Goal: Information Seeking & Learning: Check status

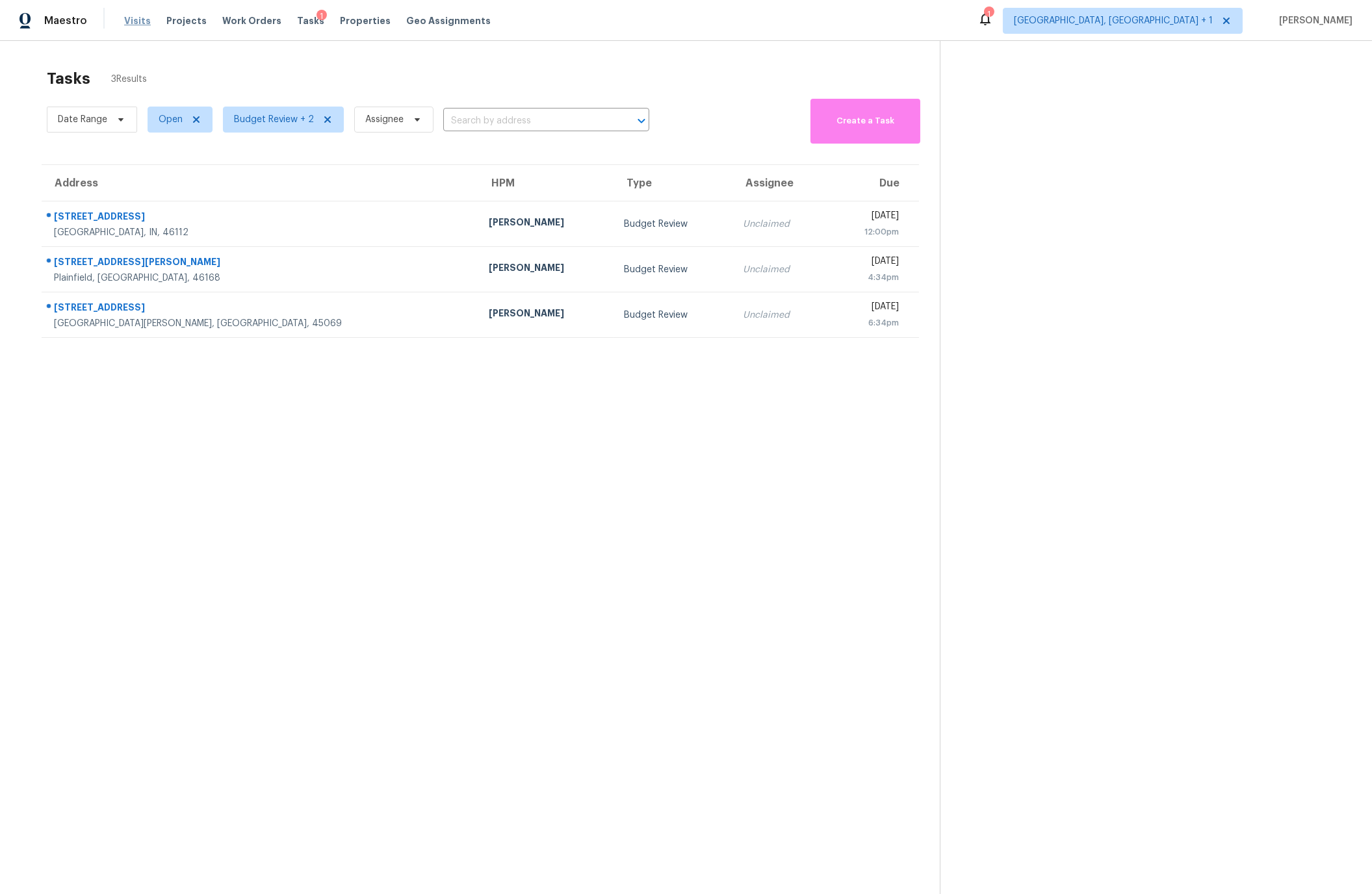
click at [139, 24] on span "Visits" at bounding box center [137, 21] width 26 height 13
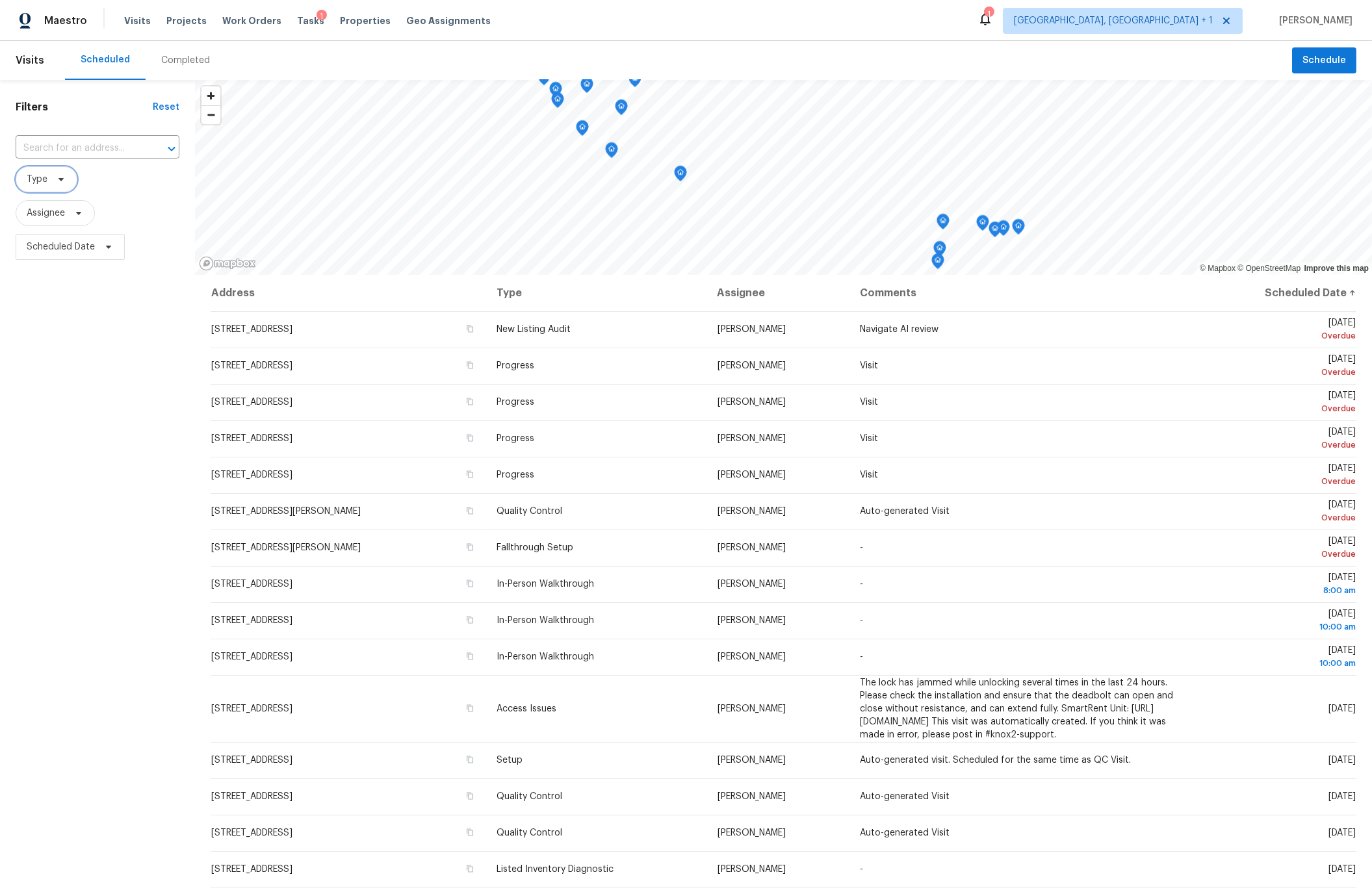
click at [44, 180] on span "Type" at bounding box center [36, 180] width 20 height 13
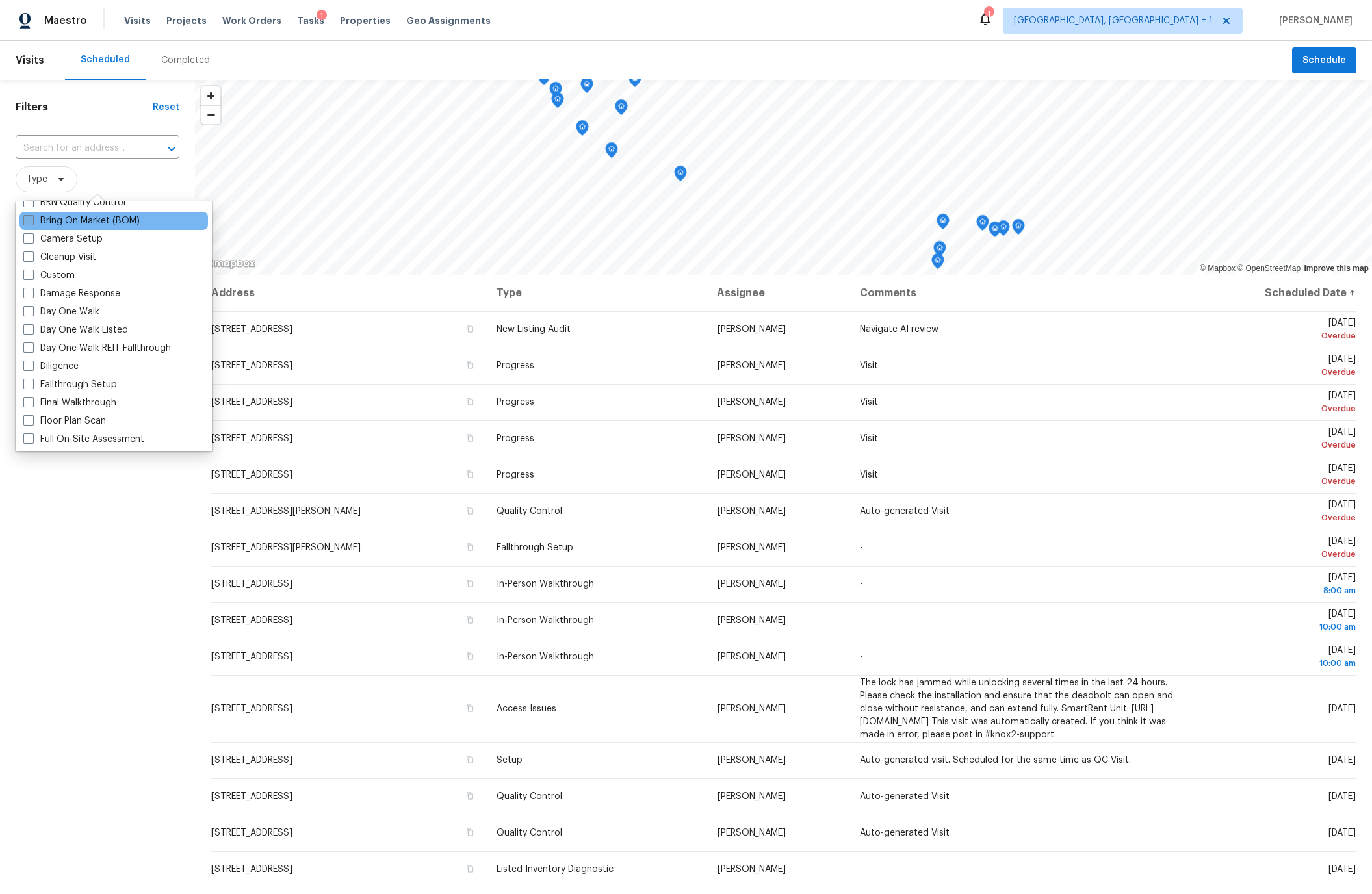
scroll to position [141, 0]
click at [30, 360] on span at bounding box center [28, 362] width 11 height 11
click at [30, 360] on input "Diligence" at bounding box center [27, 361] width 9 height 9
checkbox input "true"
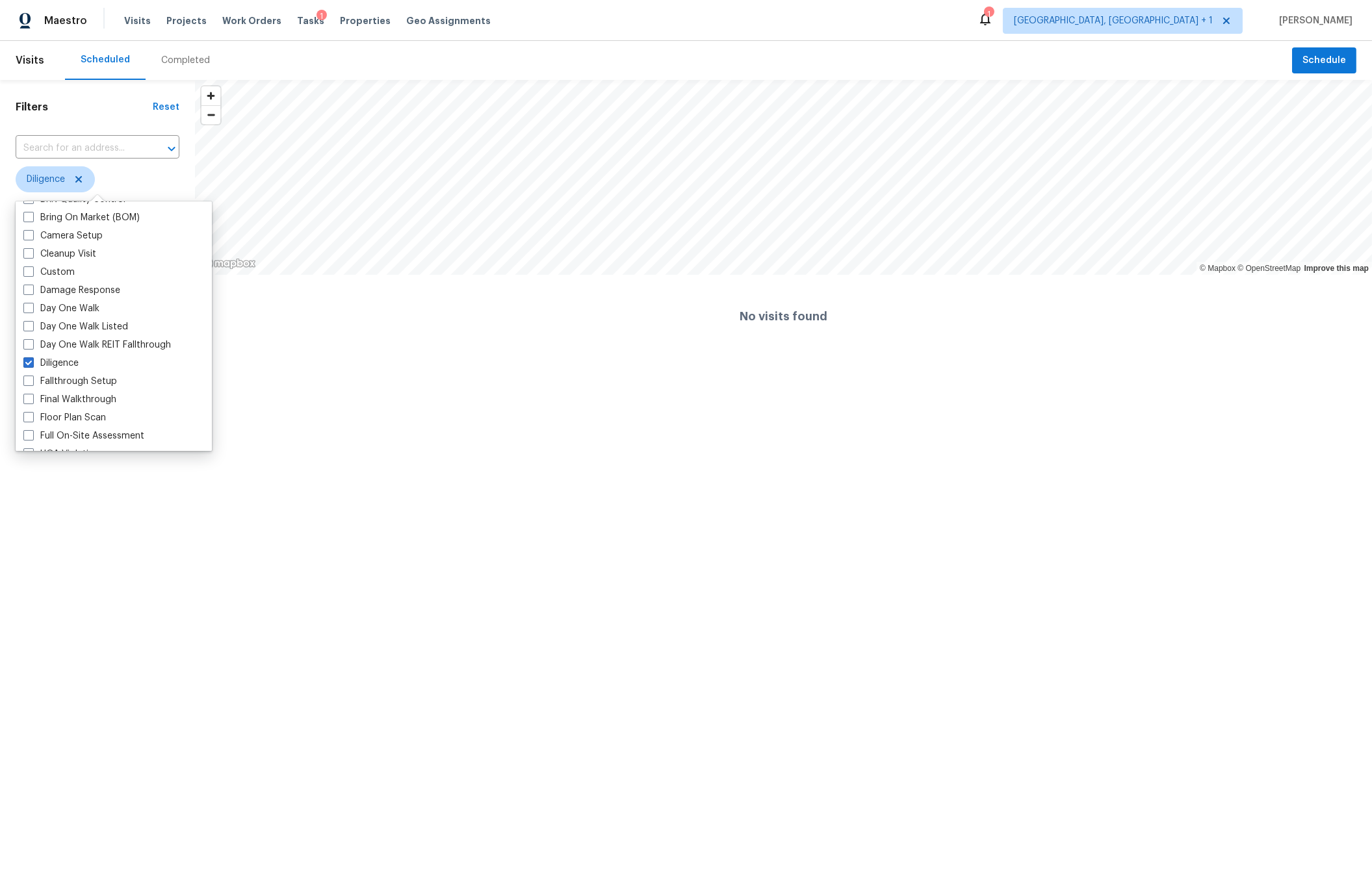
click at [170, 57] on div "Completed" at bounding box center [186, 61] width 49 height 13
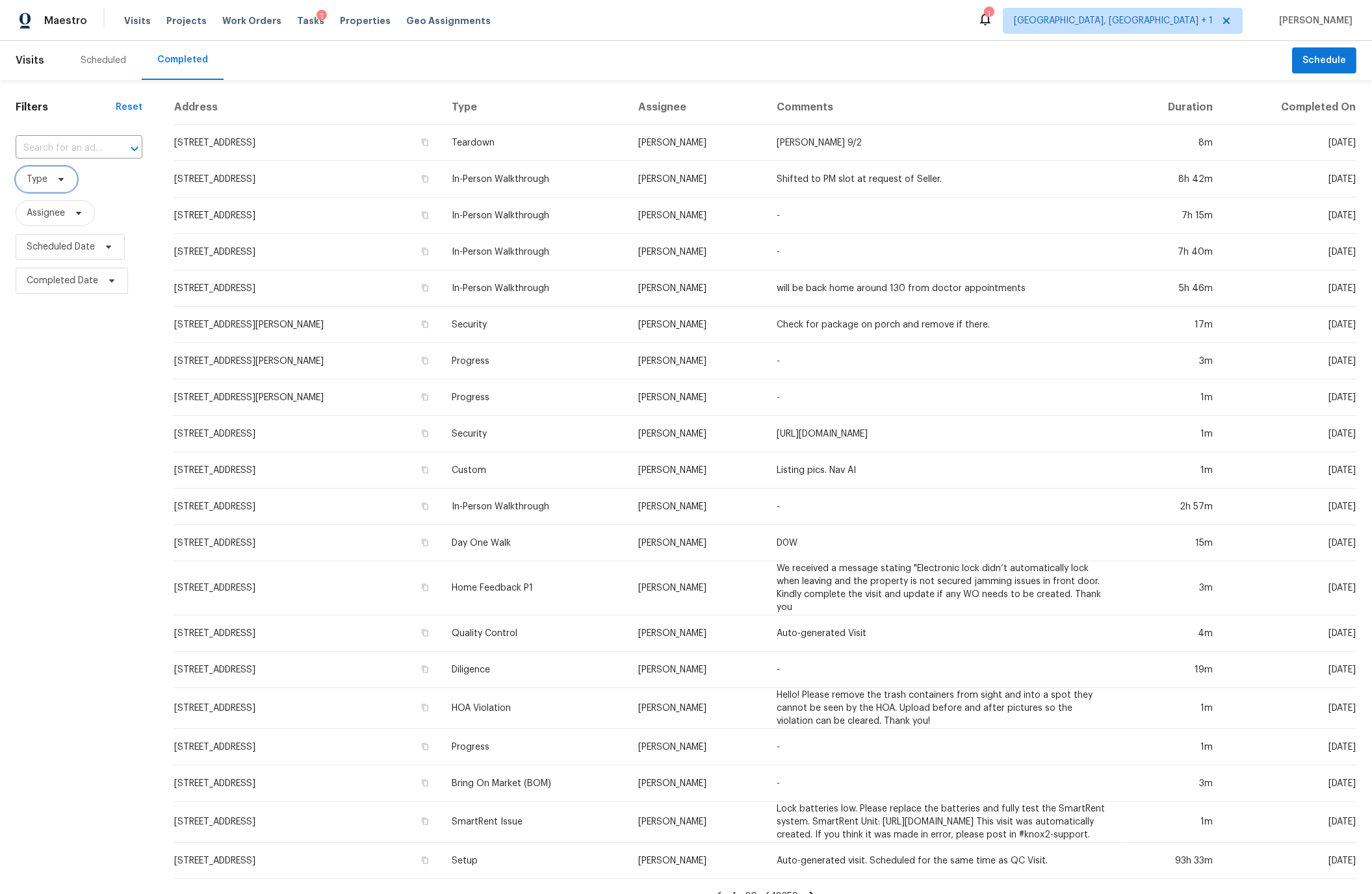
click at [35, 180] on span "Type" at bounding box center [36, 180] width 20 height 13
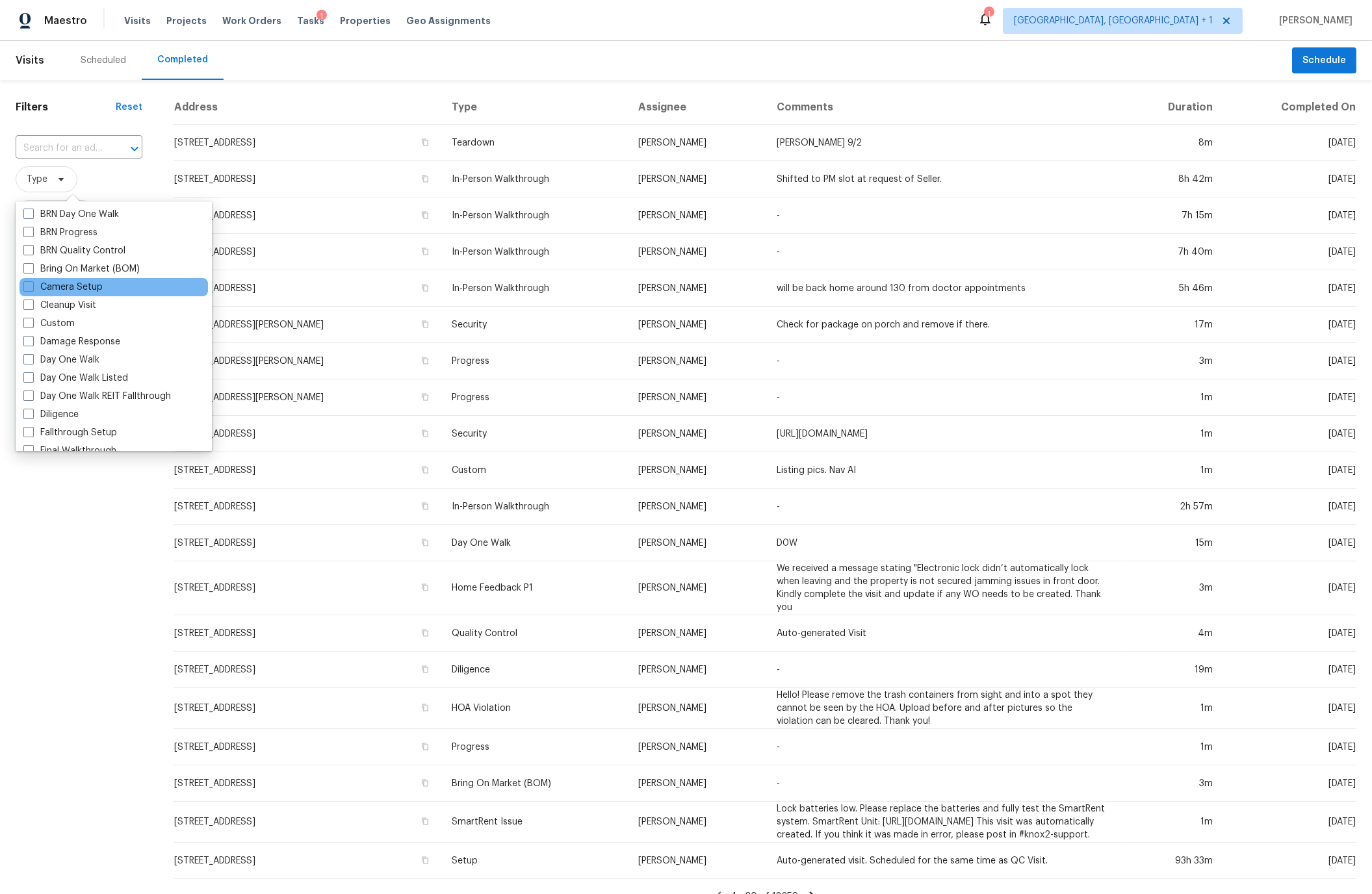
scroll to position [91, 0]
click at [28, 410] on span at bounding box center [28, 413] width 11 height 11
click at [28, 410] on input "Diligence" at bounding box center [27, 411] width 9 height 9
checkbox input "true"
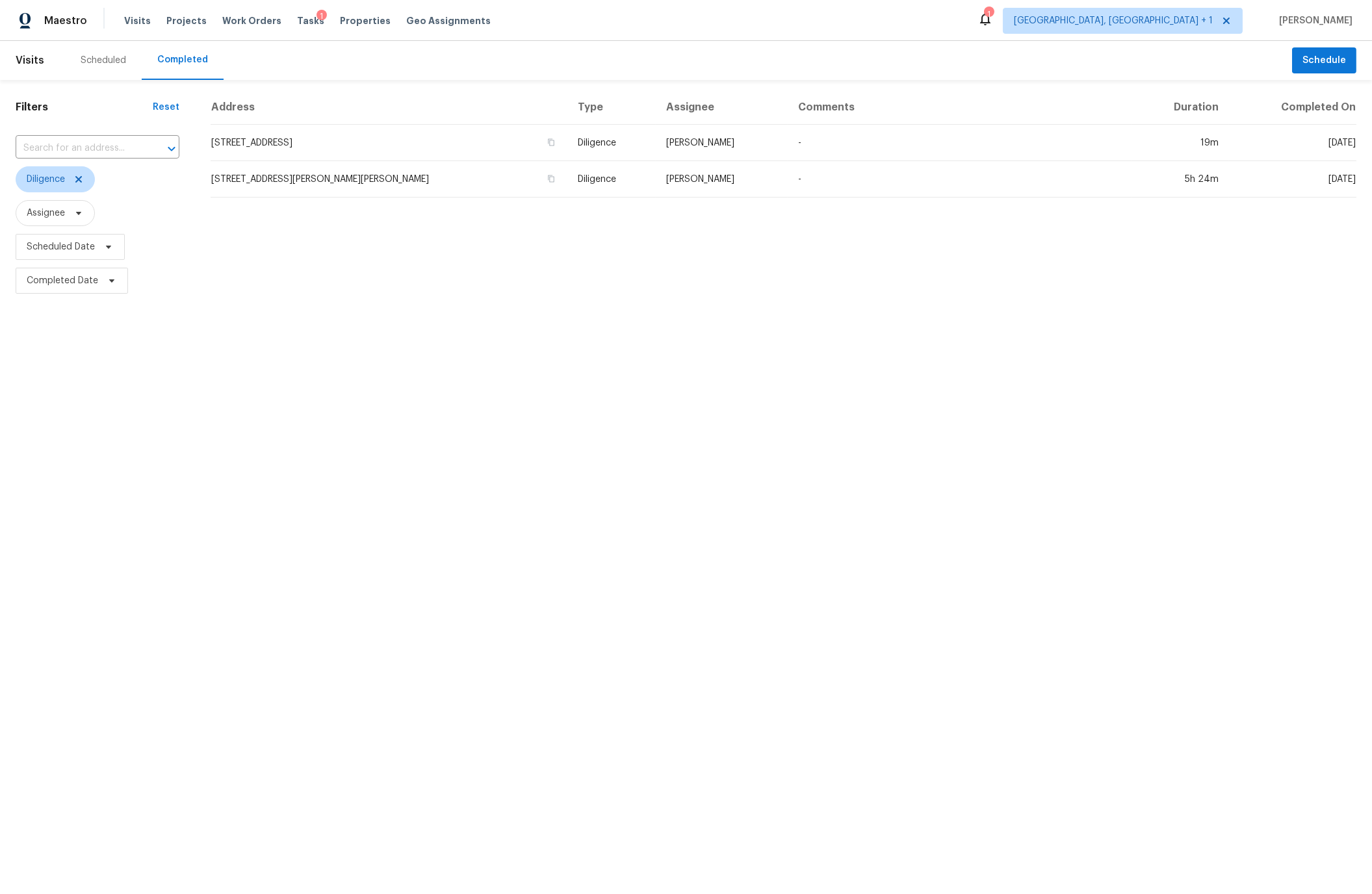
click at [473, 285] on div "Address Type Assignee Comments Duration Completed On 5494 Dunhaven Rd, Noblesvi…" at bounding box center [783, 194] width 1177 height 207
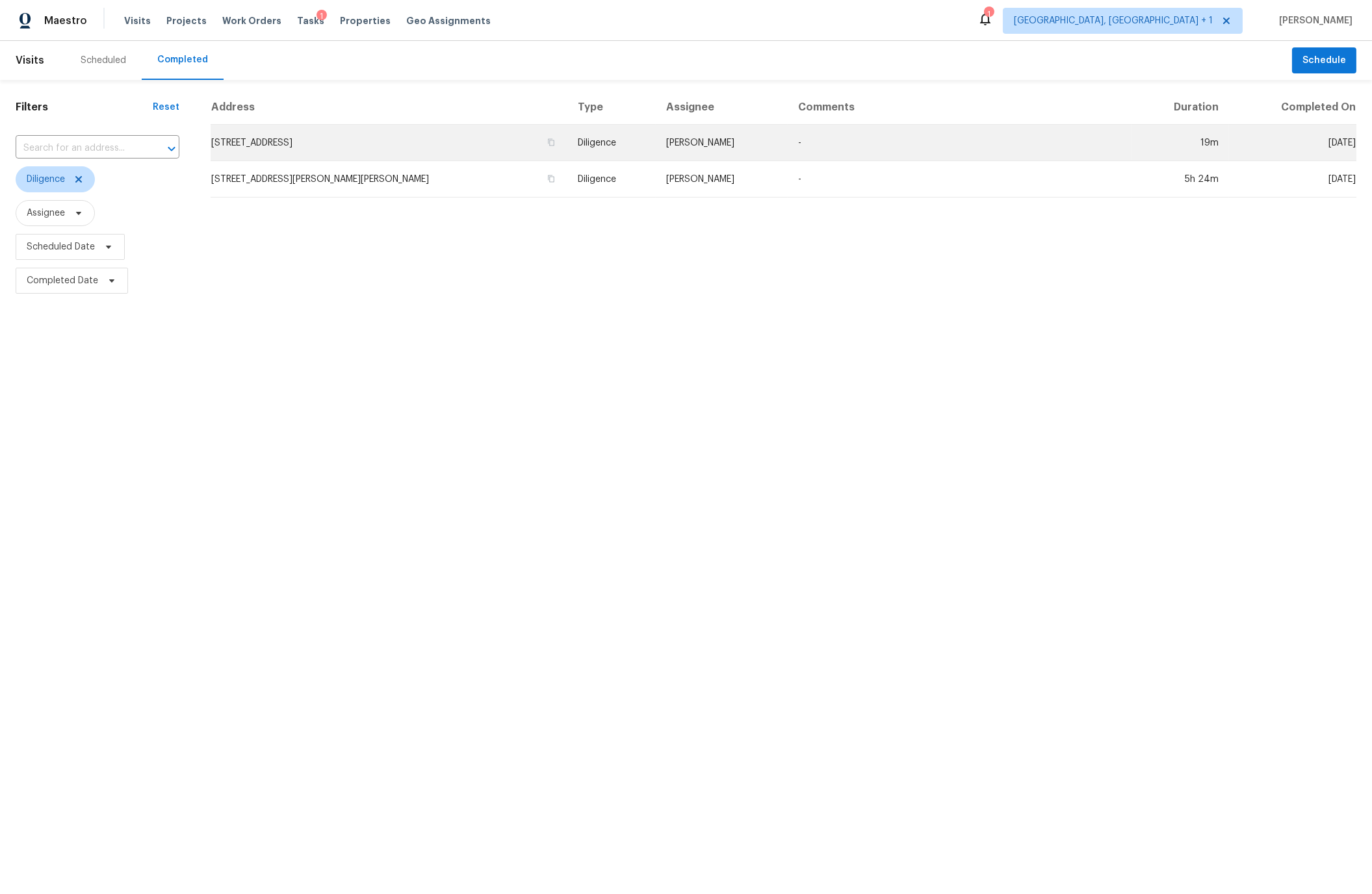
click at [370, 142] on td "5494 Dunhaven Rd, Noblesville, IN 46062" at bounding box center [389, 143] width 357 height 36
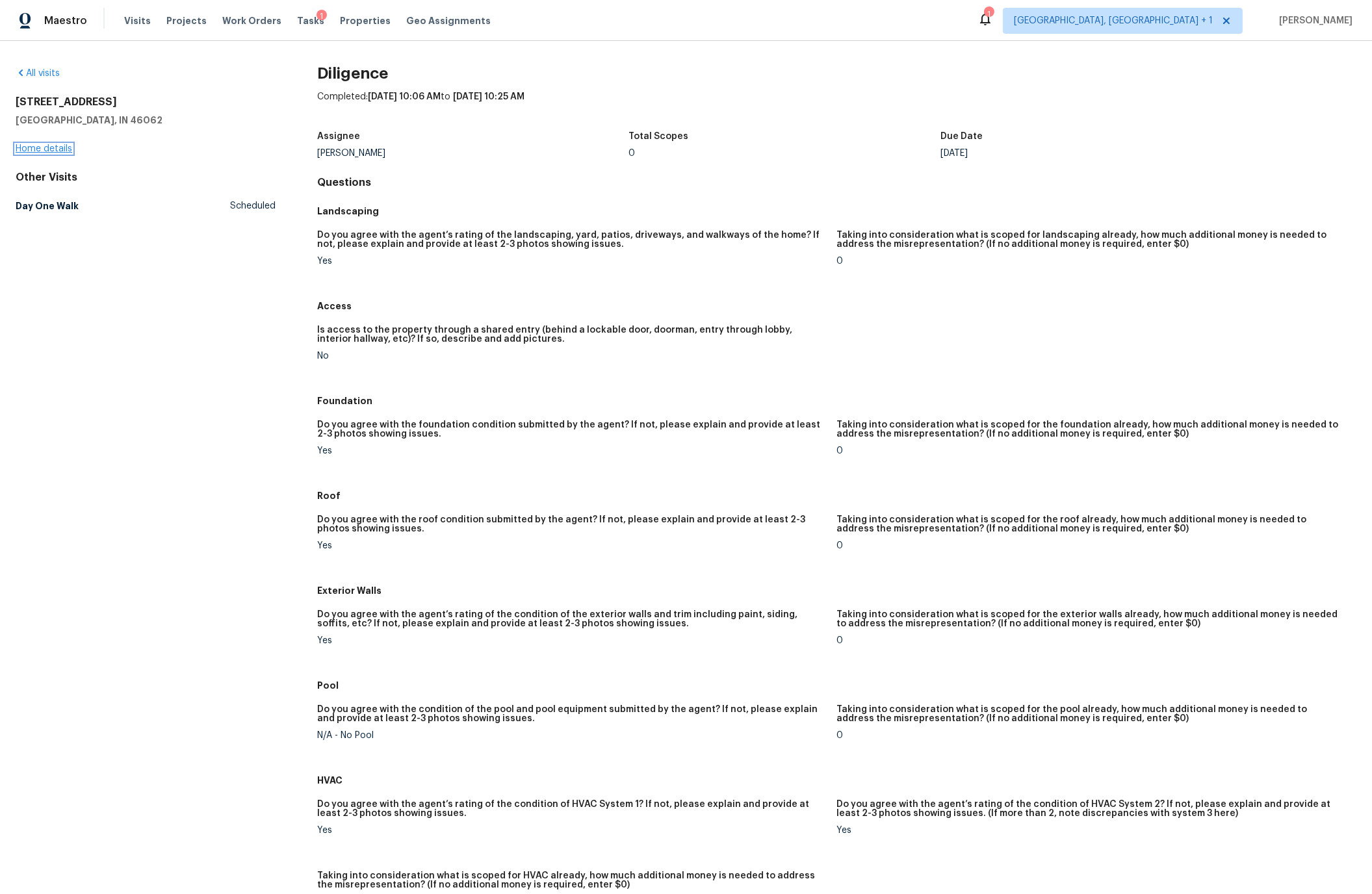
click at [57, 147] on link "Home details" at bounding box center [44, 149] width 57 height 9
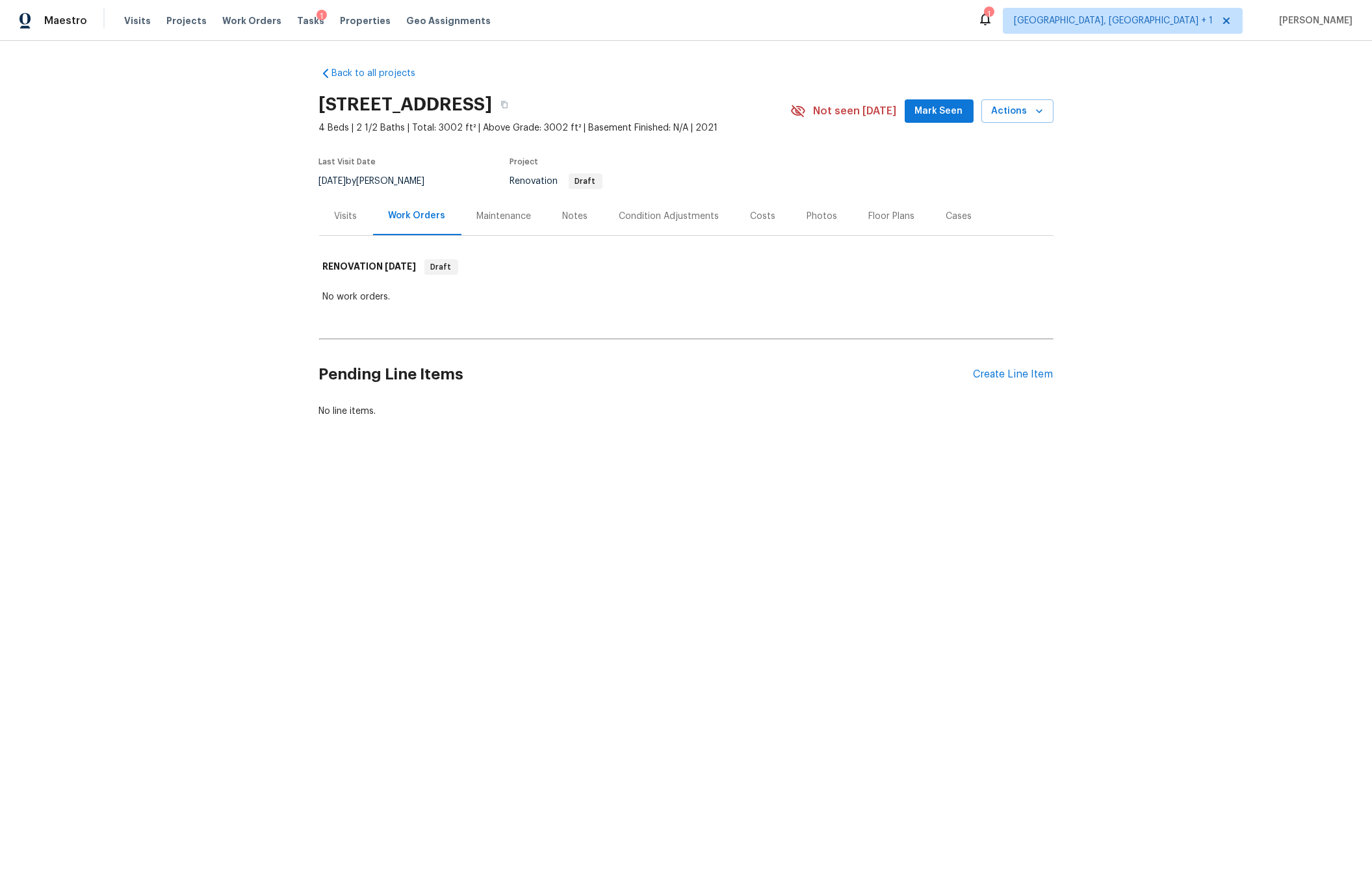
click at [634, 216] on div "Condition Adjustments" at bounding box center [669, 217] width 100 height 13
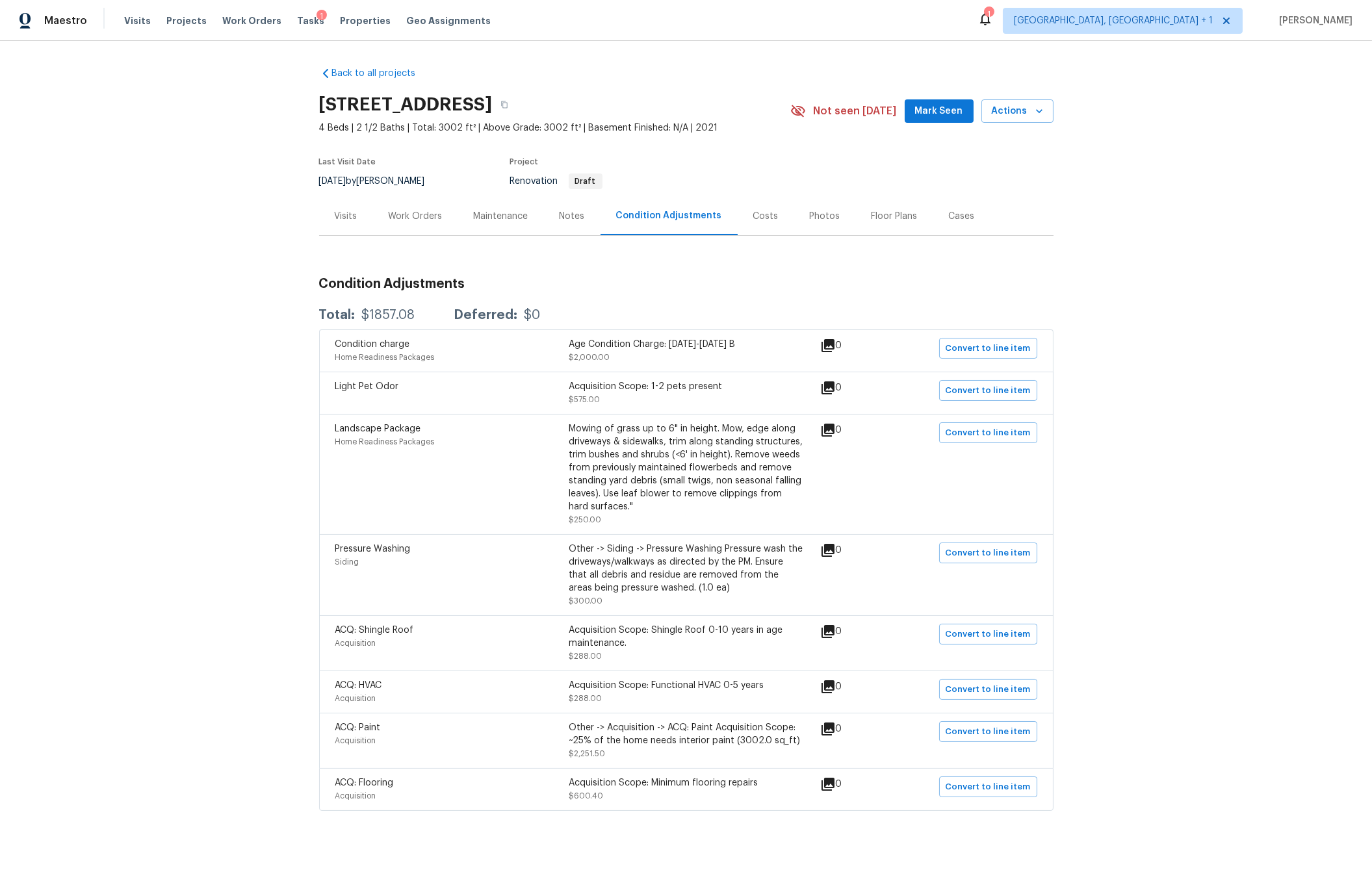
click at [431, 216] on div "Work Orders" at bounding box center [416, 217] width 54 height 13
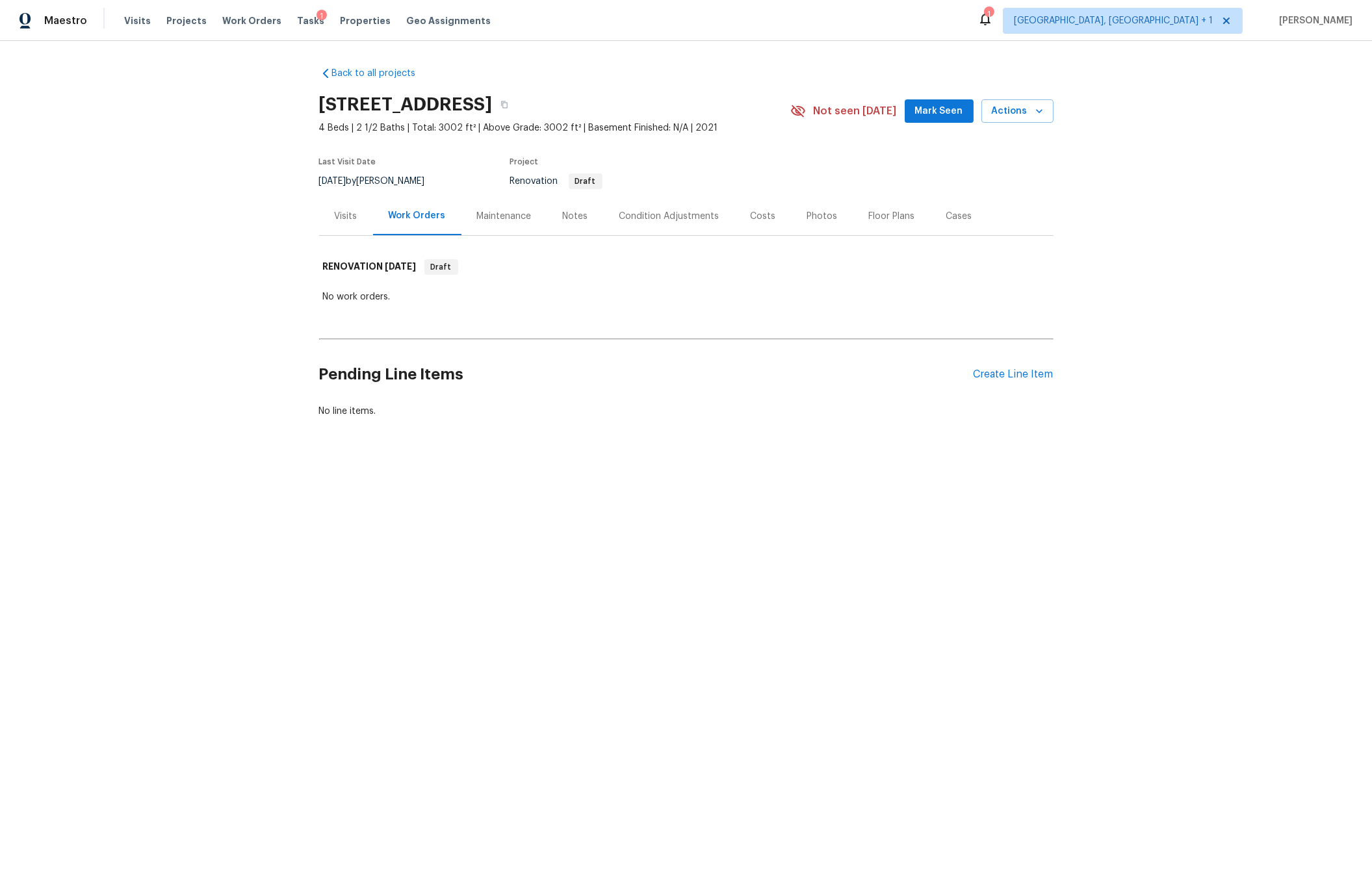
click at [340, 217] on div "Visits" at bounding box center [346, 217] width 22 height 13
click at [132, 22] on span "Visits" at bounding box center [137, 21] width 26 height 13
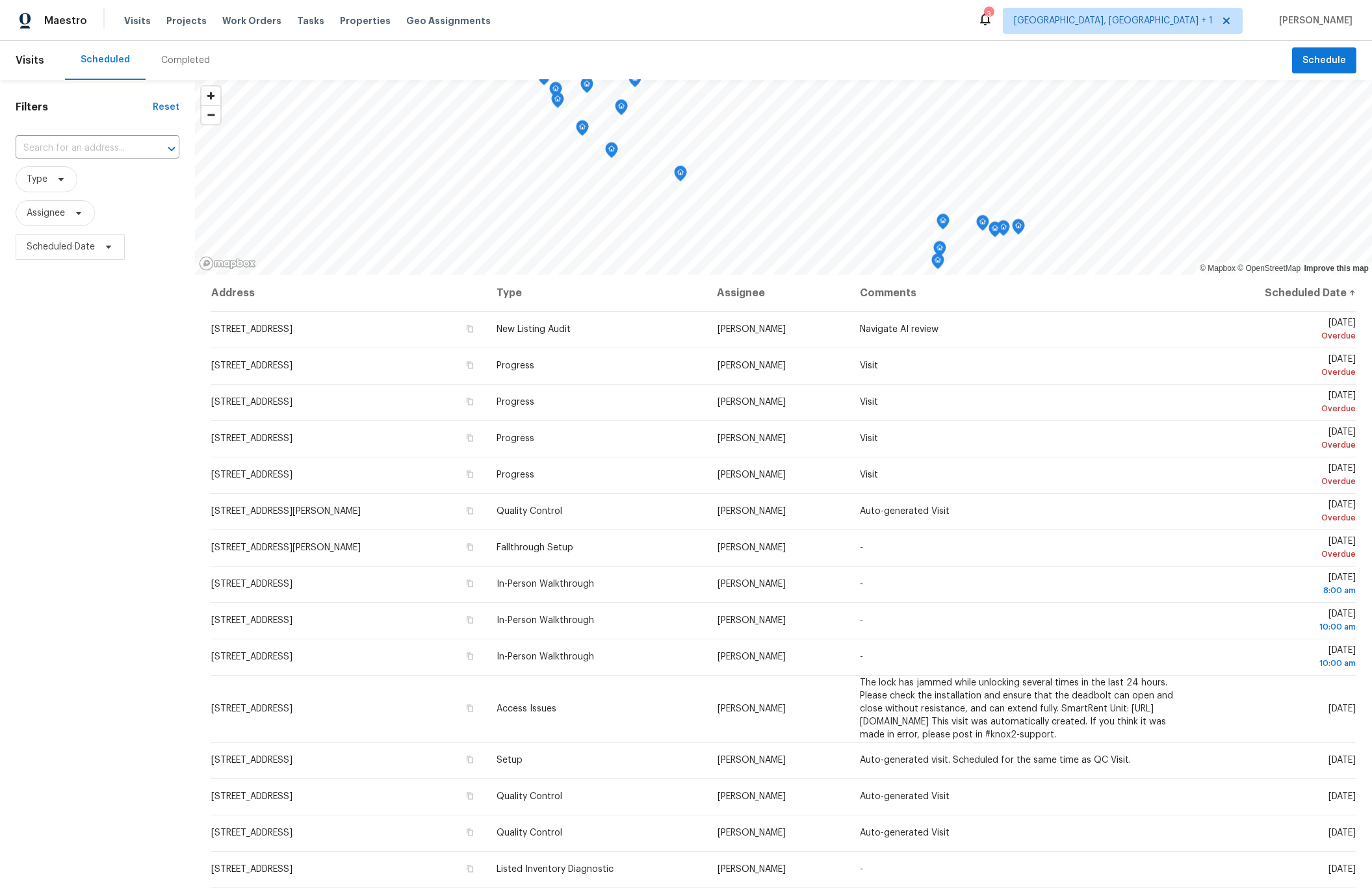
click at [174, 60] on div "Completed" at bounding box center [186, 61] width 49 height 13
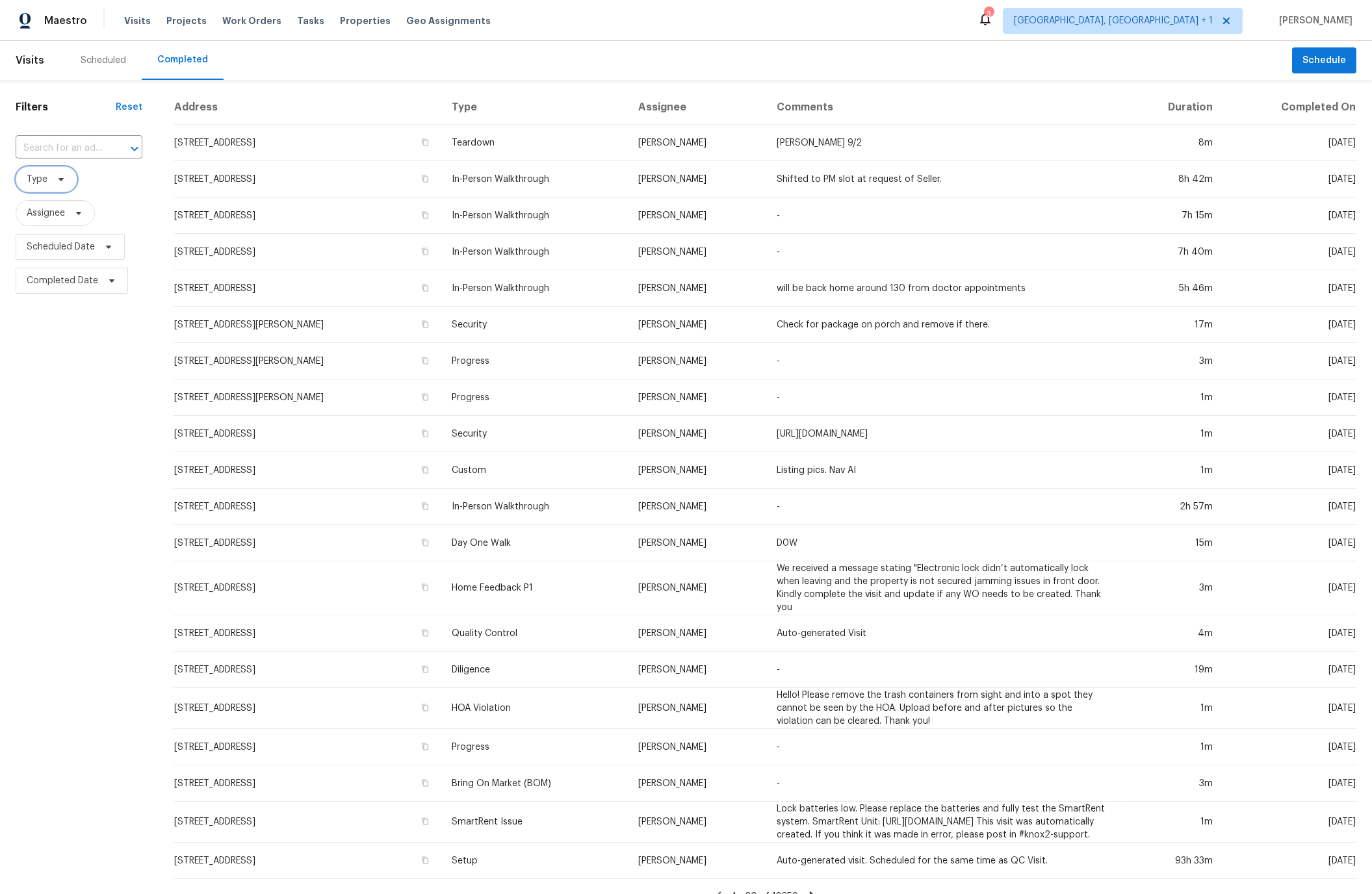
click at [34, 185] on span "Type" at bounding box center [36, 180] width 20 height 13
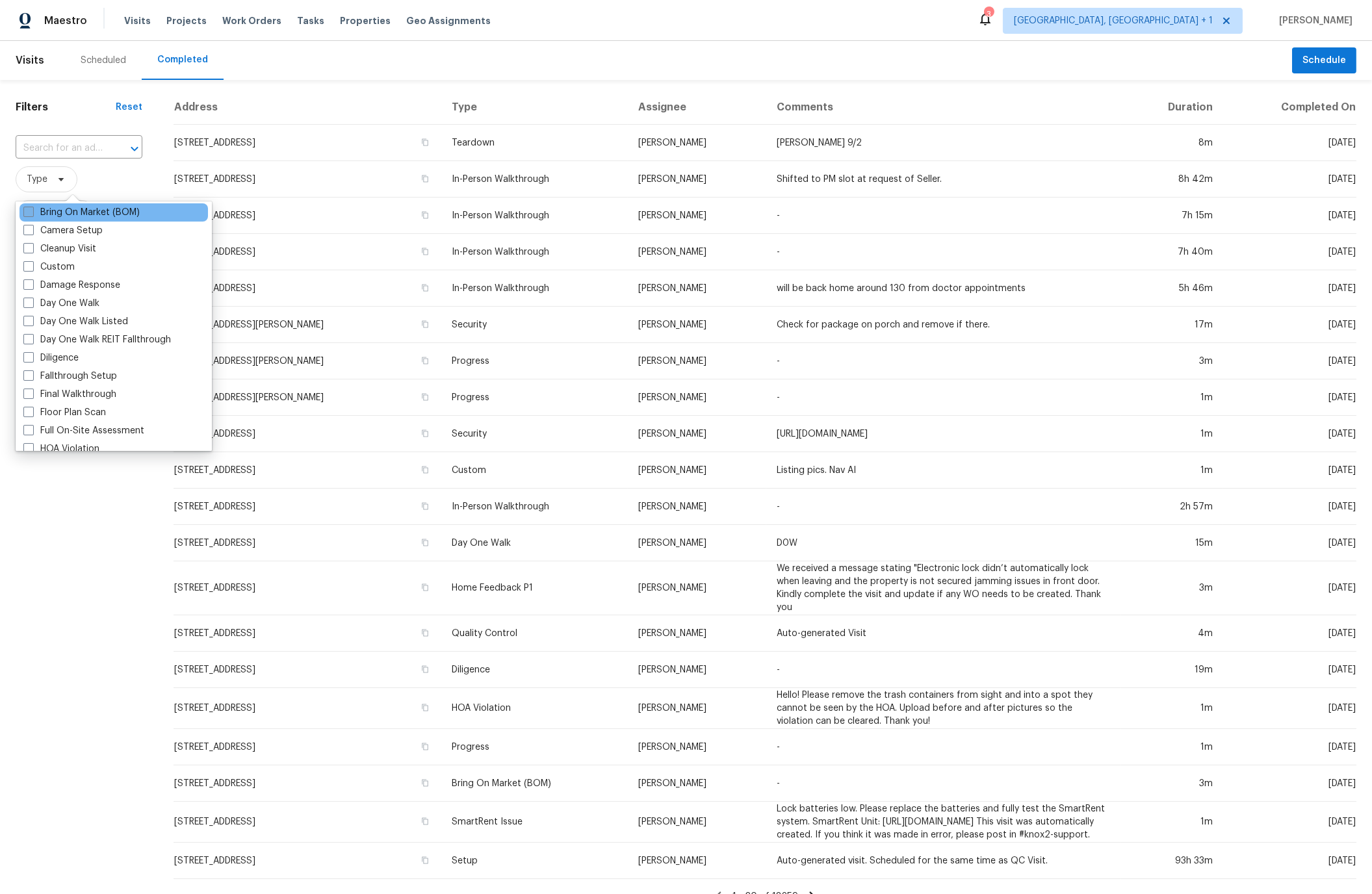
scroll to position [153, 0]
click at [30, 351] on span at bounding box center [28, 351] width 11 height 11
click at [30, 351] on input "Diligence" at bounding box center [27, 349] width 9 height 9
checkbox input "true"
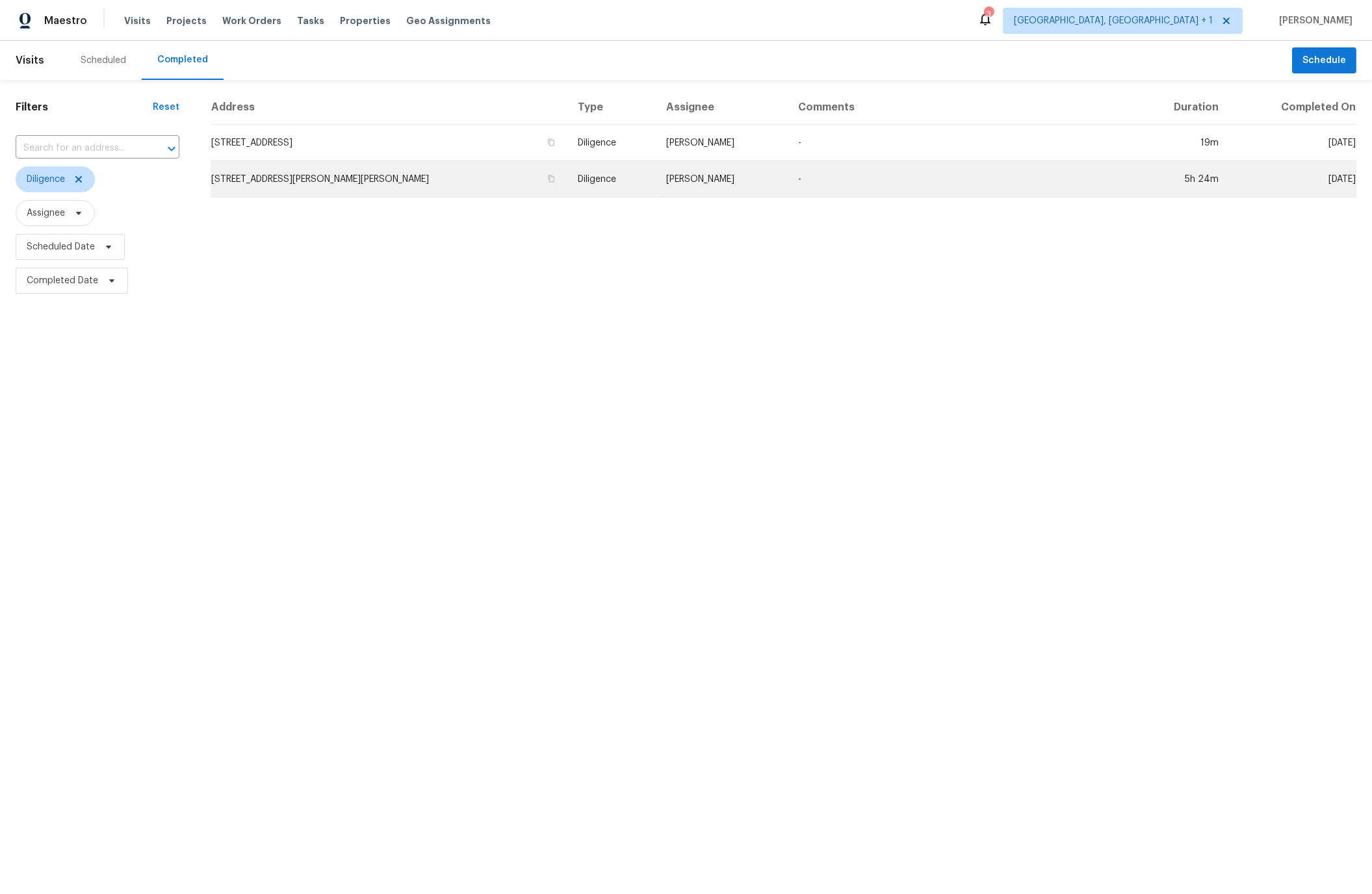
click at [362, 182] on td "368 Amelia Olive Branch Rd, Amelia, OH 45102" at bounding box center [389, 179] width 357 height 36
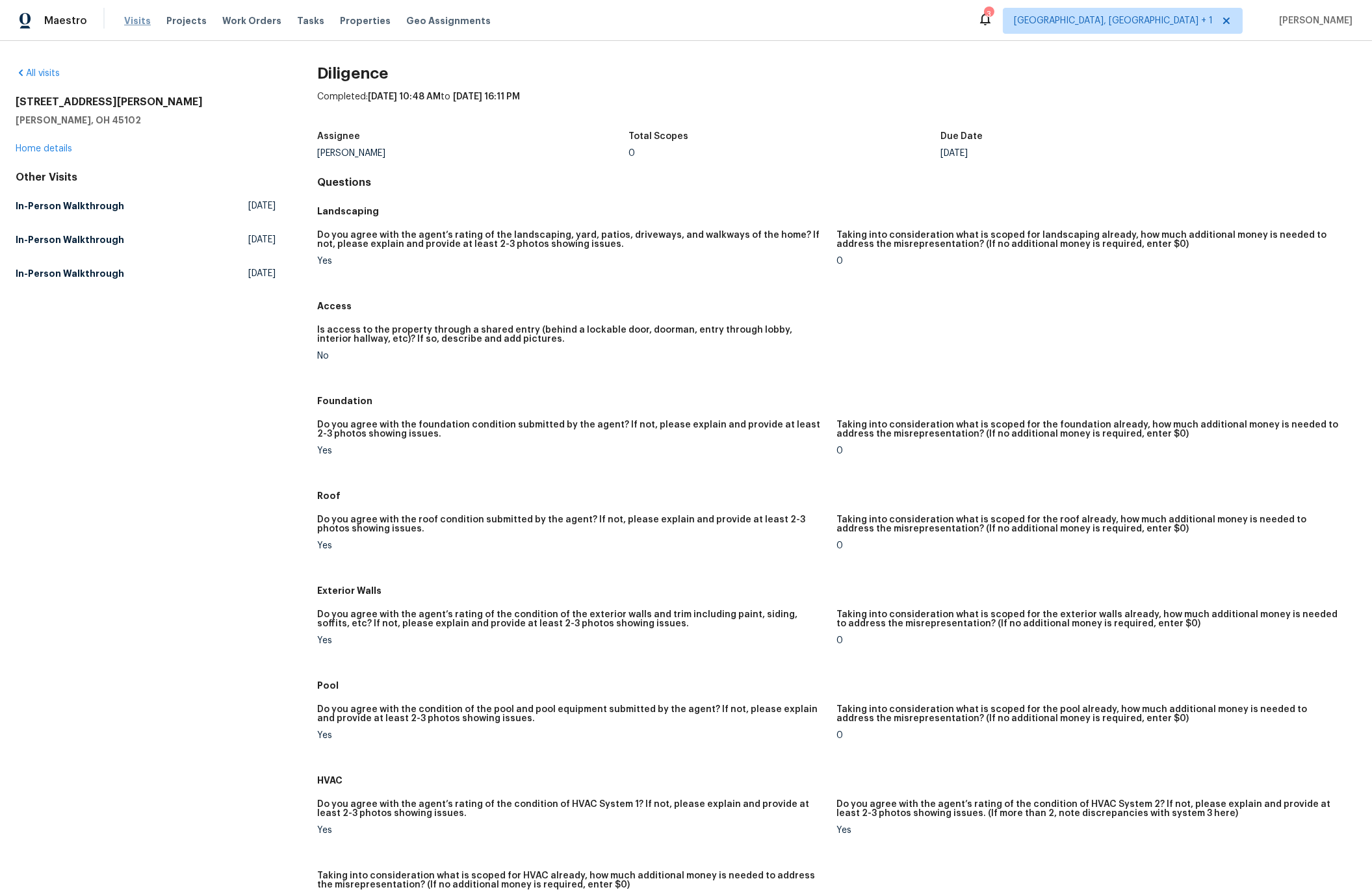
click at [133, 23] on span "Visits" at bounding box center [137, 21] width 26 height 13
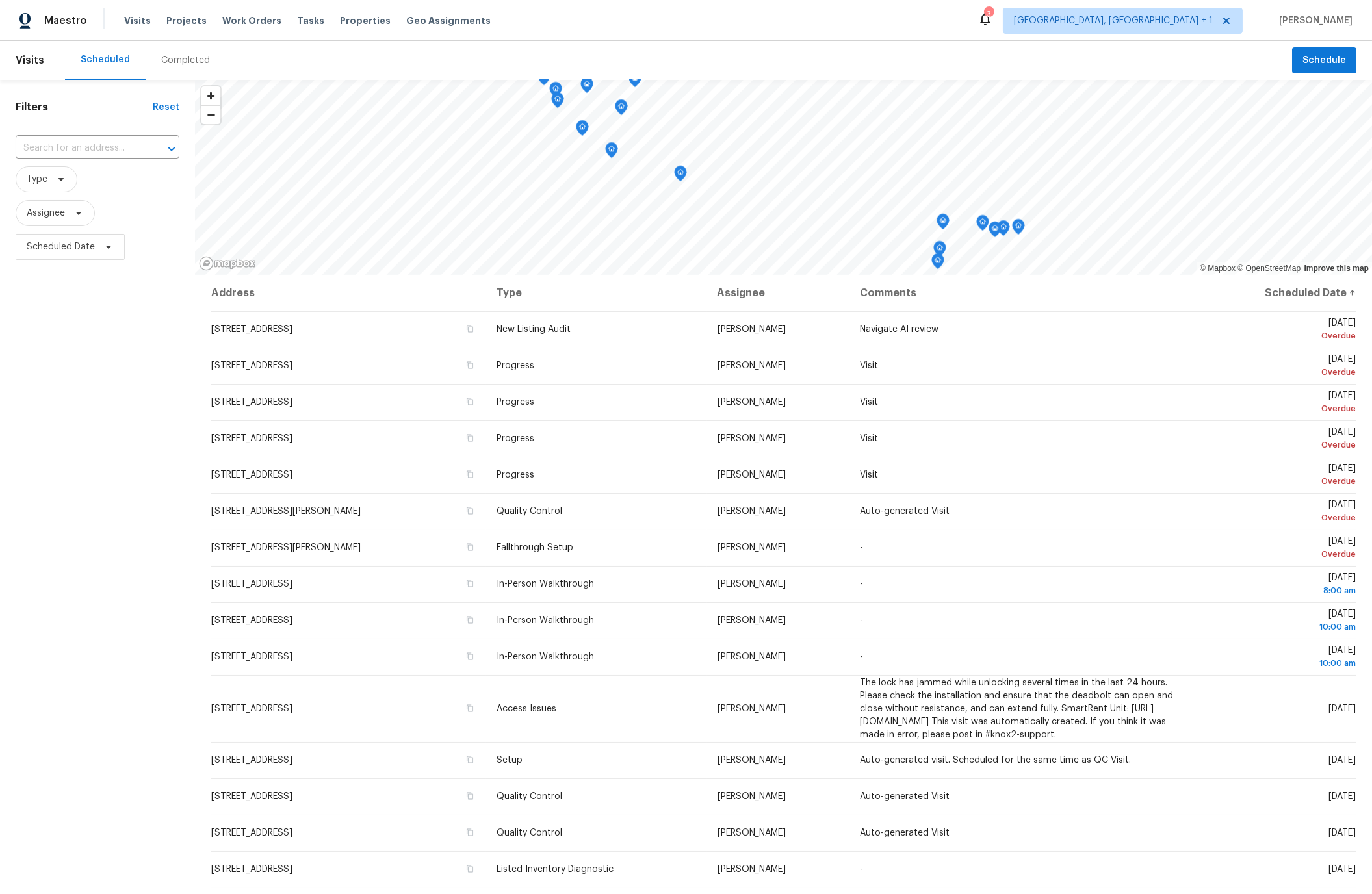
click at [166, 59] on div "Completed" at bounding box center [186, 61] width 49 height 13
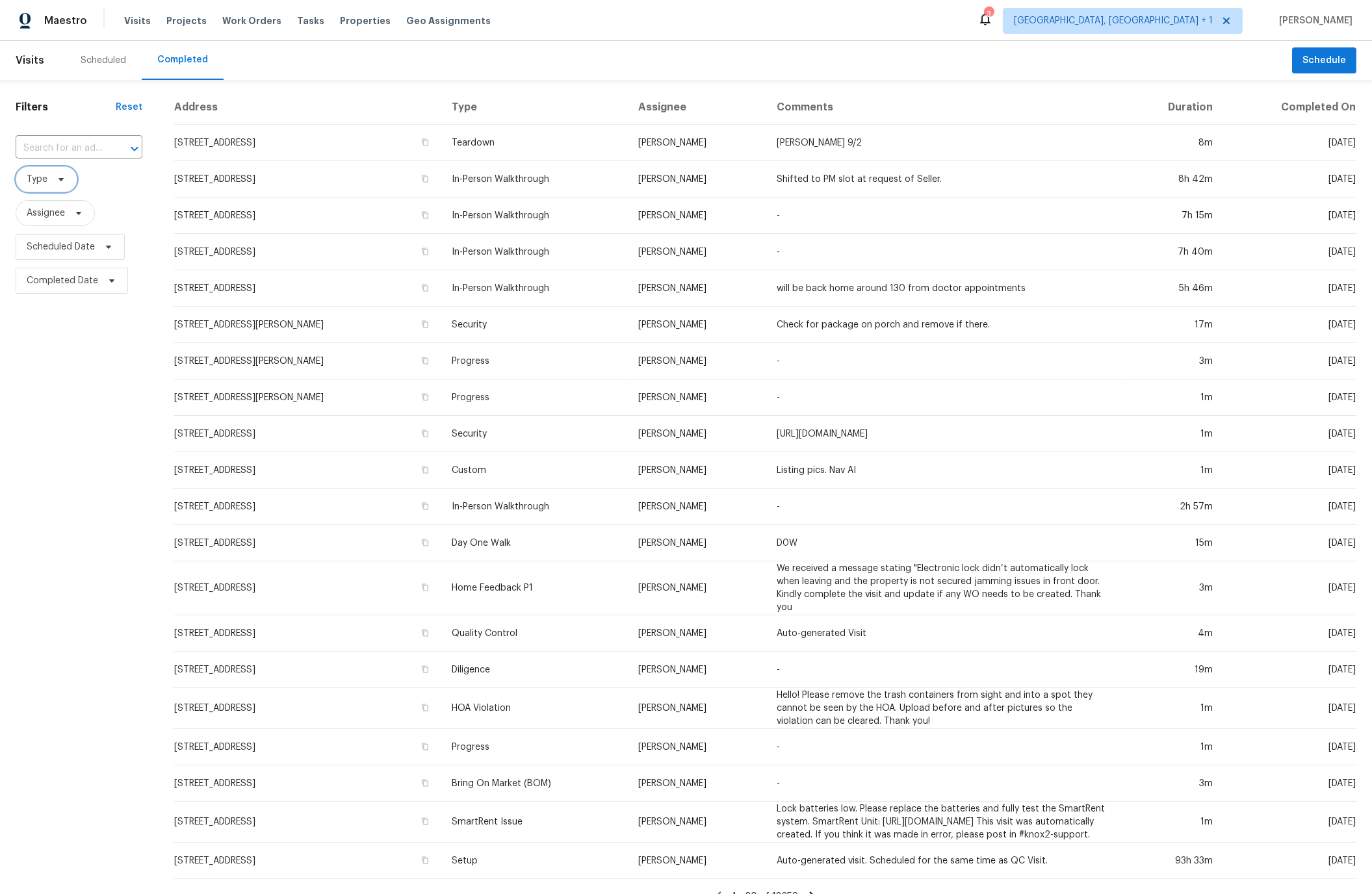
click at [36, 180] on span "Type" at bounding box center [36, 180] width 20 height 13
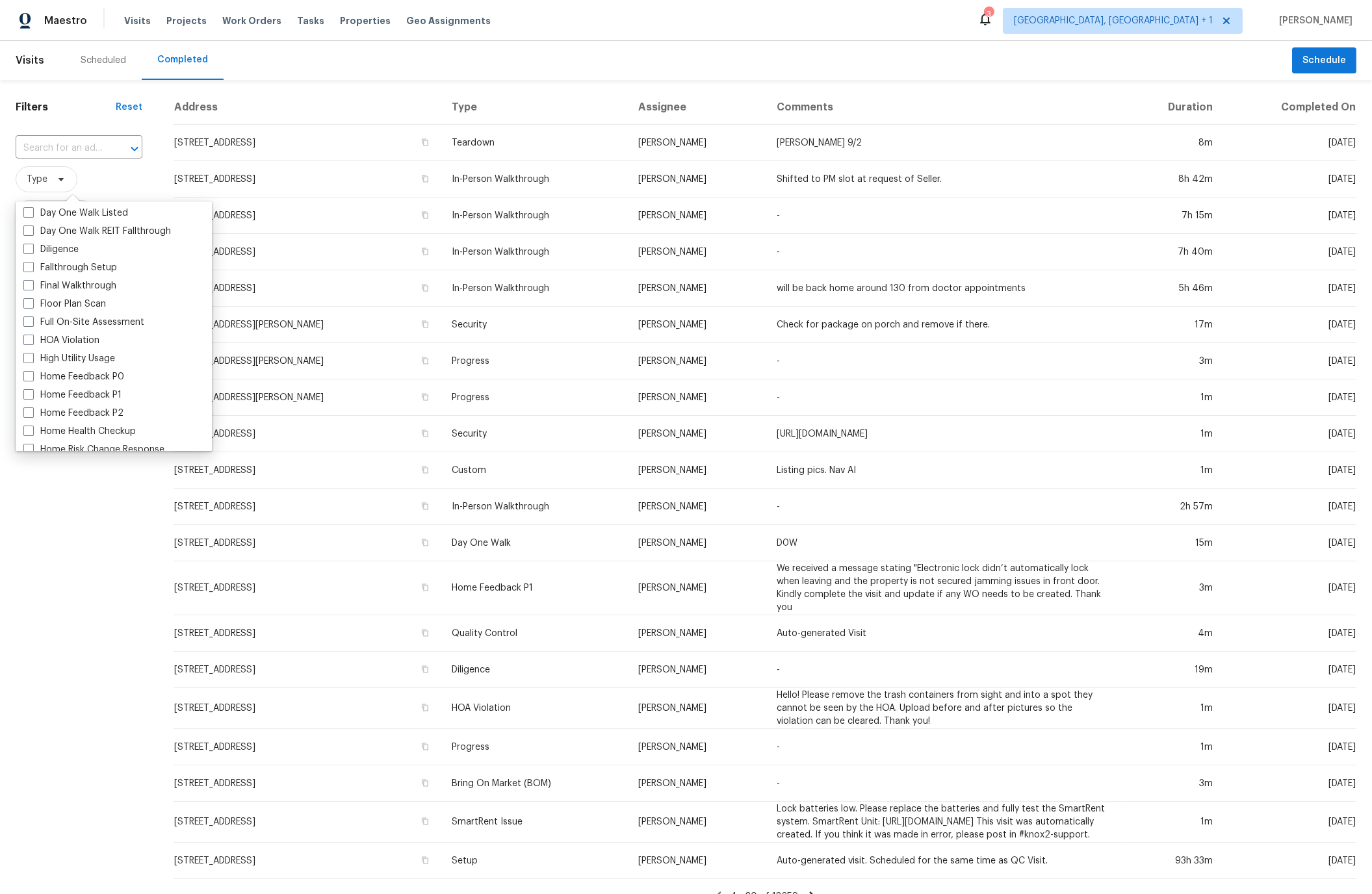
scroll to position [258, 0]
click at [30, 300] on span at bounding box center [28, 300] width 11 height 11
click at [30, 300] on input "Floor Plan Scan" at bounding box center [27, 298] width 9 height 9
checkbox input "true"
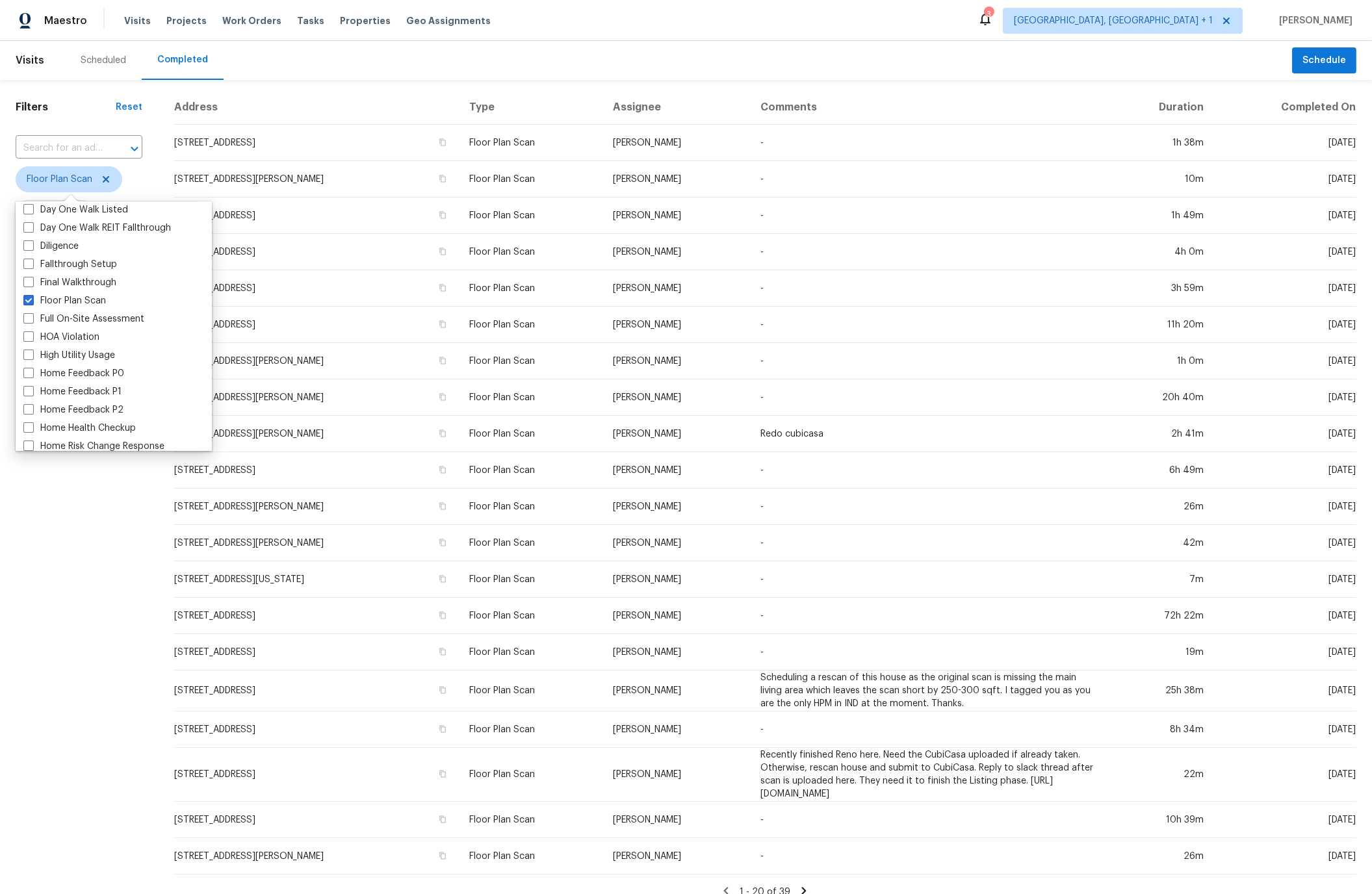
click at [158, 632] on div "Address Type Assignee Comments Duration Completed On 591 Fox Run Pl, Monroe, OH…" at bounding box center [765, 500] width 1214 height 819
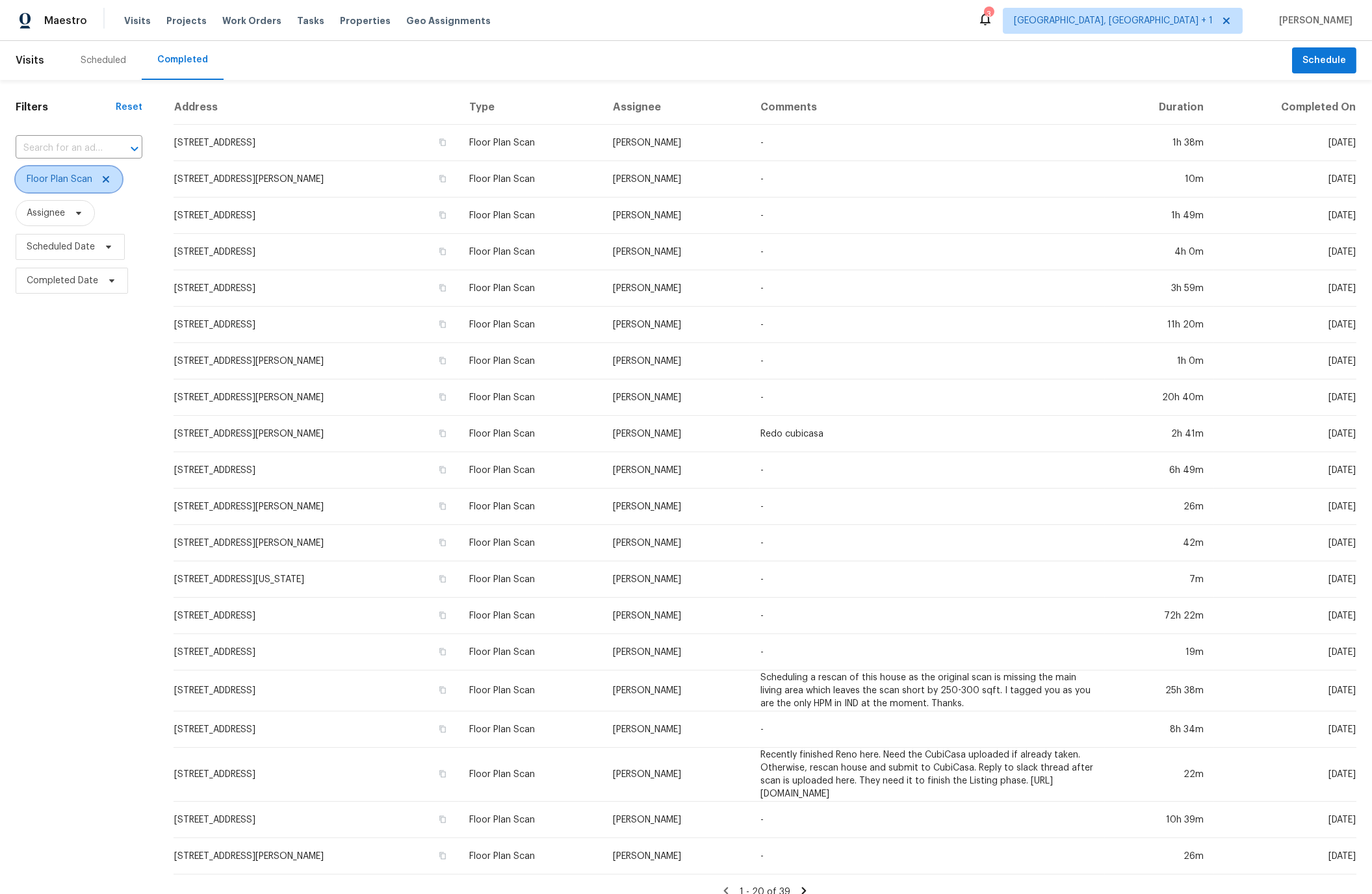
click at [105, 178] on icon at bounding box center [106, 180] width 7 height 7
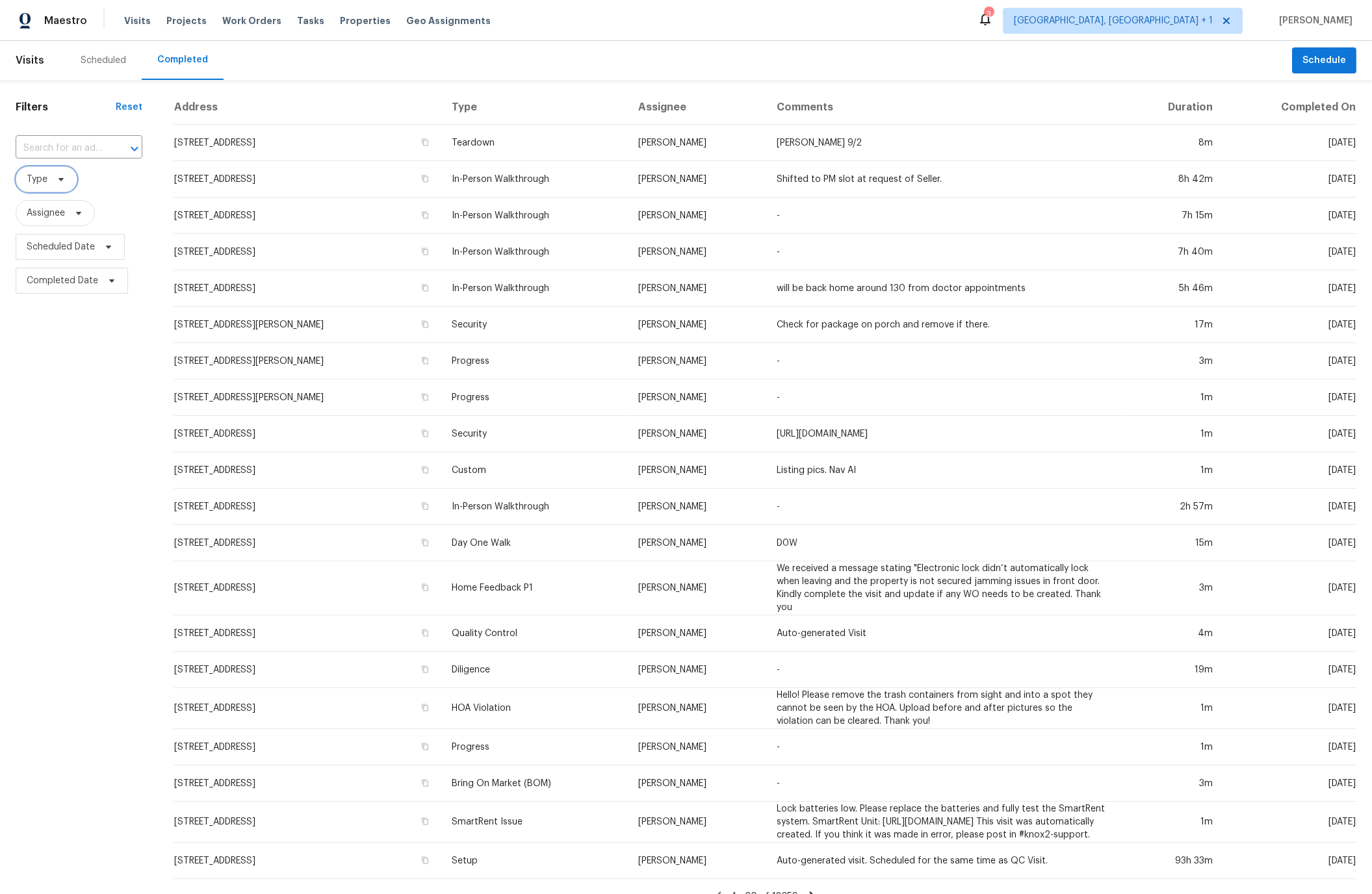
click at [30, 180] on span "Type" at bounding box center [36, 180] width 20 height 13
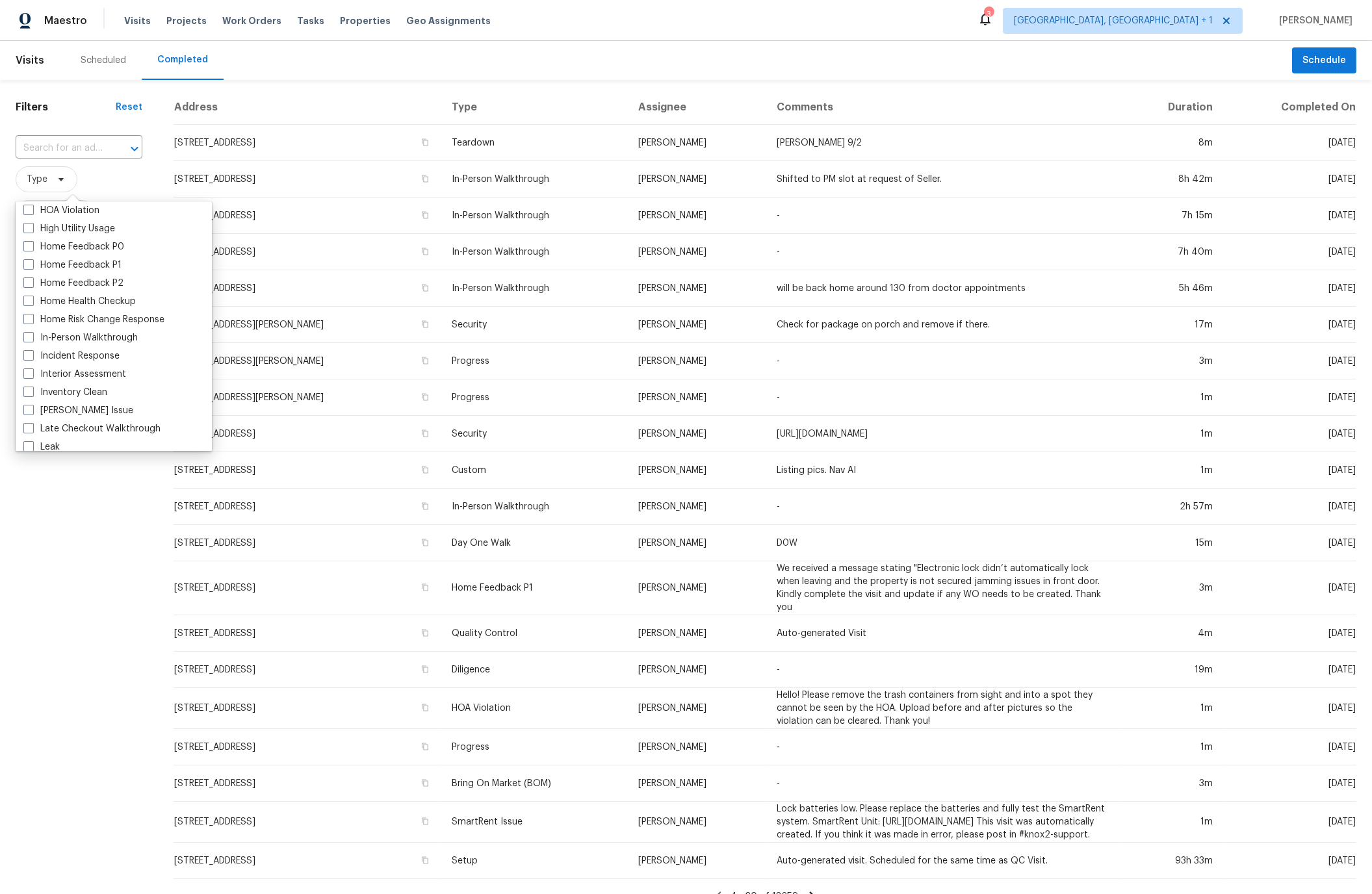
scroll to position [386, 0]
click at [28, 335] on span at bounding box center [28, 337] width 11 height 11
click at [28, 335] on input "In-Person Walkthrough" at bounding box center [27, 335] width 9 height 9
checkbox input "true"
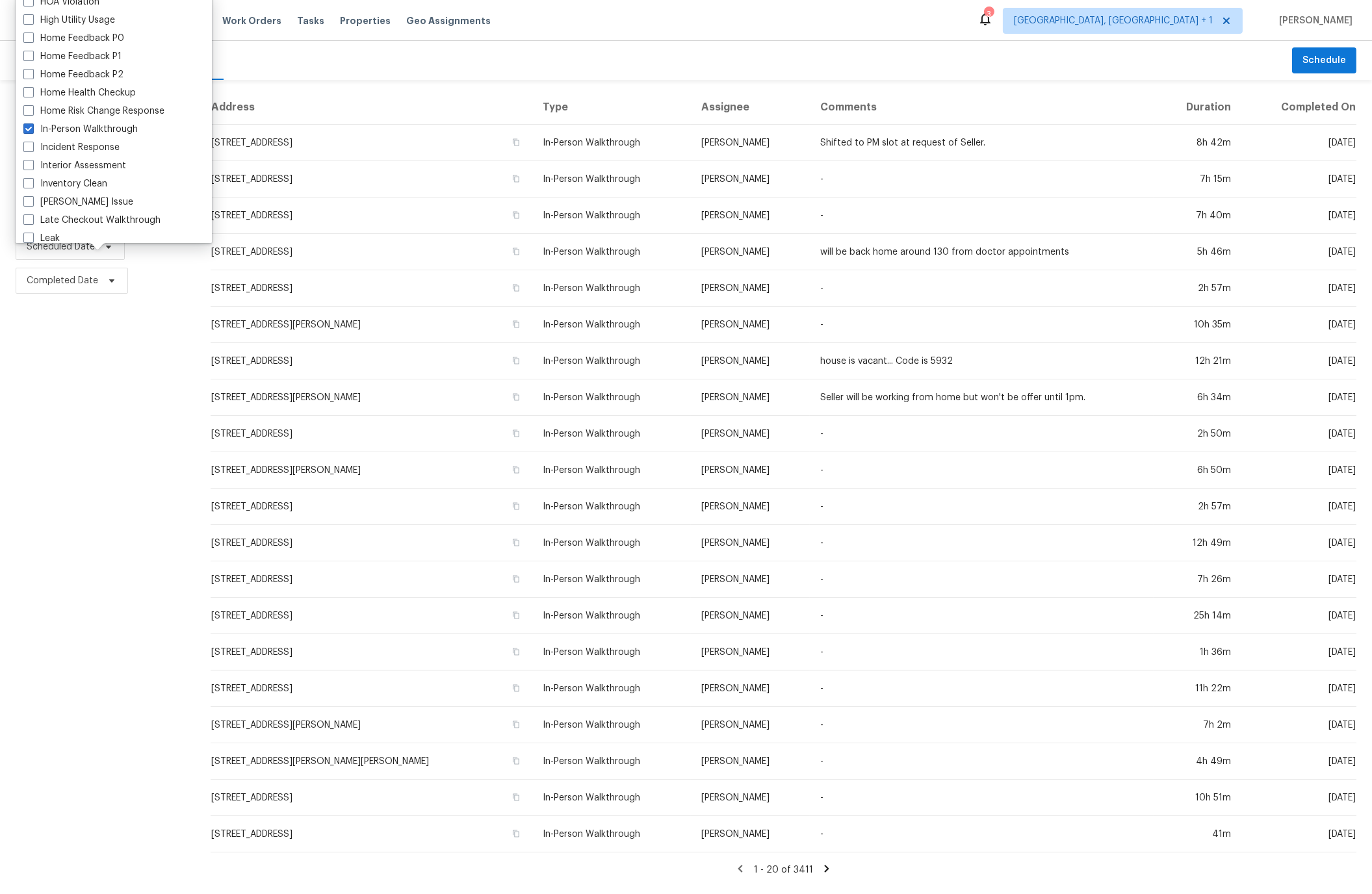
click at [148, 362] on div "Filters Reset ​ In-Person Walkthrough Assignee Scheduled Date Completed Date" at bounding box center [97, 483] width 195 height 808
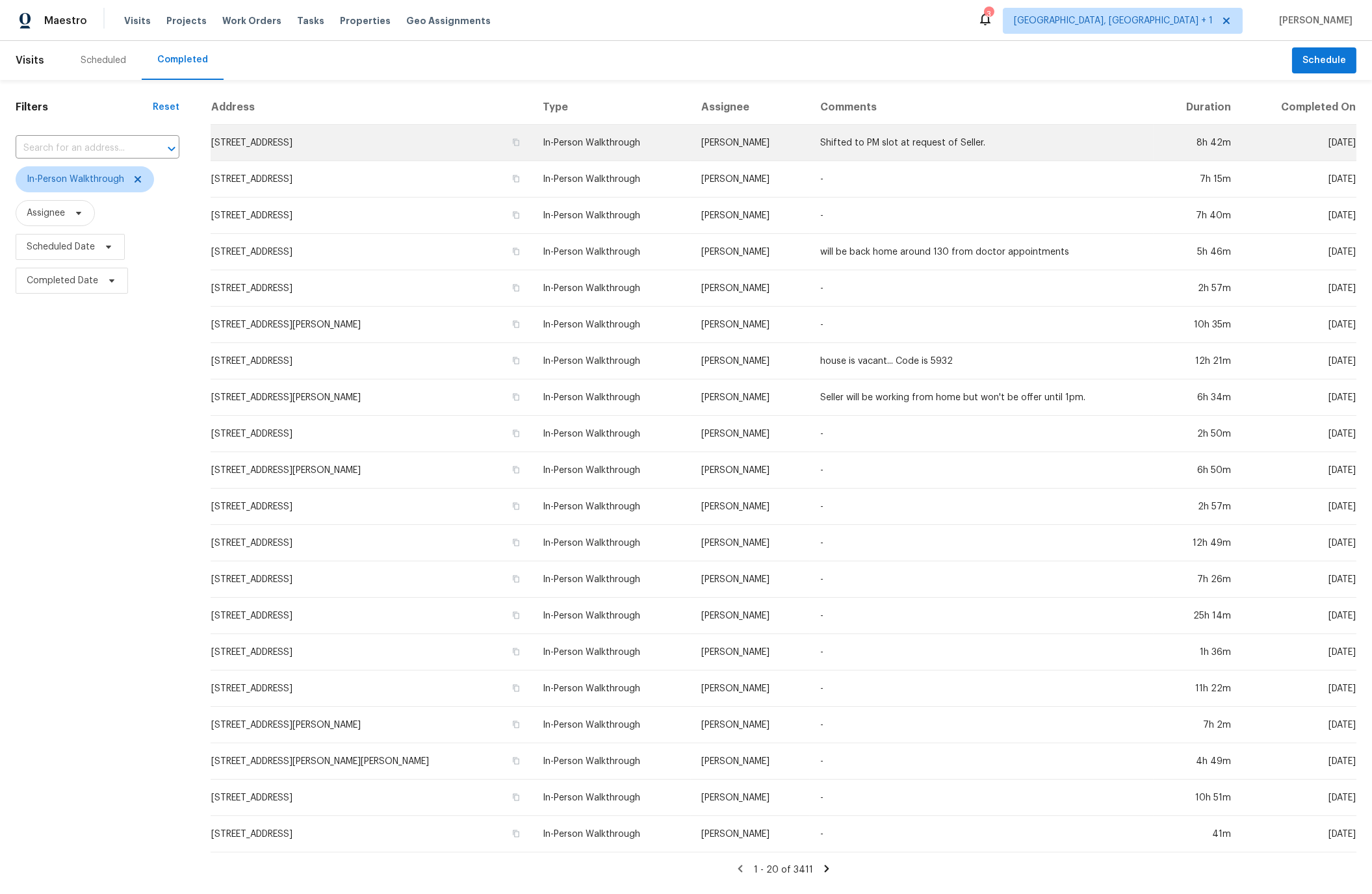
click at [314, 141] on td "3645 Glencairn Ln, Indianapolis, IN 46205" at bounding box center [371, 143] width 322 height 36
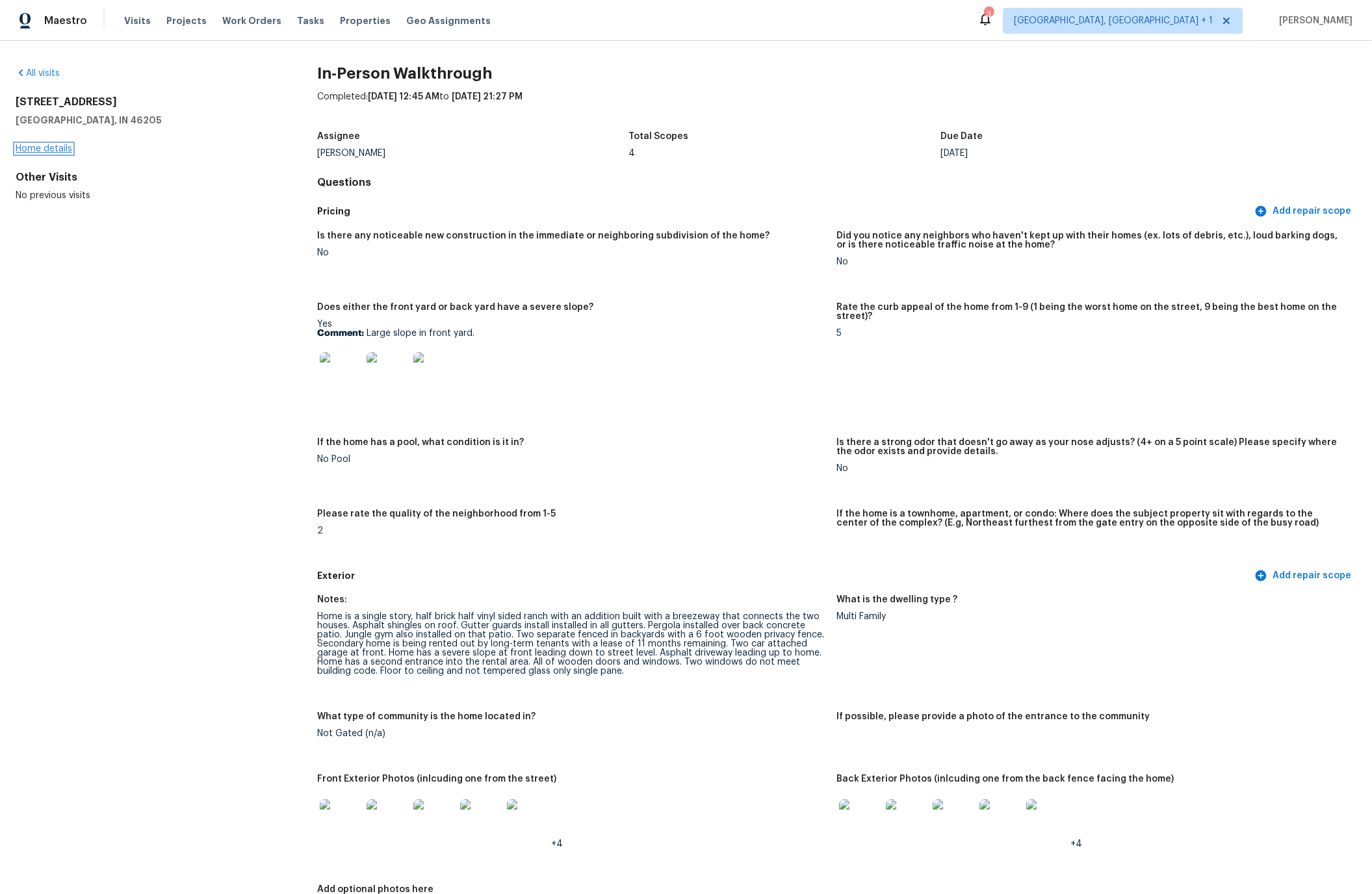
click at [50, 147] on link "Home details" at bounding box center [44, 149] width 57 height 9
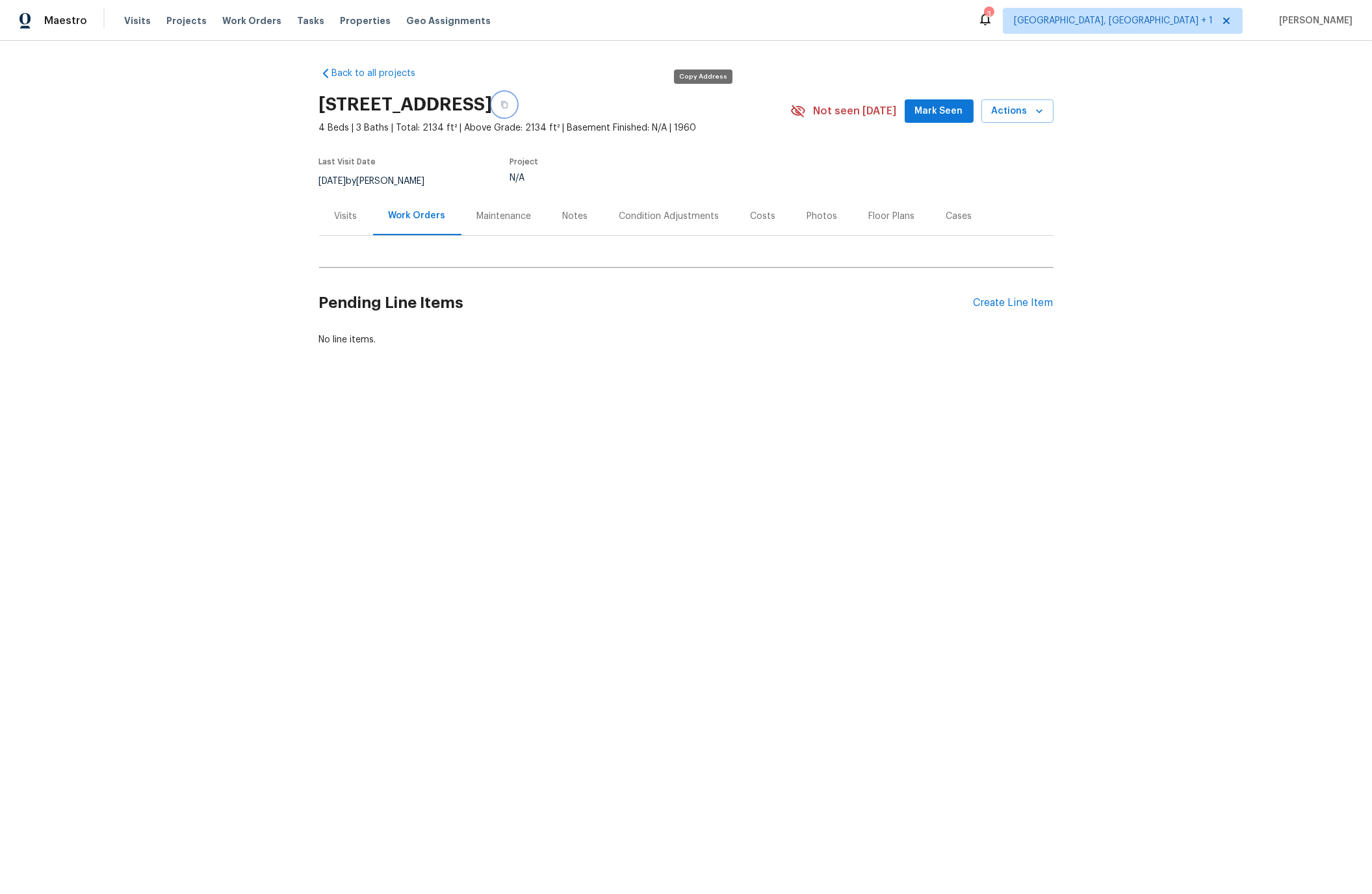
click at [508, 102] on icon "button" at bounding box center [504, 105] width 8 height 8
click at [636, 215] on div "Condition Adjustments" at bounding box center [669, 217] width 100 height 13
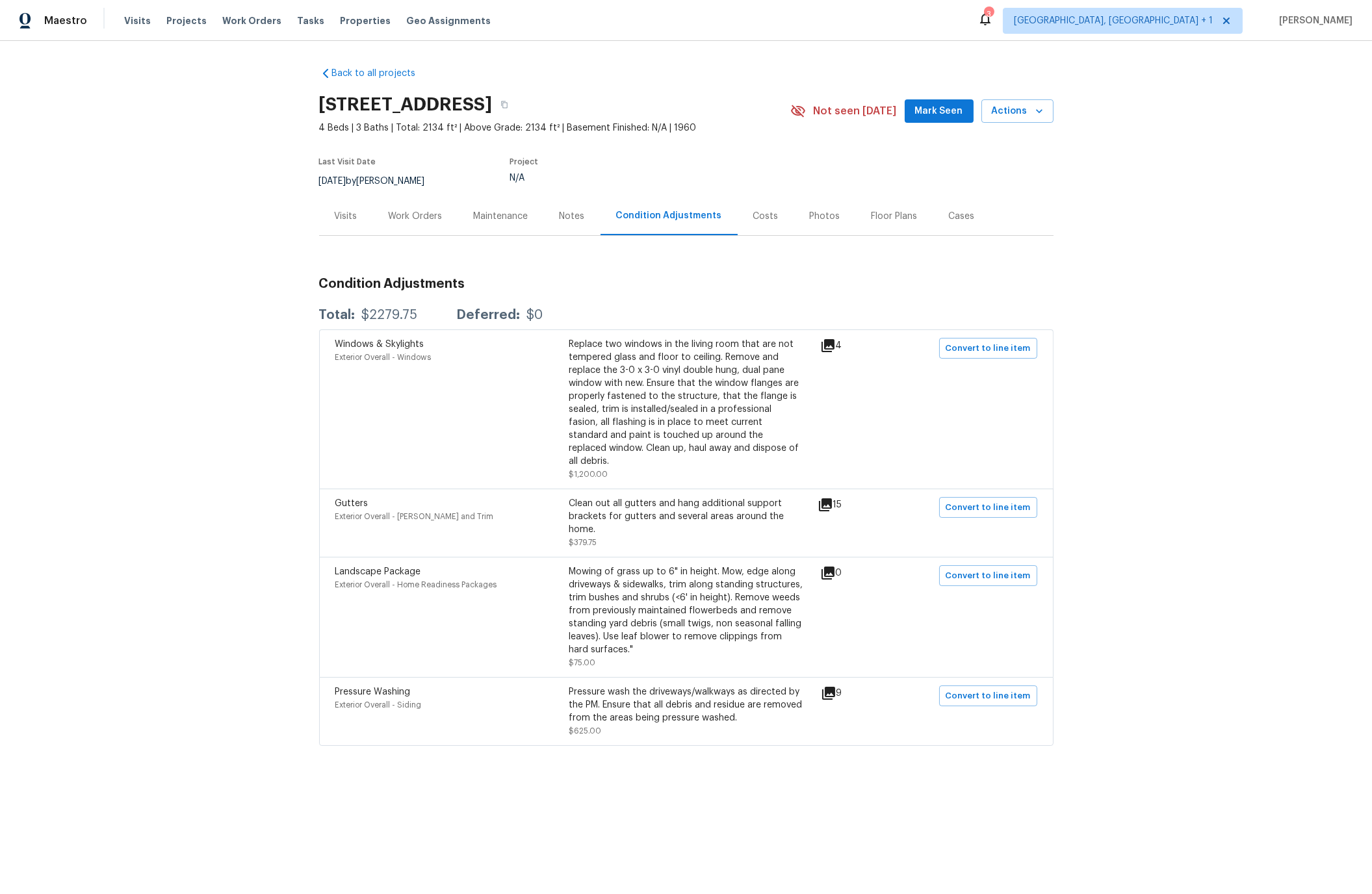
click at [353, 213] on div "Visits" at bounding box center [346, 217] width 22 height 13
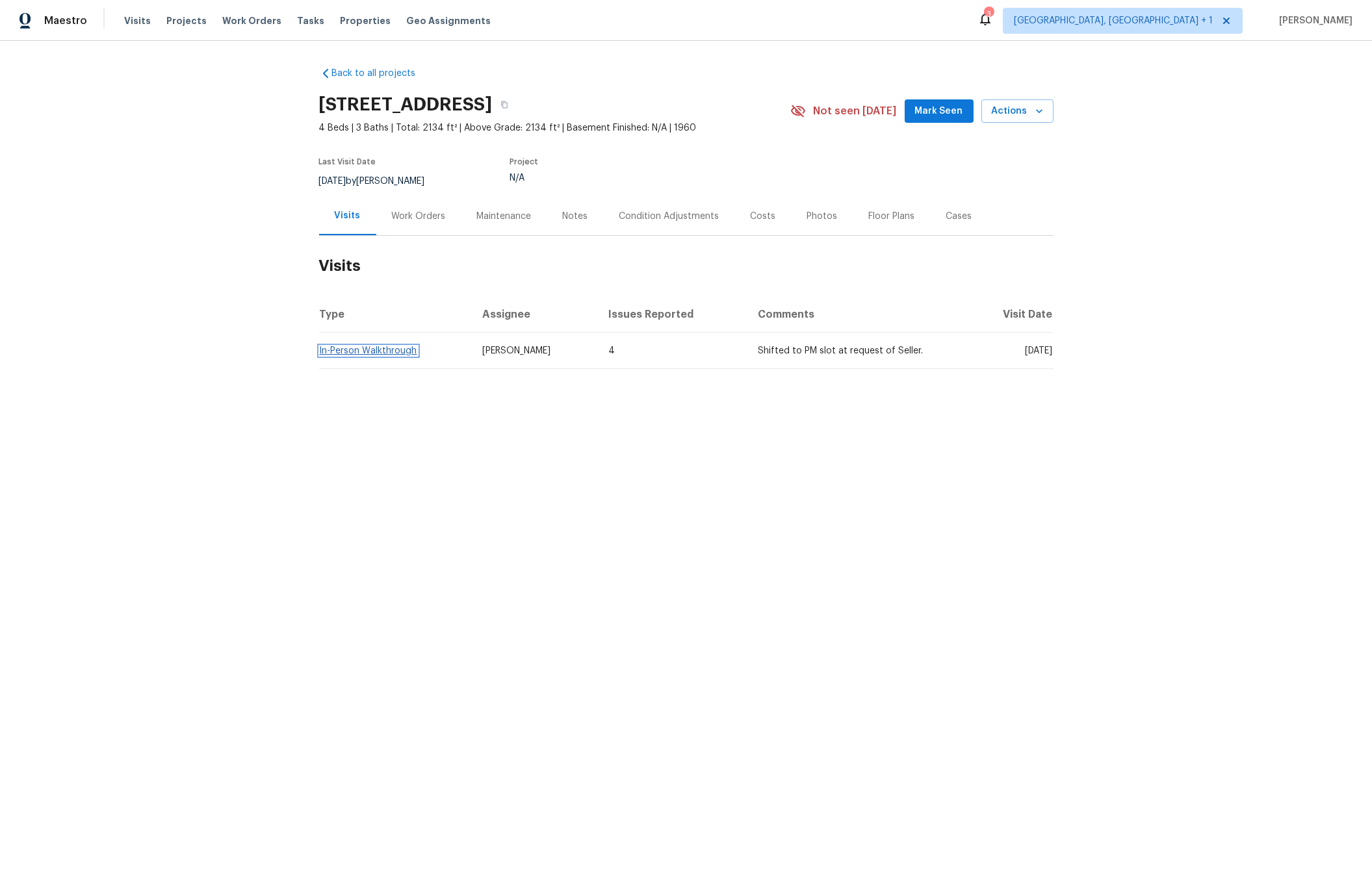
click at [382, 351] on link "In-Person Walkthrough" at bounding box center [368, 351] width 98 height 9
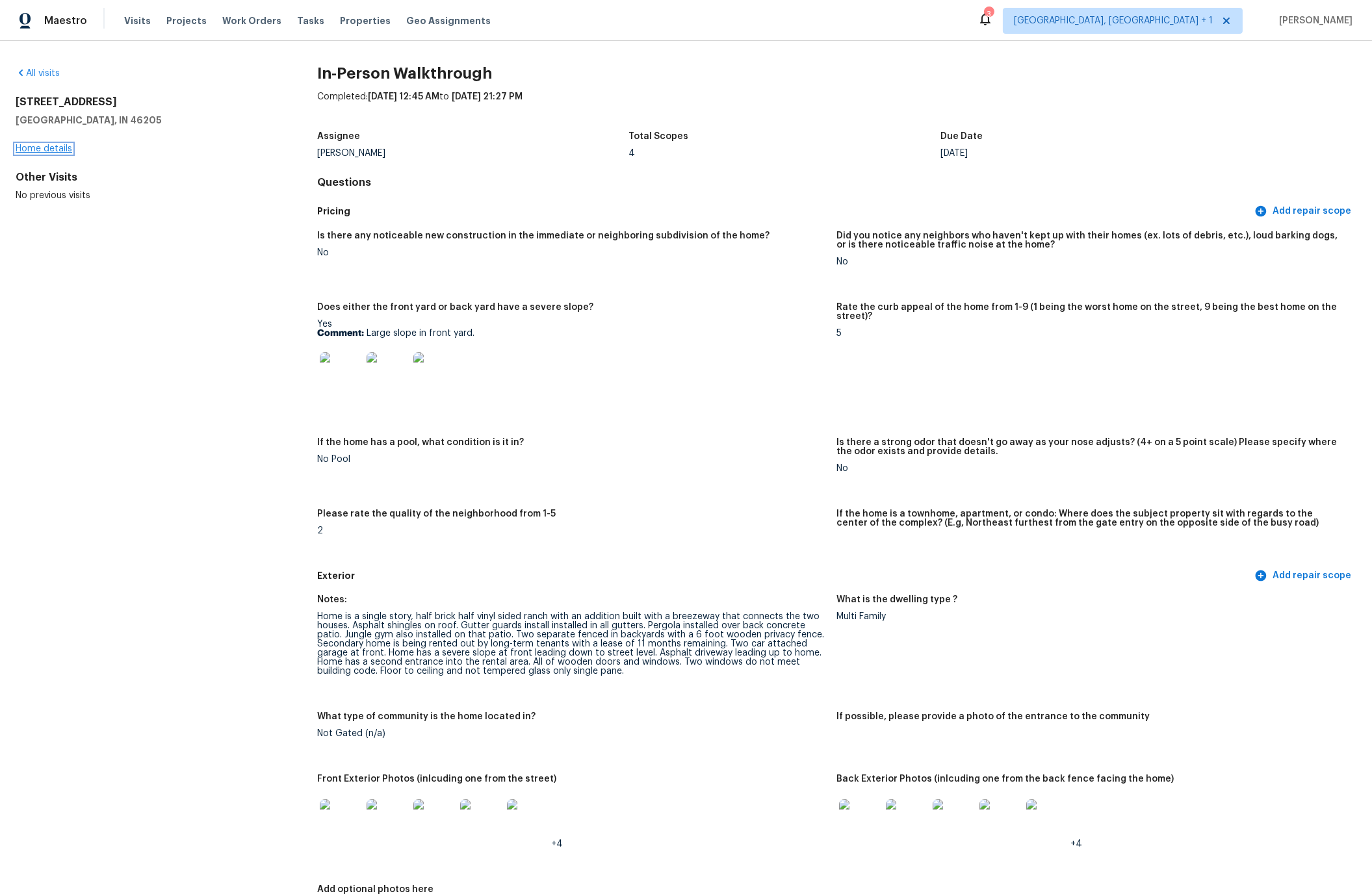
click at [56, 149] on link "Home details" at bounding box center [44, 149] width 57 height 9
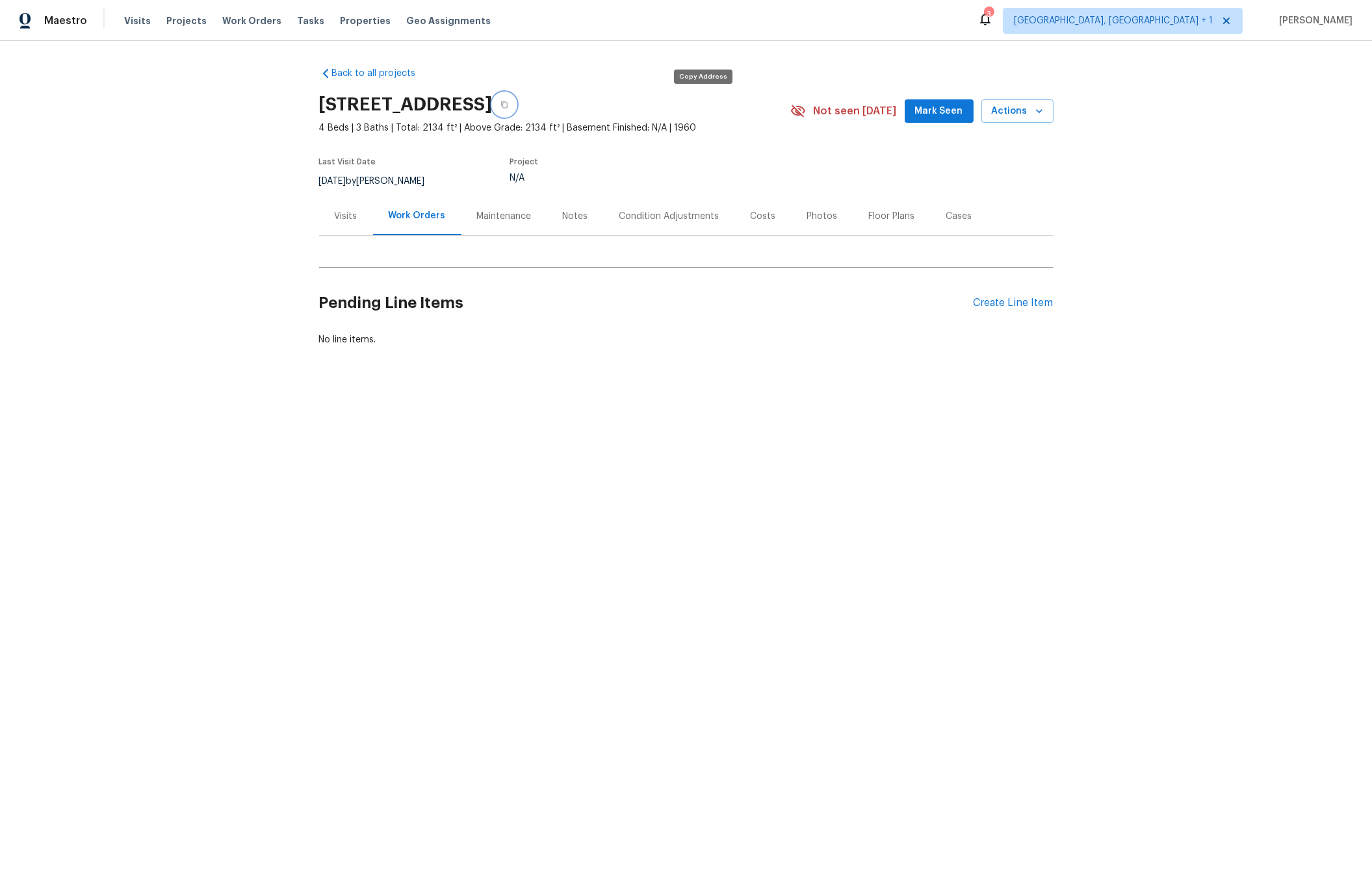
click at [508, 103] on icon "button" at bounding box center [504, 105] width 8 height 8
click at [302, 22] on span "Tasks" at bounding box center [310, 21] width 27 height 9
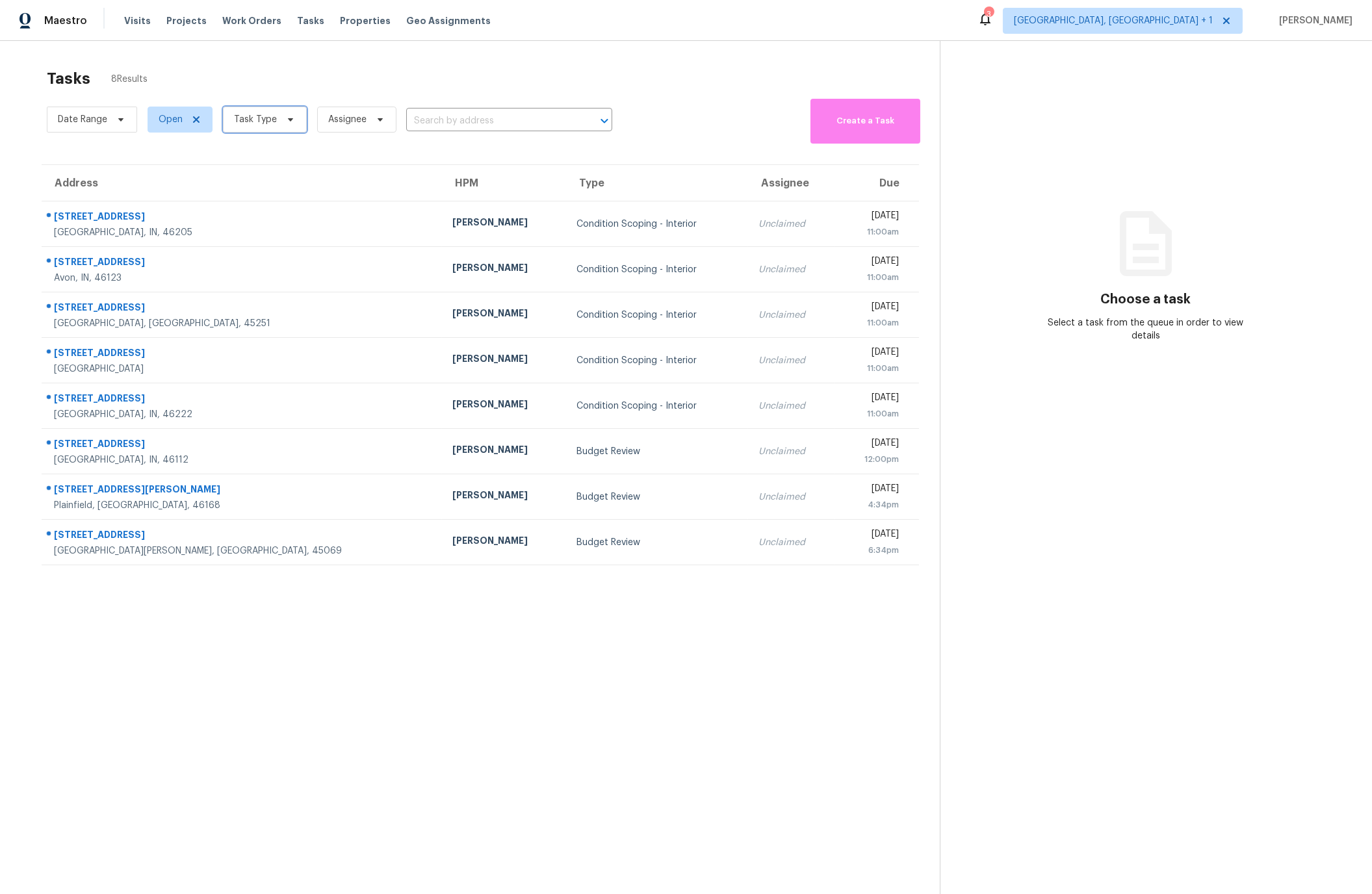
click at [255, 116] on span "Task Type" at bounding box center [255, 120] width 43 height 13
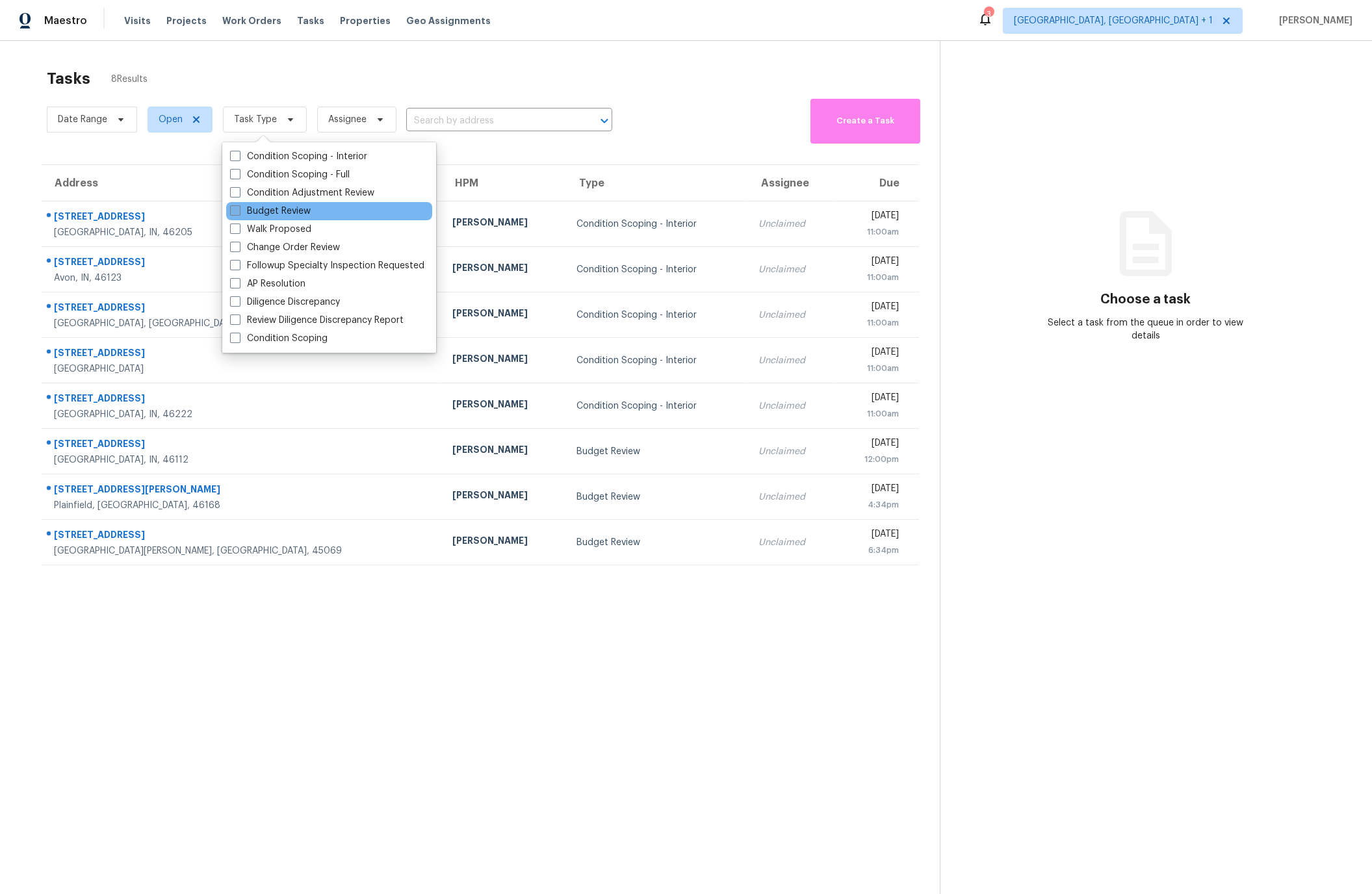
click at [234, 211] on span at bounding box center [235, 211] width 11 height 11
click at [234, 211] on input "Budget Review" at bounding box center [234, 209] width 9 height 9
checkbox input "true"
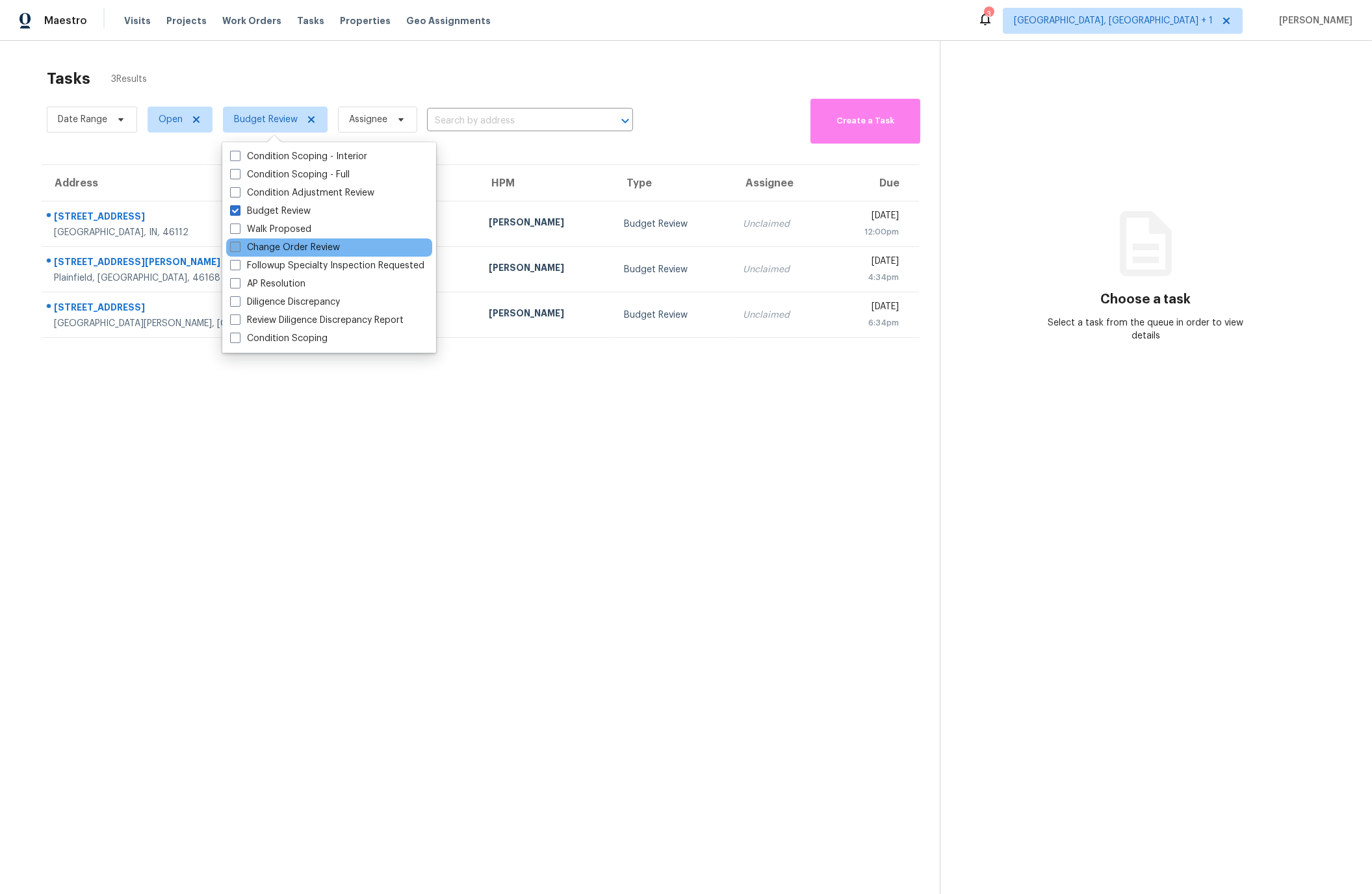
click at [234, 248] on span at bounding box center [235, 247] width 11 height 11
click at [234, 248] on input "Change Order Review" at bounding box center [234, 245] width 9 height 9
checkbox input "true"
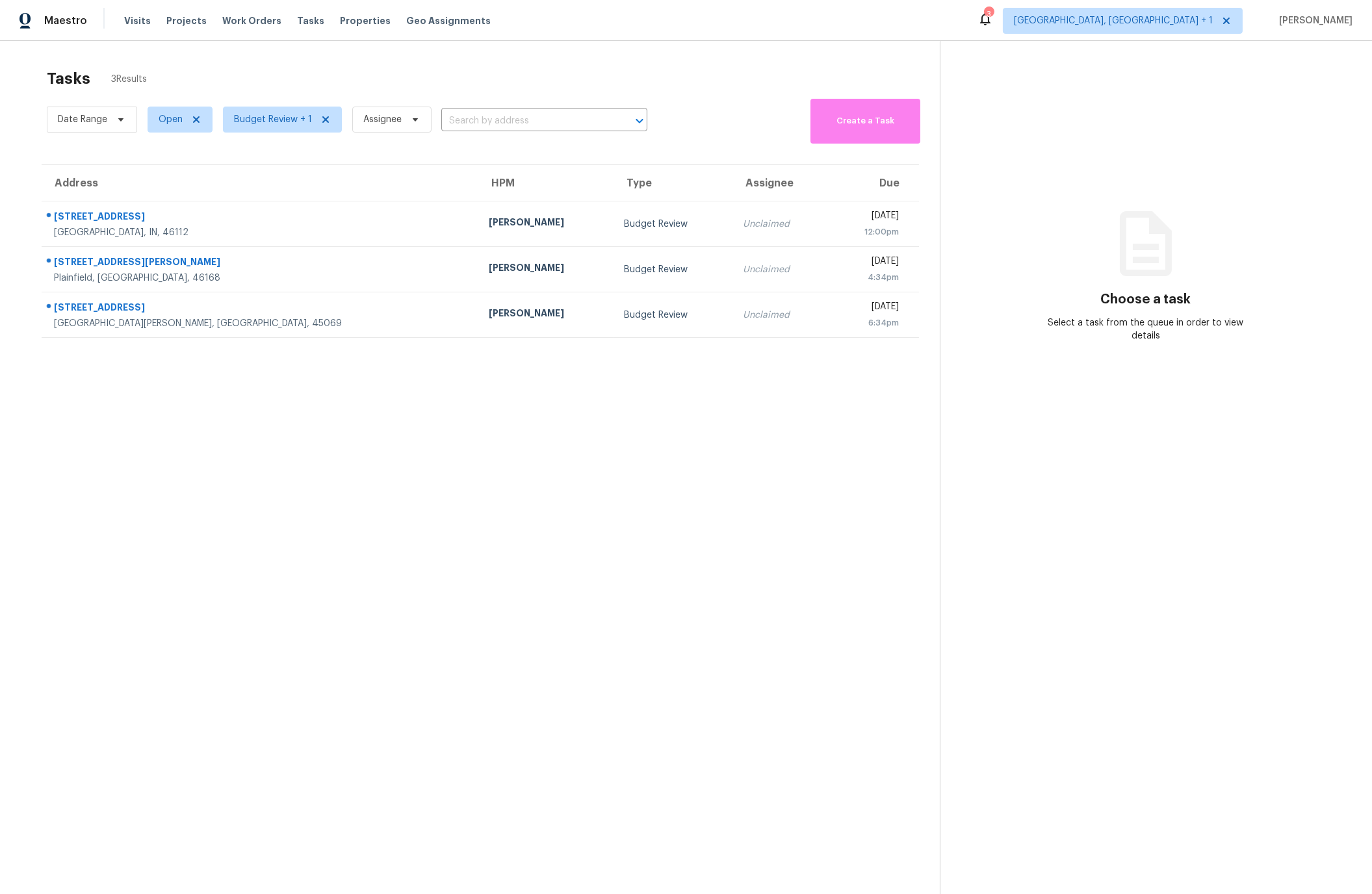
click at [394, 68] on div "Tasks 3 Results" at bounding box center [493, 79] width 893 height 34
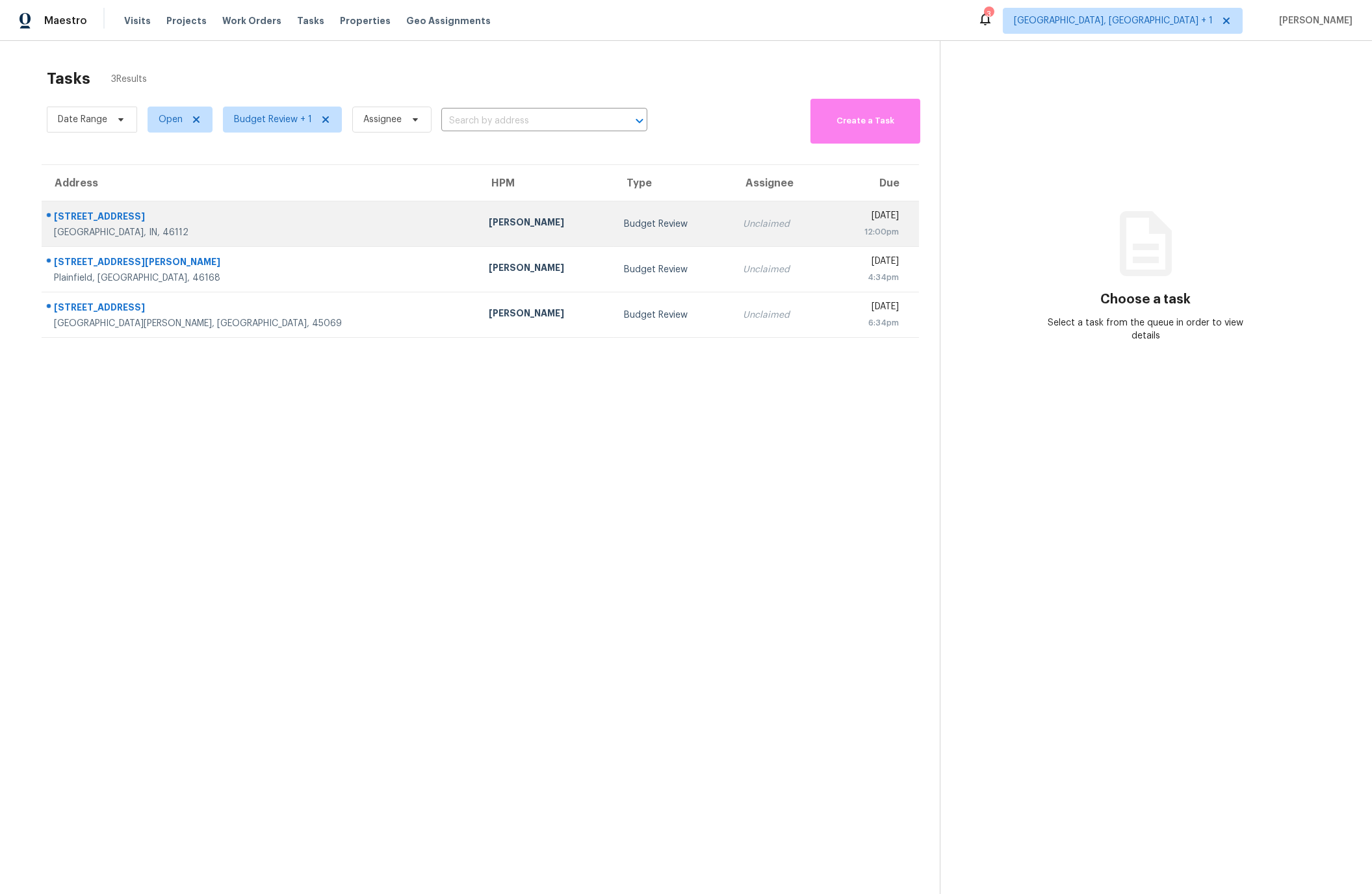
click at [154, 221] on div "527 S Grant St" at bounding box center [261, 218] width 414 height 17
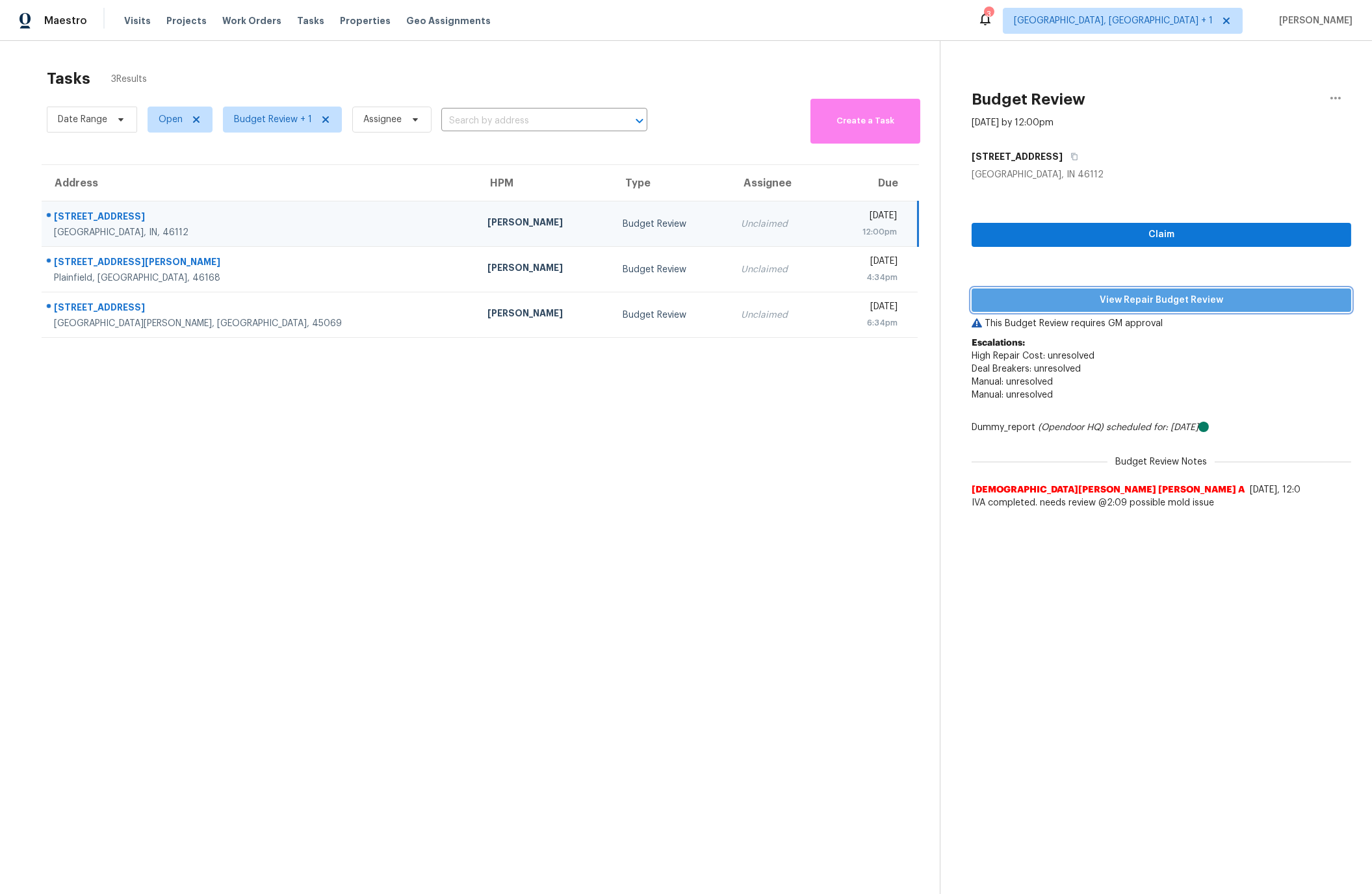
click at [1126, 301] on span "View Repair Budget Review" at bounding box center [1161, 300] width 359 height 17
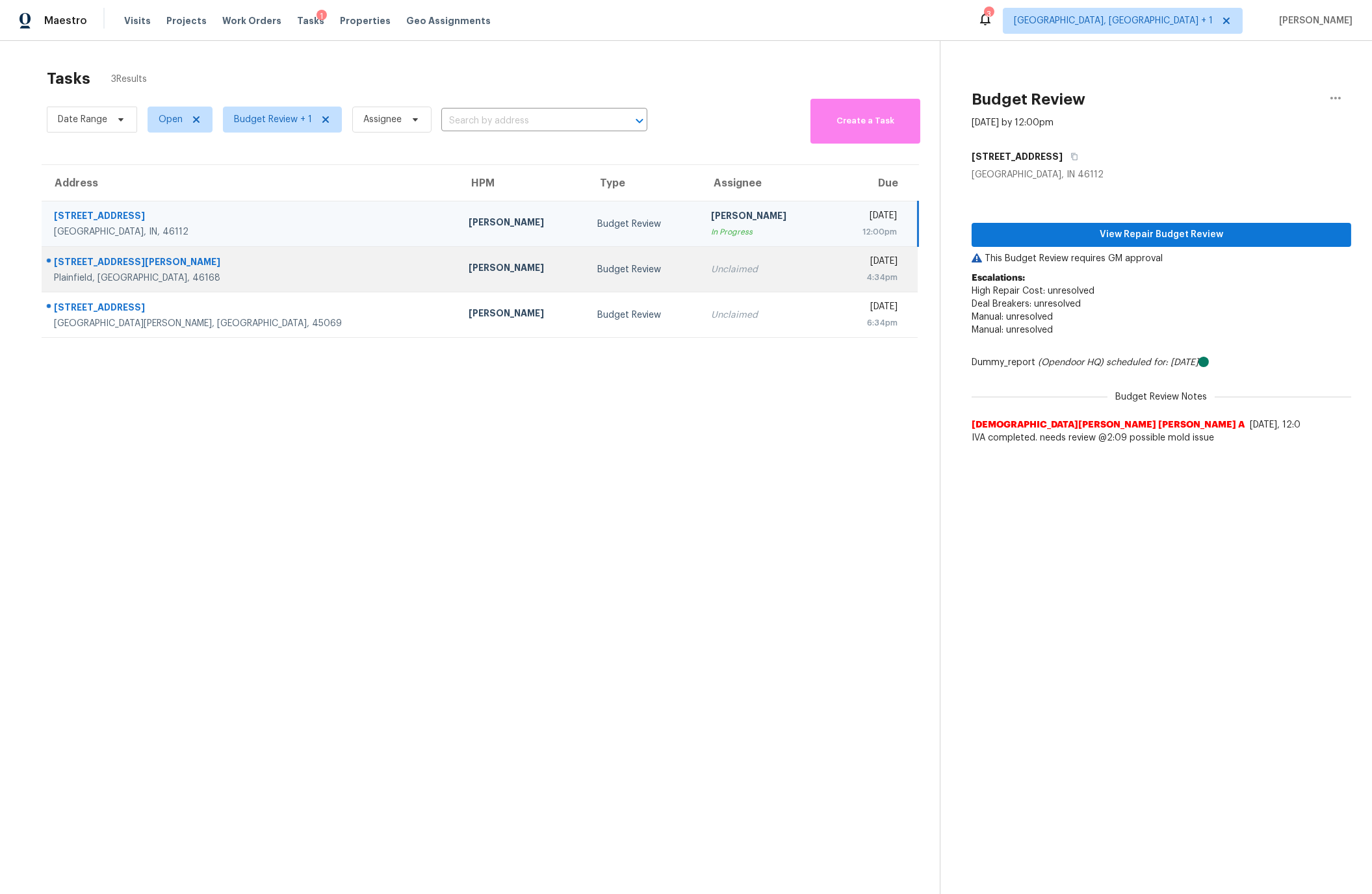
click at [183, 269] on div "5966 Glen Haven Blvd" at bounding box center [251, 263] width 394 height 17
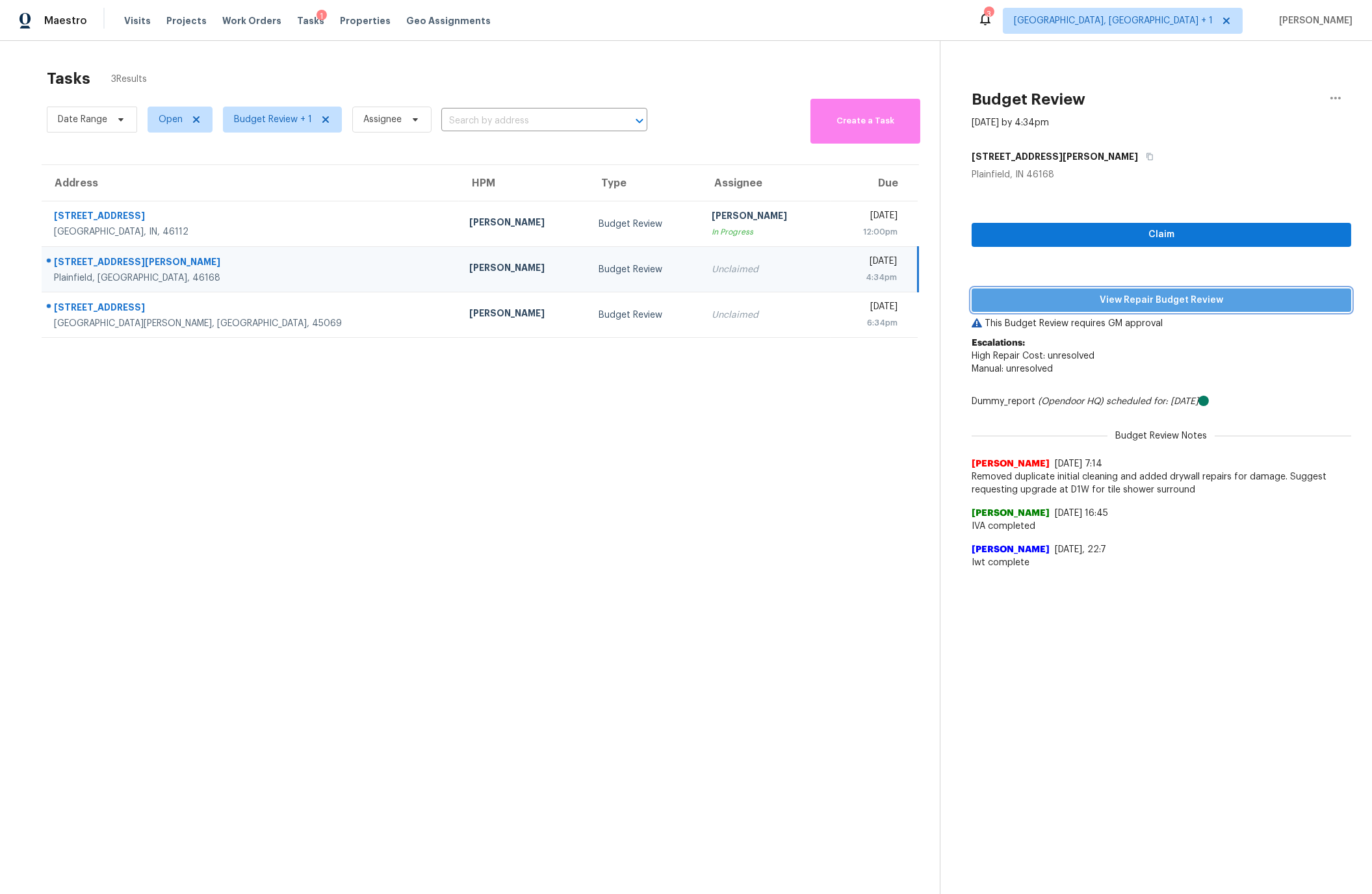
click at [1128, 299] on span "View Repair Budget Review" at bounding box center [1161, 300] width 359 height 17
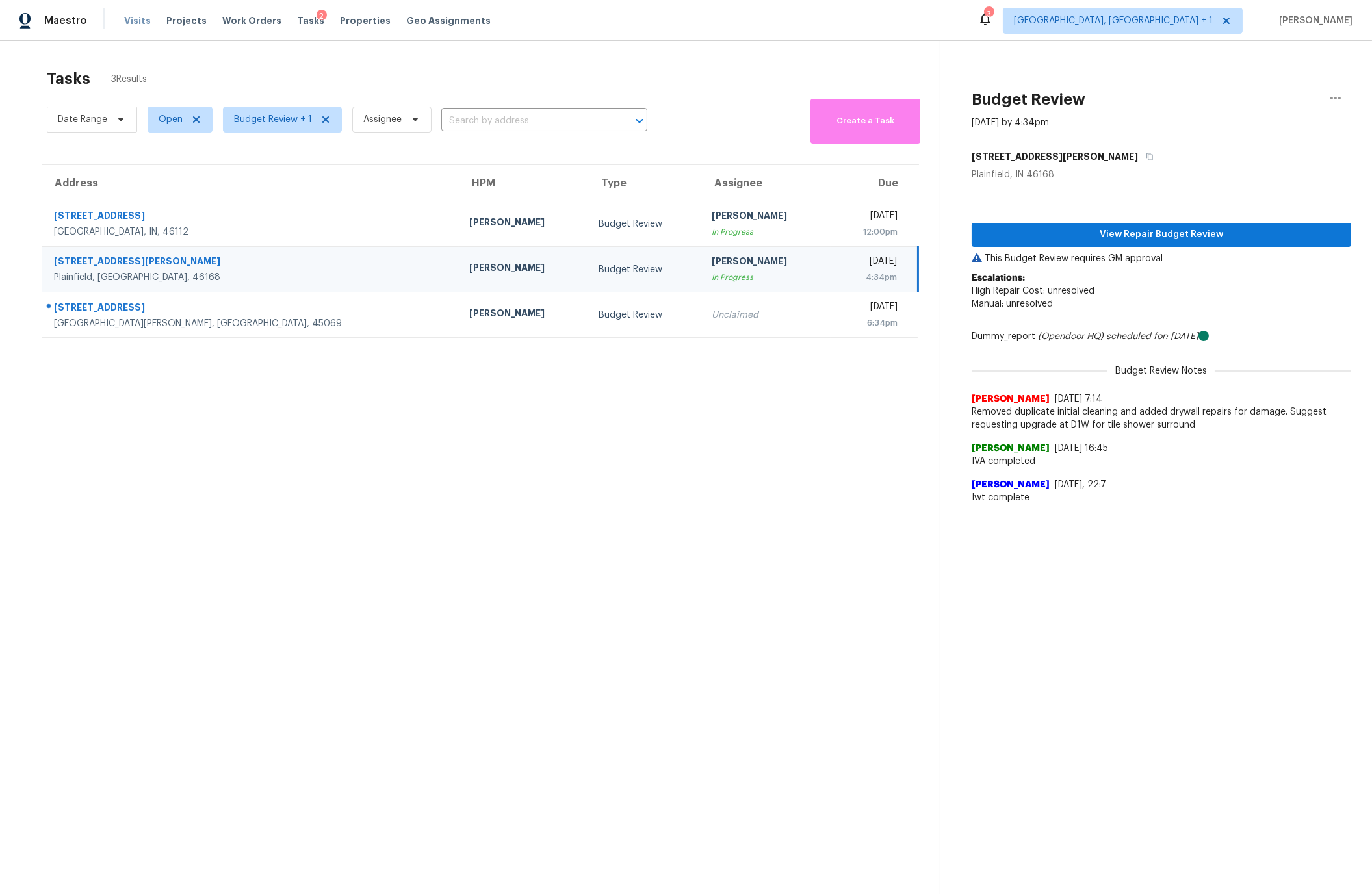
click at [138, 20] on span "Visits" at bounding box center [137, 21] width 26 height 13
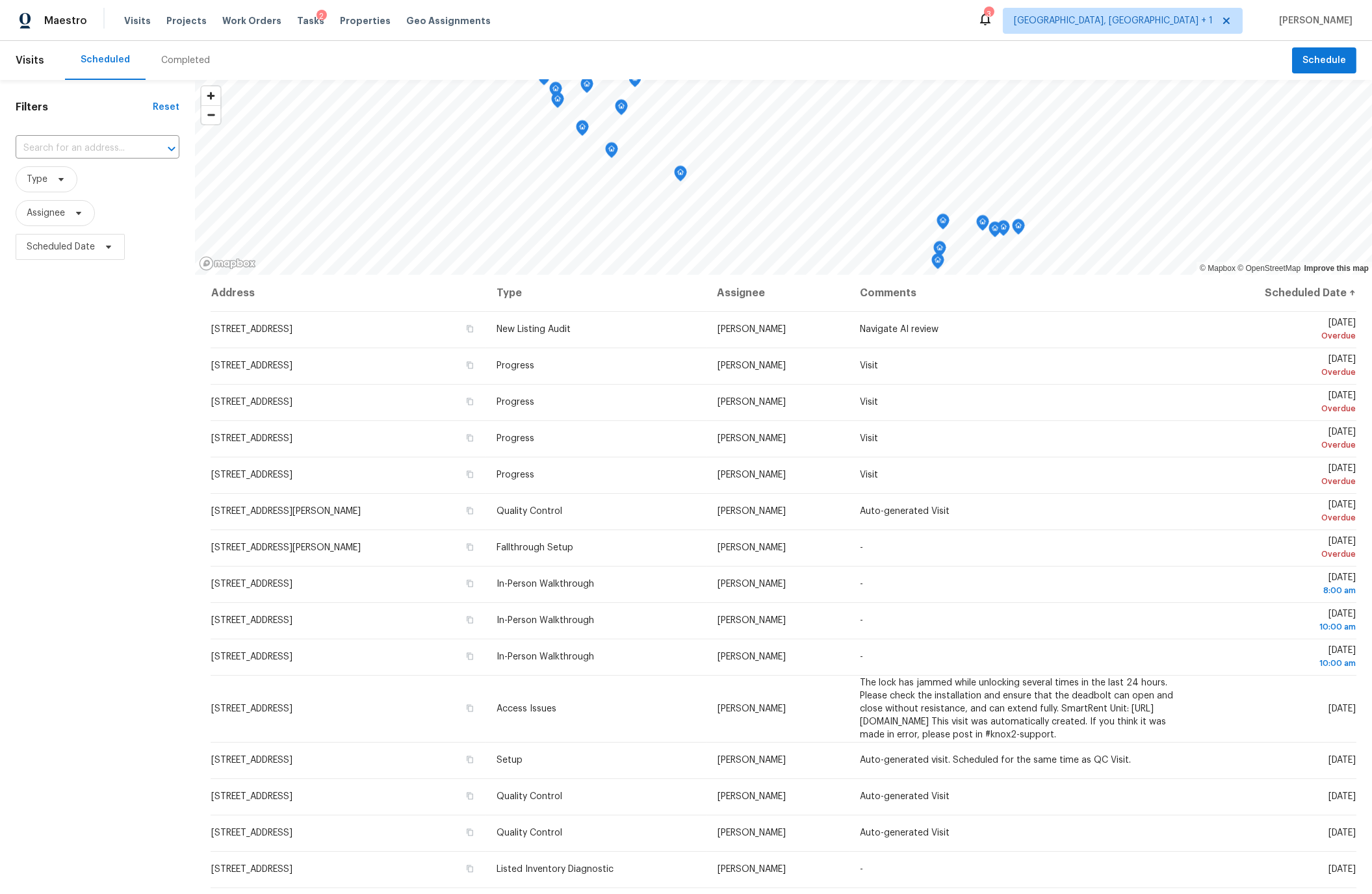
click at [188, 58] on div "Completed" at bounding box center [186, 61] width 49 height 13
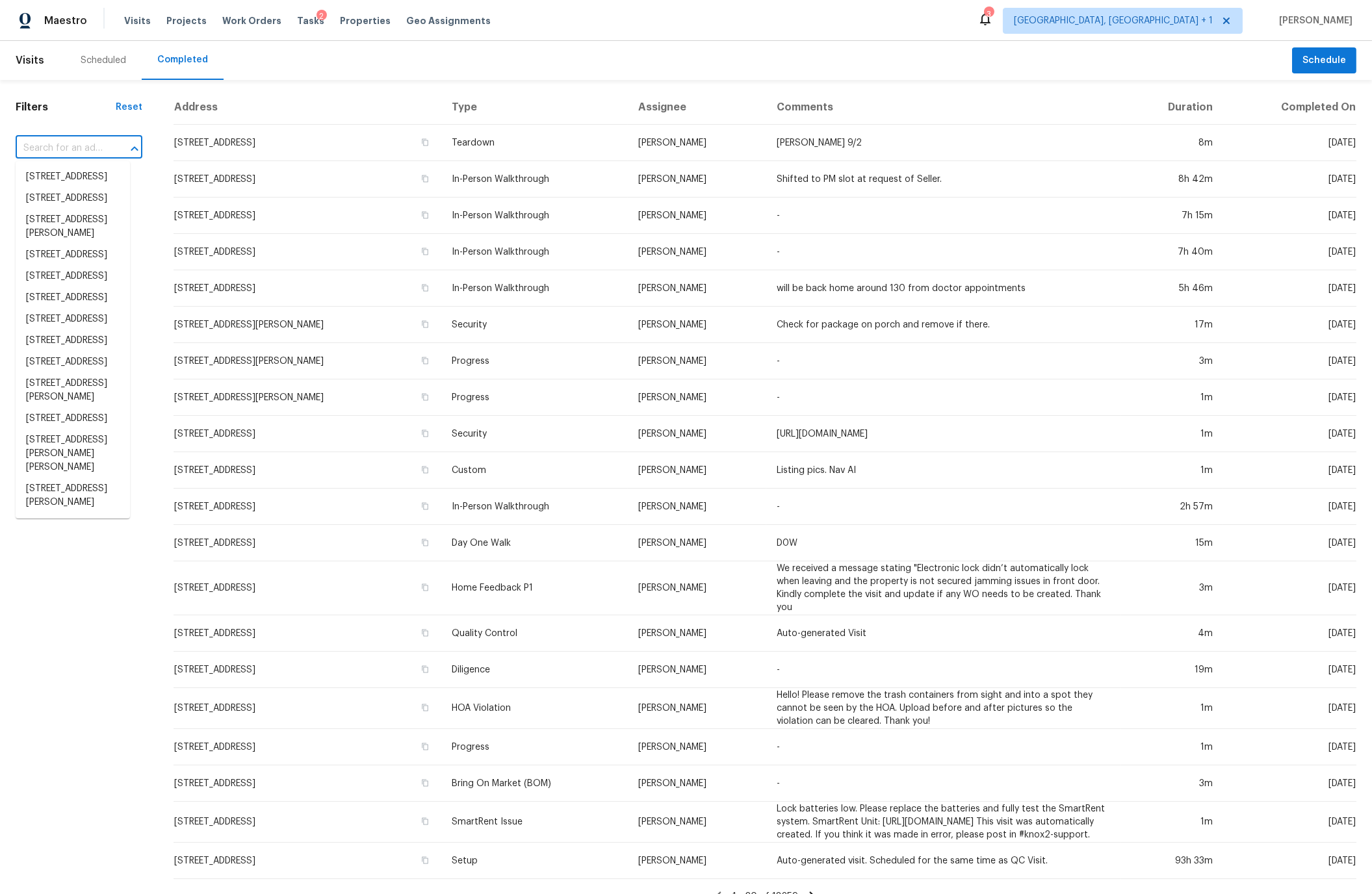
click at [52, 148] on input "text" at bounding box center [61, 149] width 90 height 20
paste input "5966 Glen Haven Blvd, Plainfield, IN 46168"
type input "5966 Glen Haven Blvd, Plainfield, IN 46168"
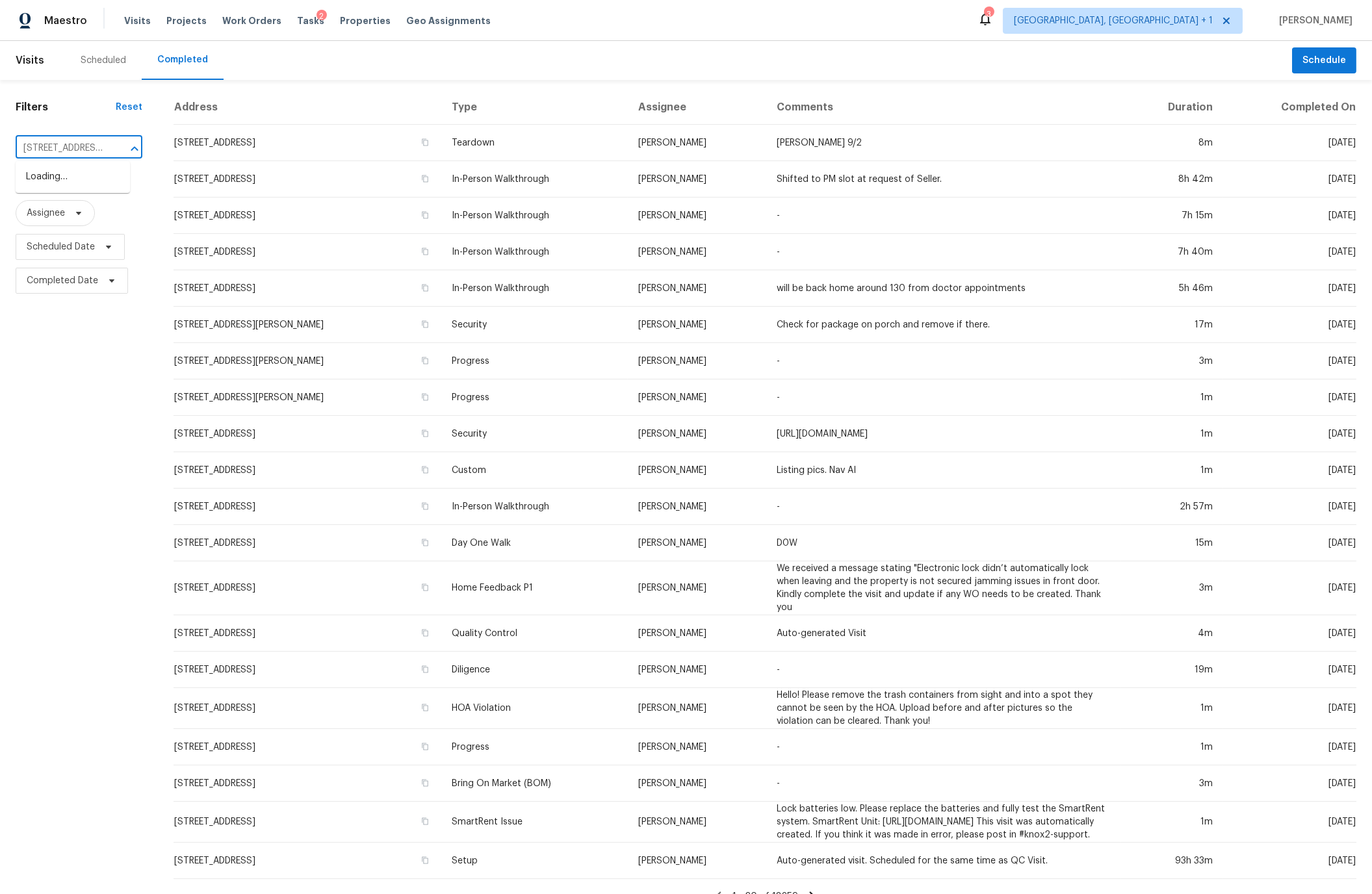
scroll to position [0, 110]
click at [57, 186] on li "5966 Glen Haven Blvd, Plainfield, IN 46168" at bounding box center [73, 184] width 114 height 35
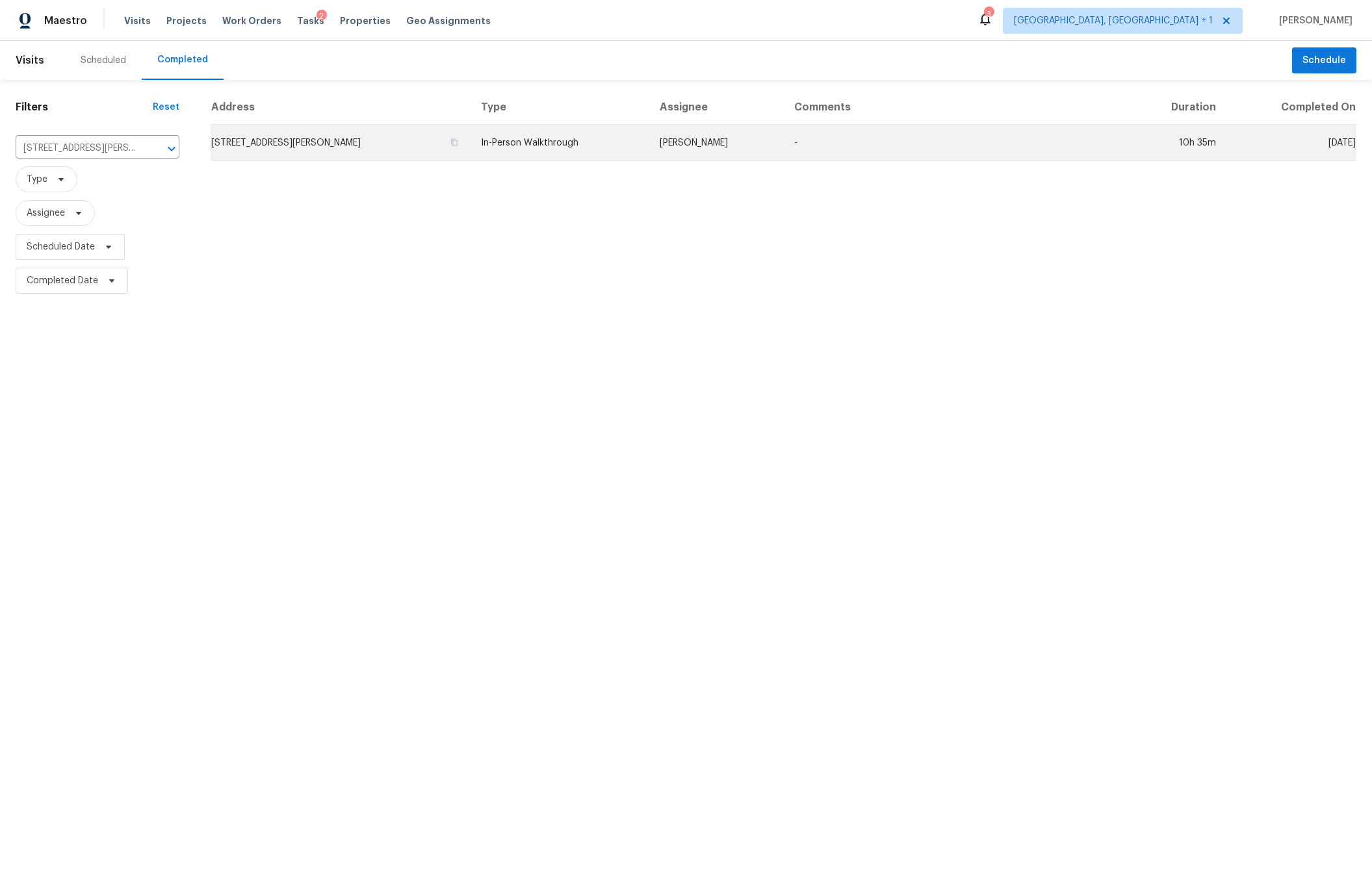
click at [285, 141] on td "5966 Glen Haven Blvd, Plainfield, IN 46168" at bounding box center [341, 143] width 260 height 36
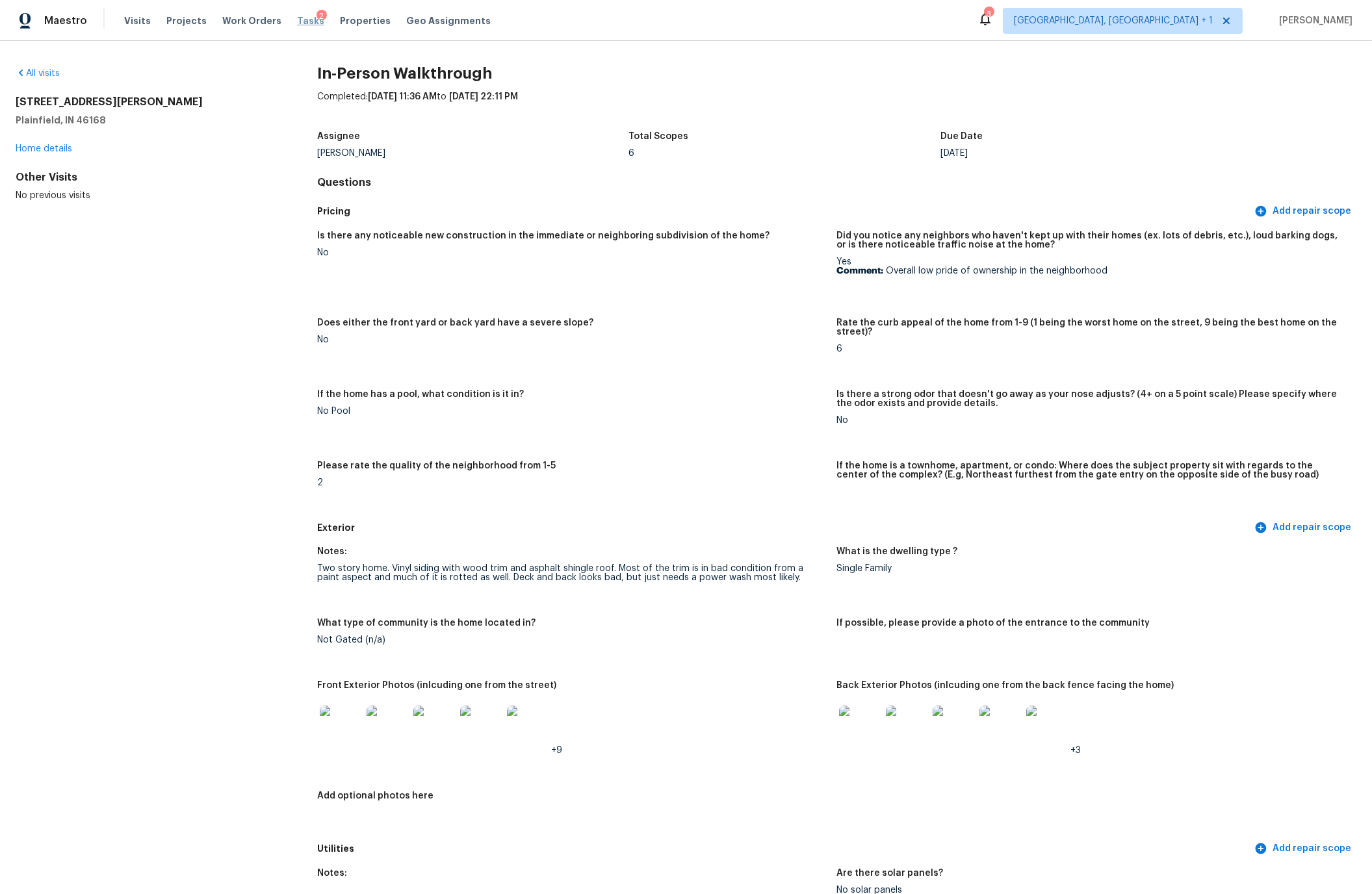
click at [298, 19] on span "Tasks" at bounding box center [310, 21] width 27 height 9
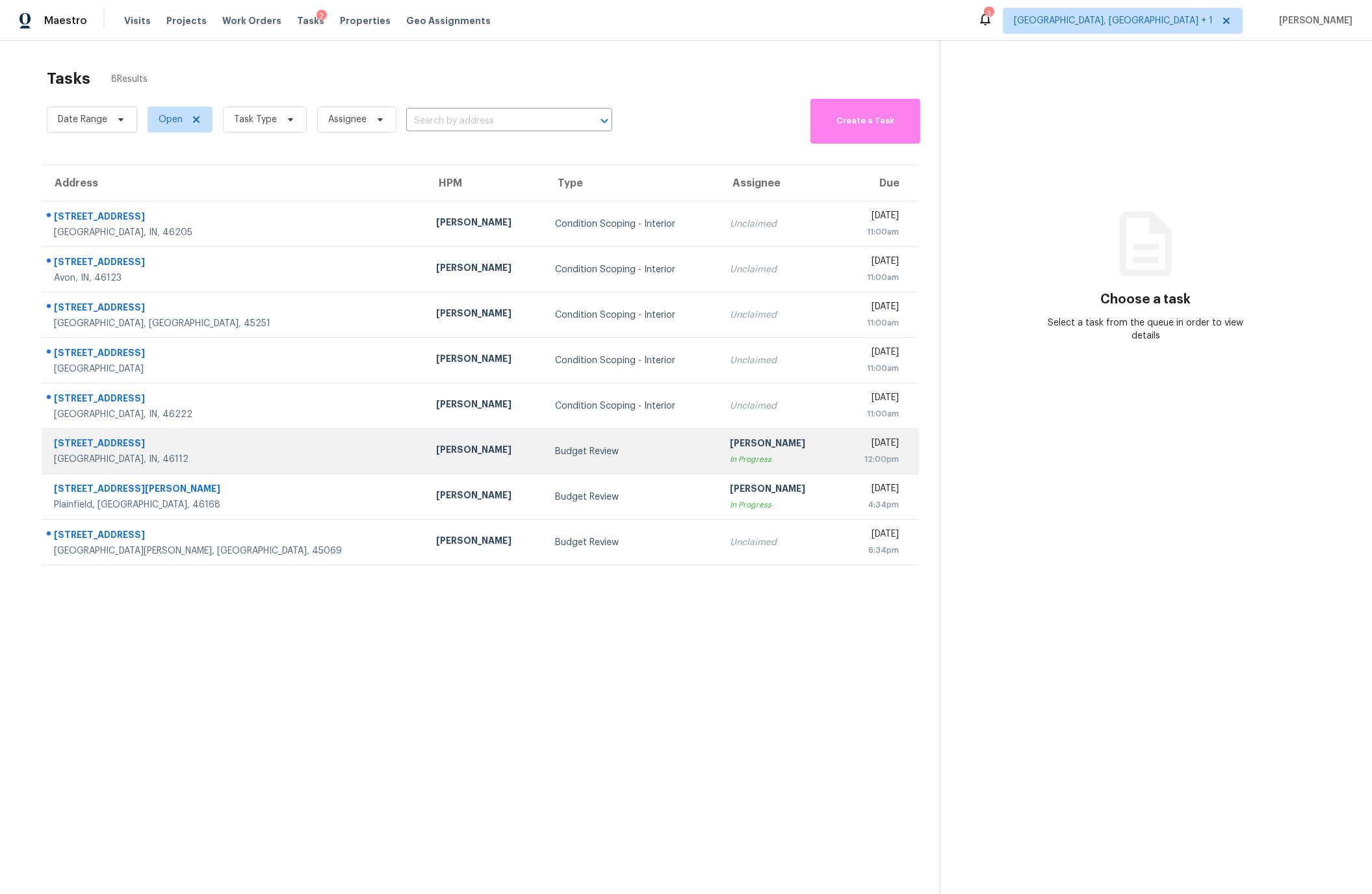
click at [180, 449] on div "527 S Grant St" at bounding box center [234, 444] width 361 height 17
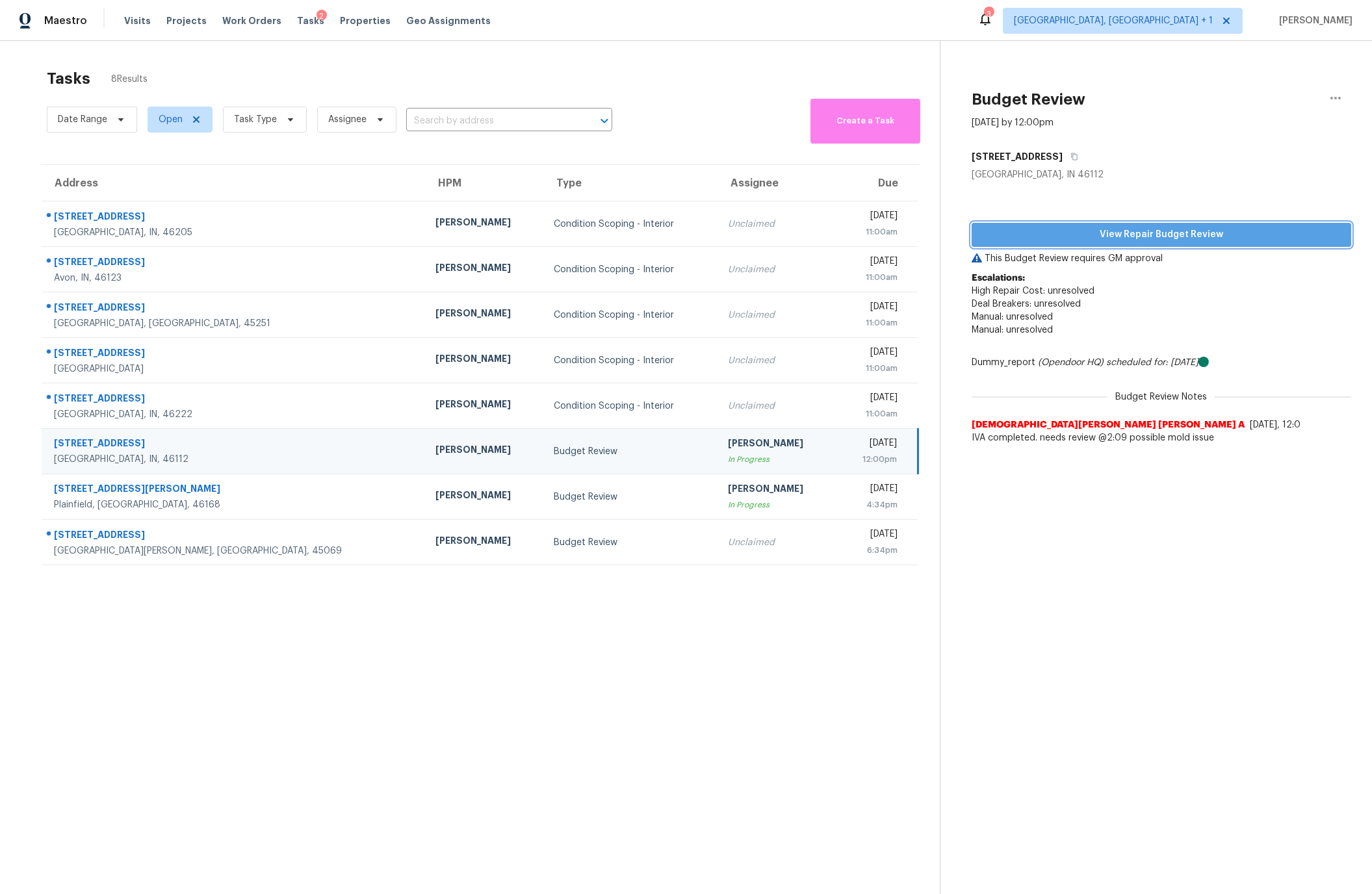
click at [1125, 233] on span "View Repair Budget Review" at bounding box center [1161, 235] width 359 height 17
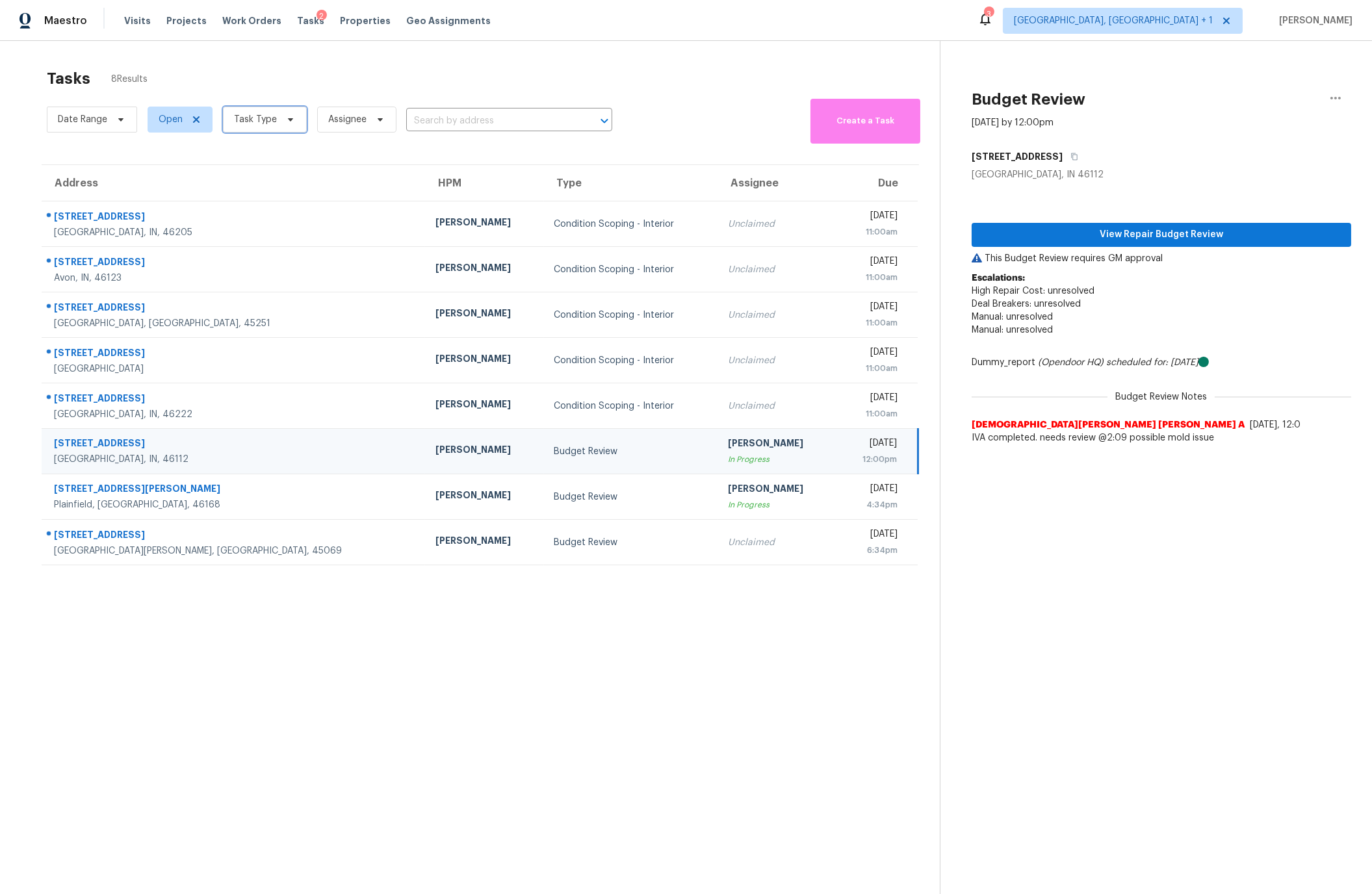
click at [247, 118] on span "Task Type" at bounding box center [255, 120] width 43 height 13
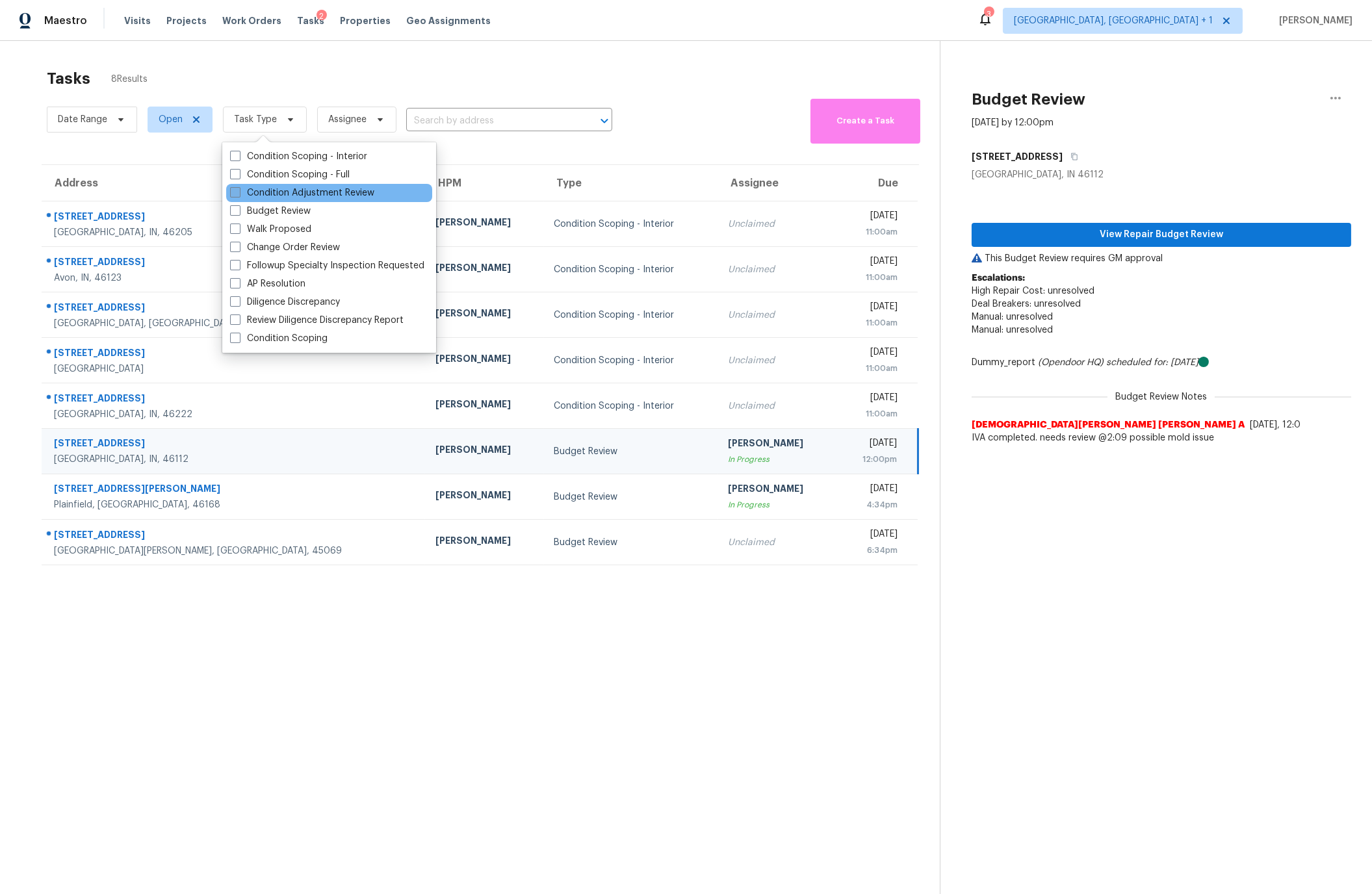
click at [234, 191] on span at bounding box center [235, 192] width 11 height 11
click at [234, 191] on input "Condition Adjustment Review" at bounding box center [234, 191] width 9 height 9
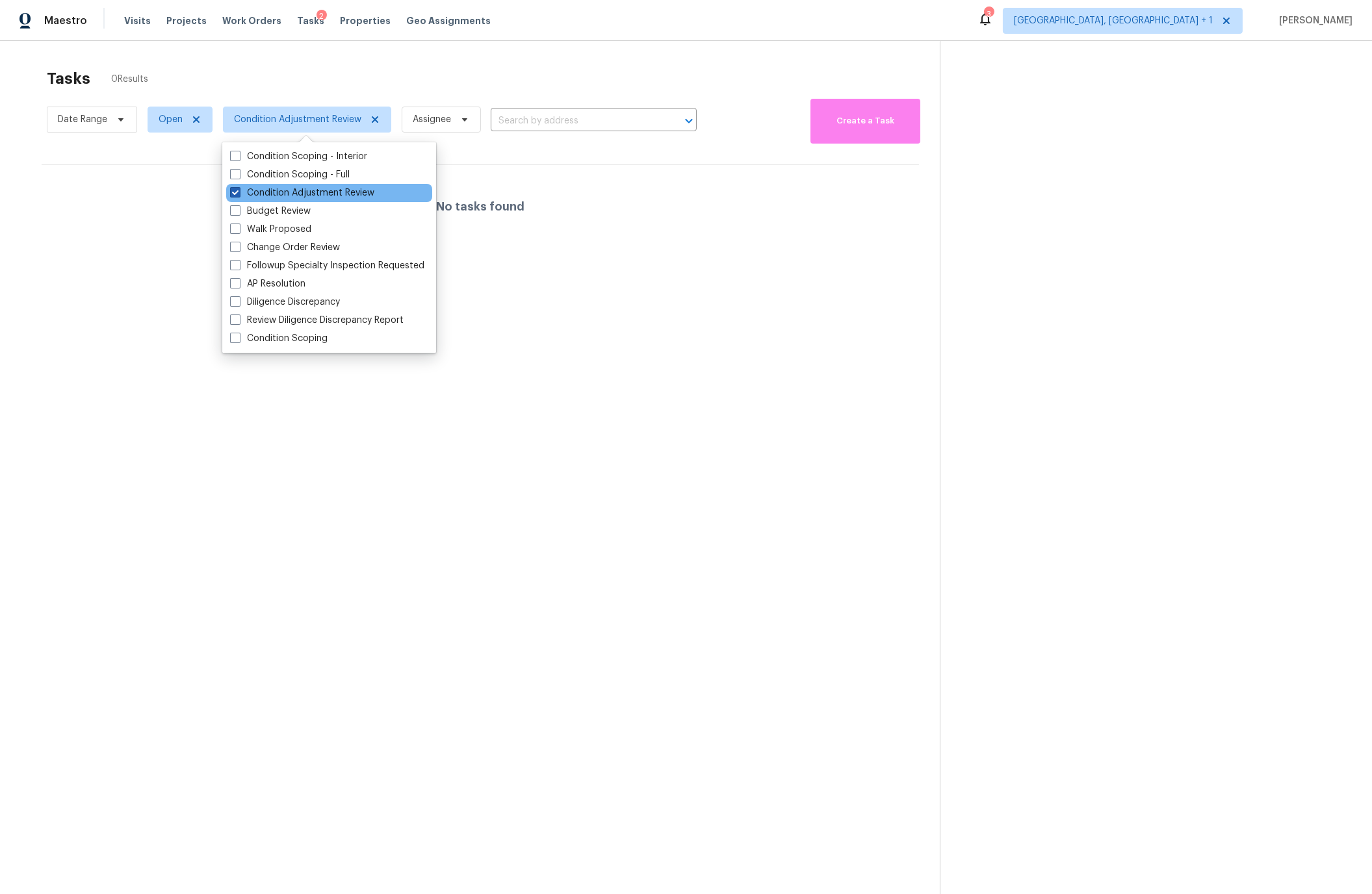
click at [234, 191] on span at bounding box center [235, 192] width 11 height 11
click at [234, 191] on input "Condition Adjustment Review" at bounding box center [234, 191] width 9 height 9
checkbox input "false"
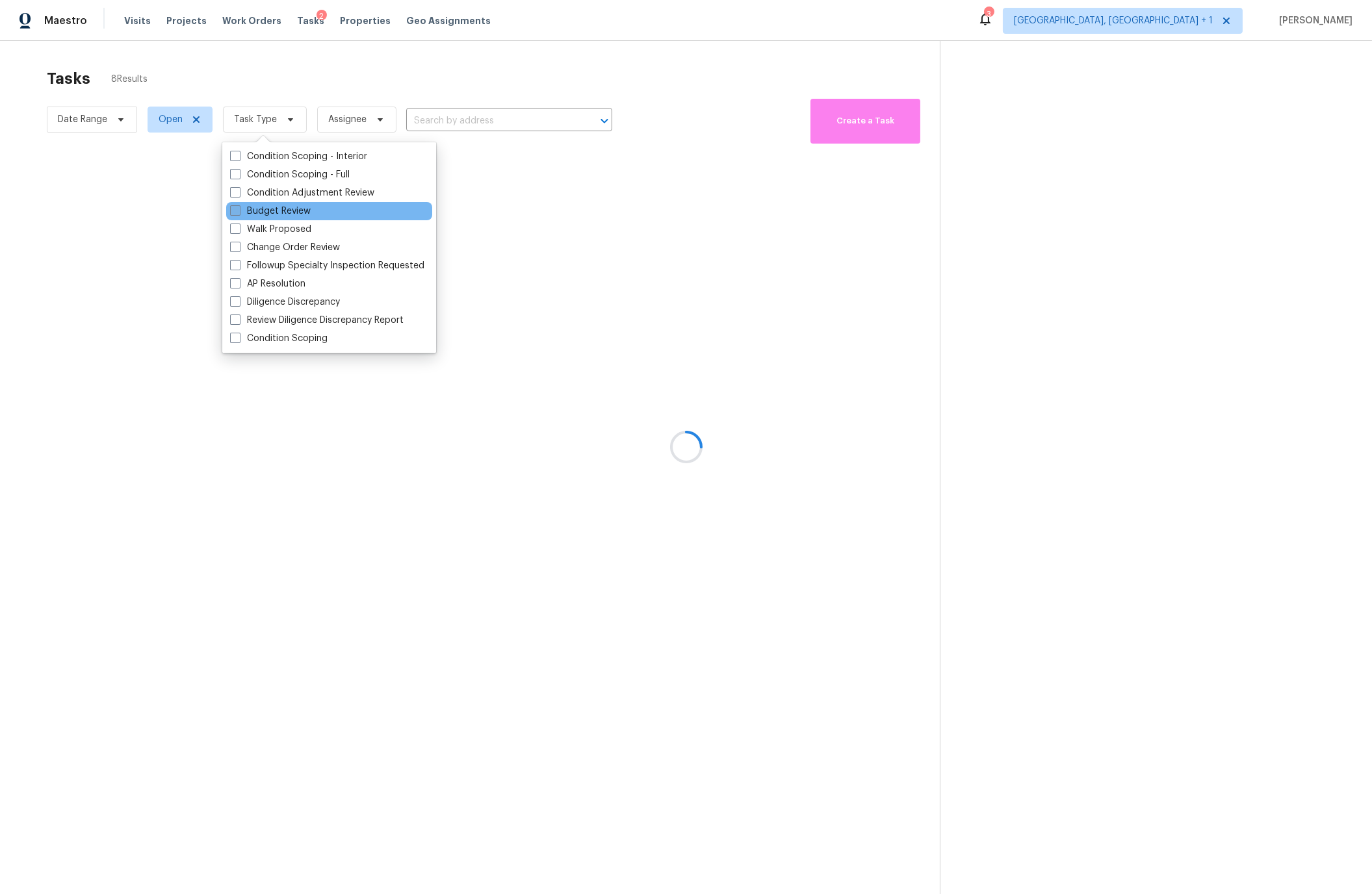
click at [235, 211] on span at bounding box center [235, 211] width 11 height 11
click at [235, 211] on input "Budget Review" at bounding box center [234, 209] width 9 height 9
checkbox input "true"
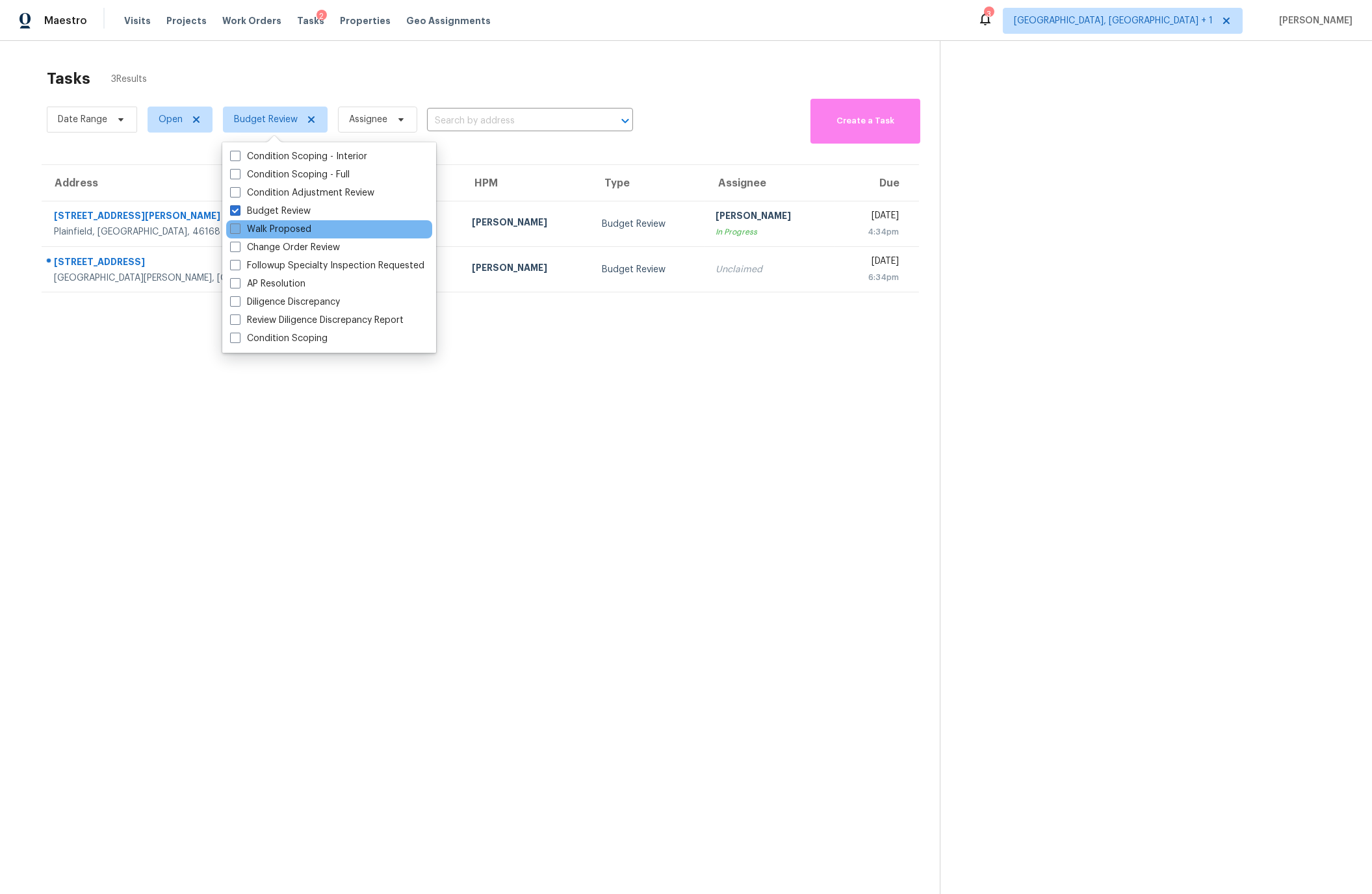
click at [235, 232] on span at bounding box center [235, 229] width 11 height 11
click at [235, 231] on input "Walk Proposed" at bounding box center [234, 227] width 9 height 9
checkbox input "true"
click at [236, 247] on span at bounding box center [235, 247] width 11 height 11
click at [236, 247] on input "Change Order Review" at bounding box center [234, 245] width 9 height 9
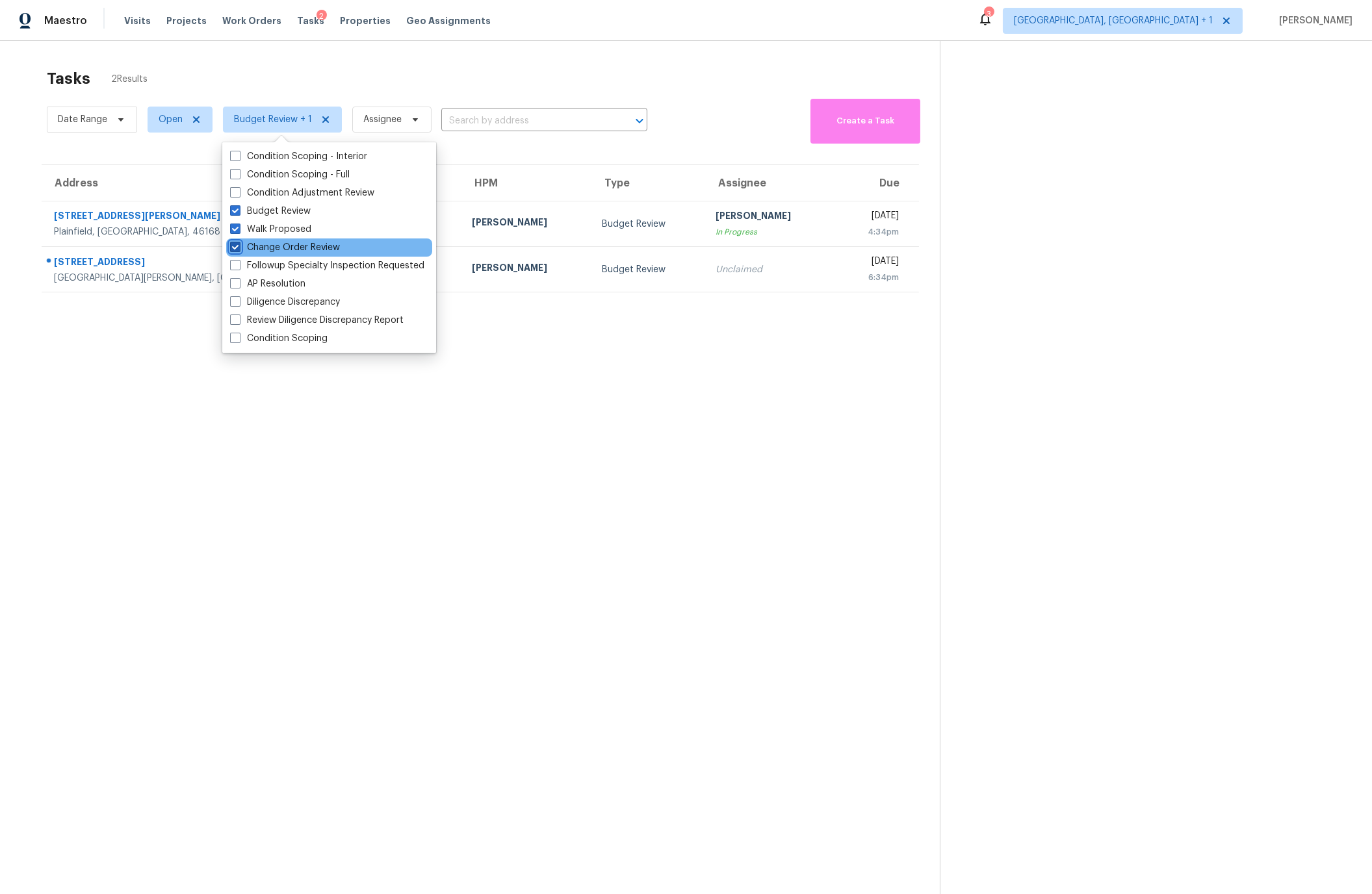
checkbox input "true"
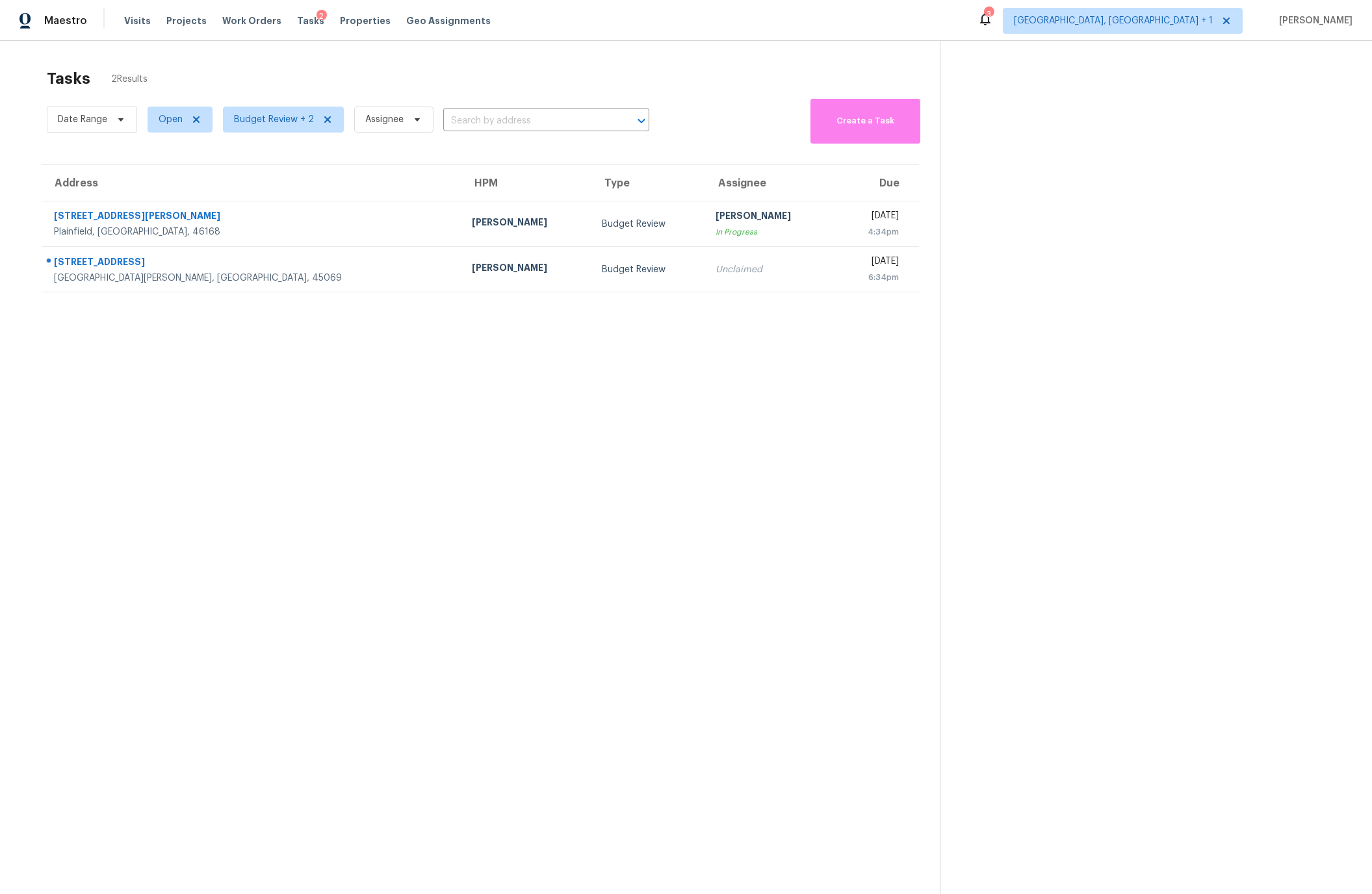
click at [131, 506] on section "Tasks 2 Results Date Range Open Budget Review + 2 Assignee ​ Create a Task Addr…" at bounding box center [480, 499] width 919 height 874
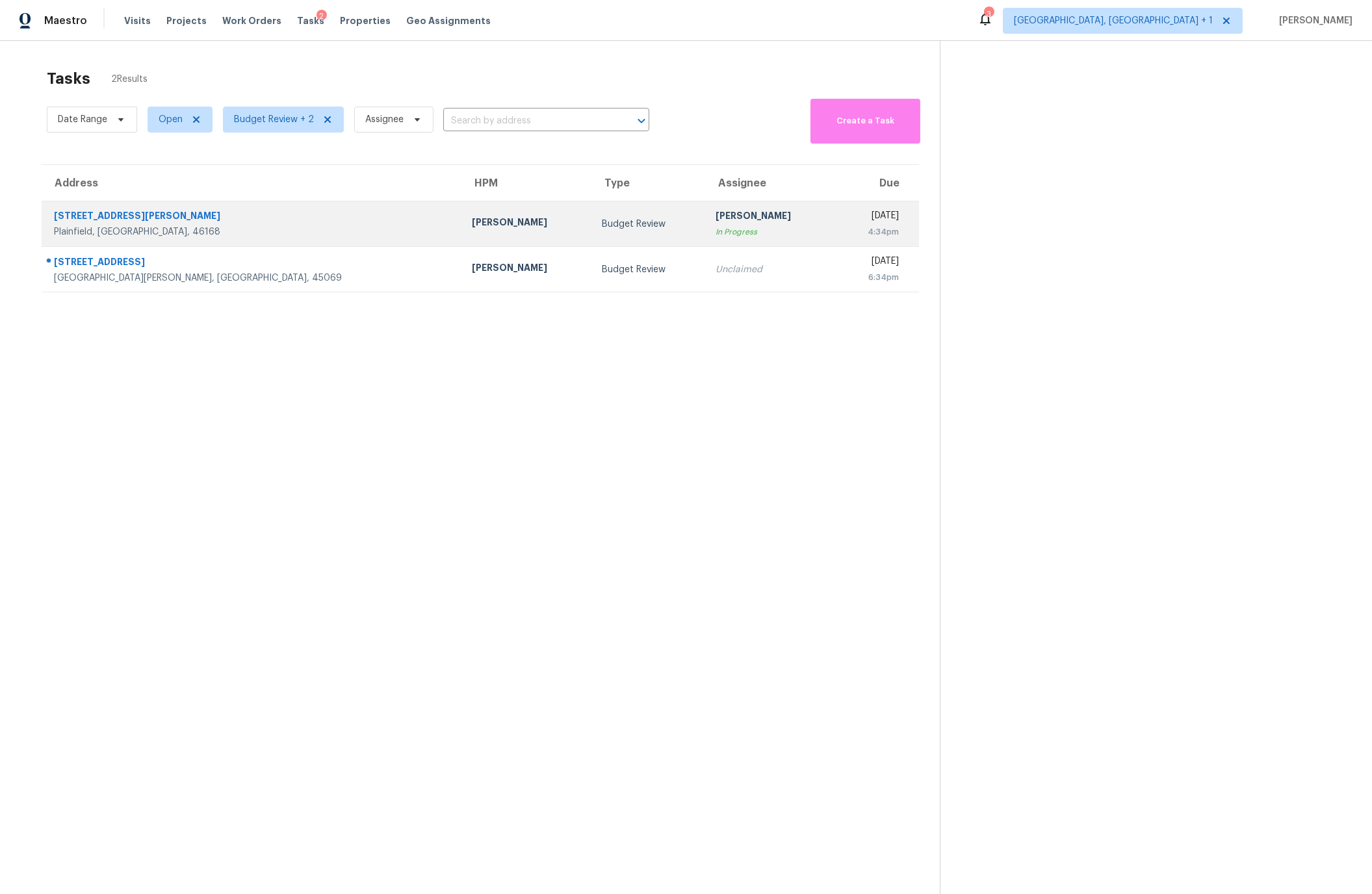
click at [846, 221] on div "Tue, Aug 26th 2025" at bounding box center [872, 217] width 53 height 17
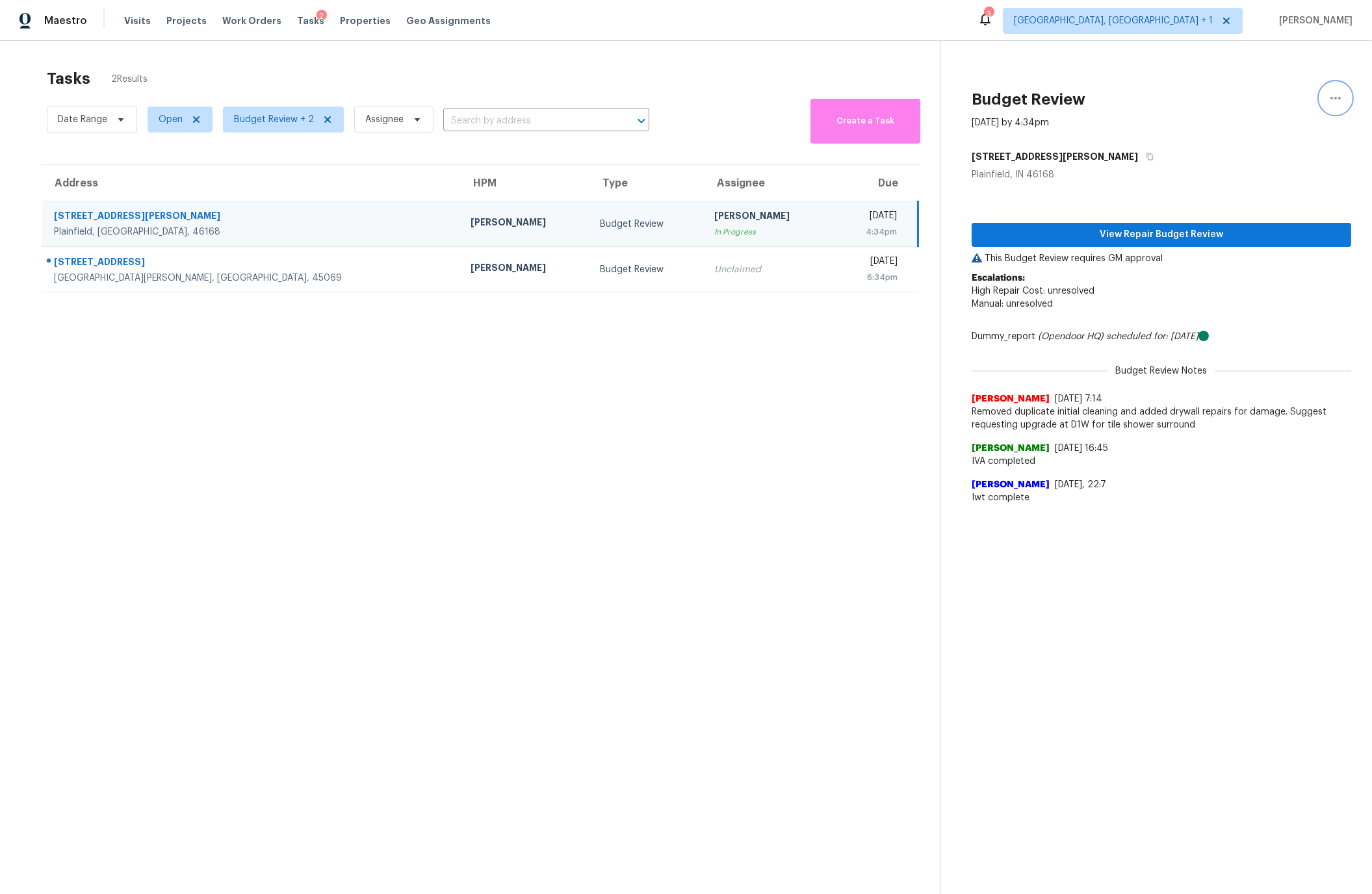
click at [1336, 94] on icon "button" at bounding box center [1336, 98] width 16 height 16
click at [1254, 98] on div "Unclaim this task" at bounding box center [1262, 101] width 102 height 13
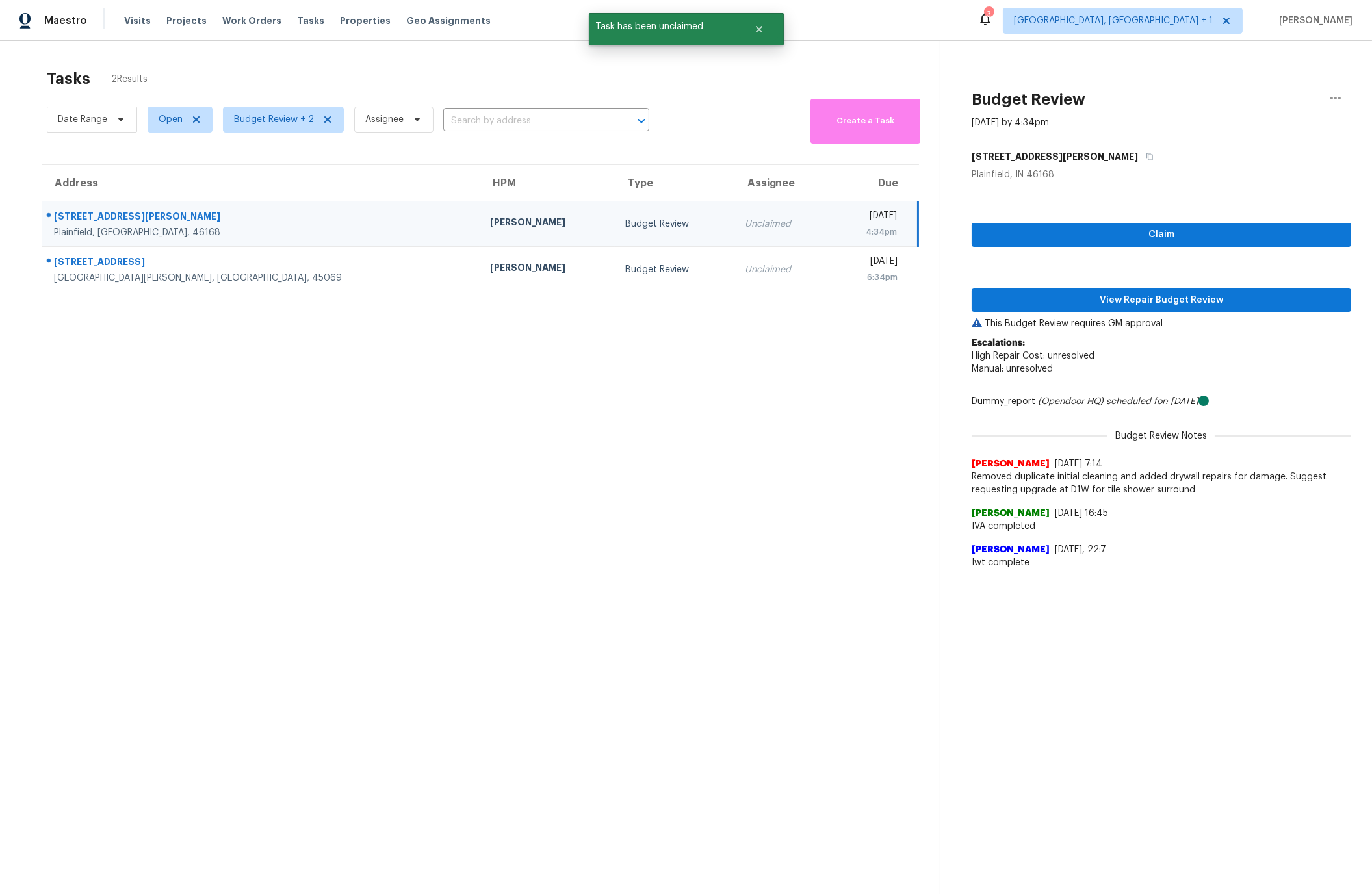
click at [163, 499] on section "Tasks 2 Results Date Range Open Budget Review + 2 Assignee ​ Create a Task Addr…" at bounding box center [480, 499] width 919 height 874
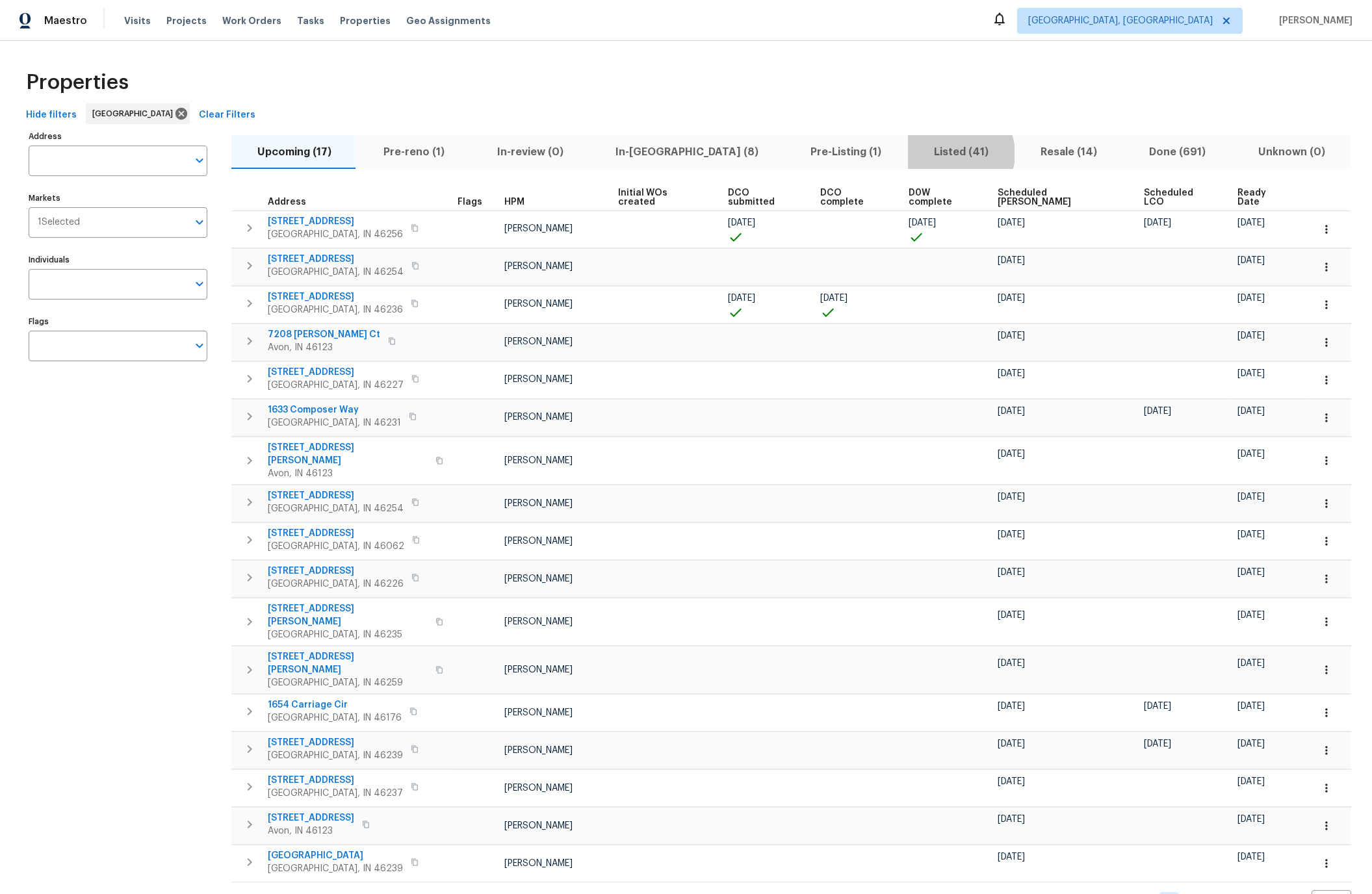
click at [916, 154] on span "Listed (41)" at bounding box center [961, 153] width 91 height 18
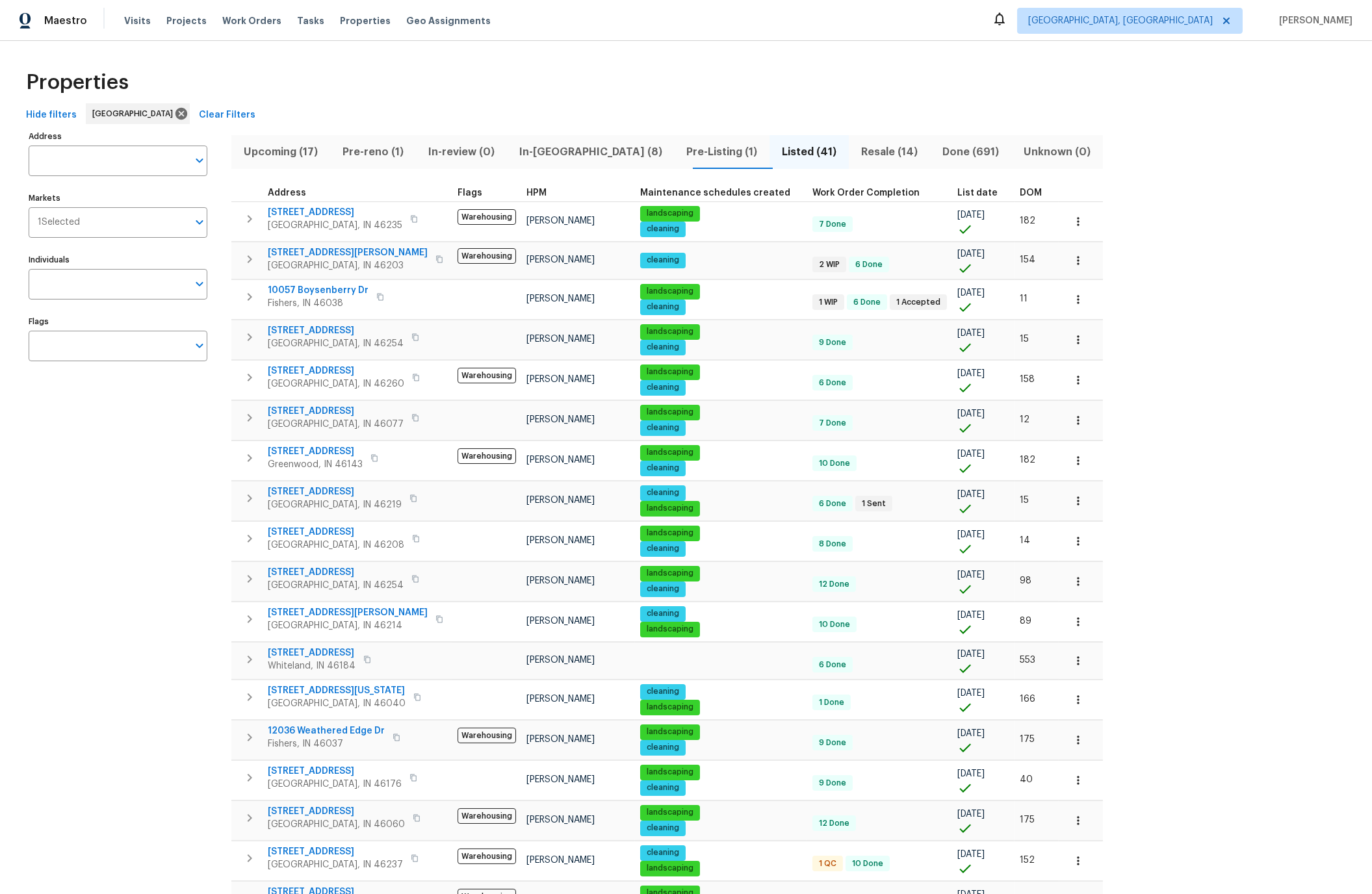
click at [1019, 191] on span "DOM" at bounding box center [1030, 193] width 22 height 9
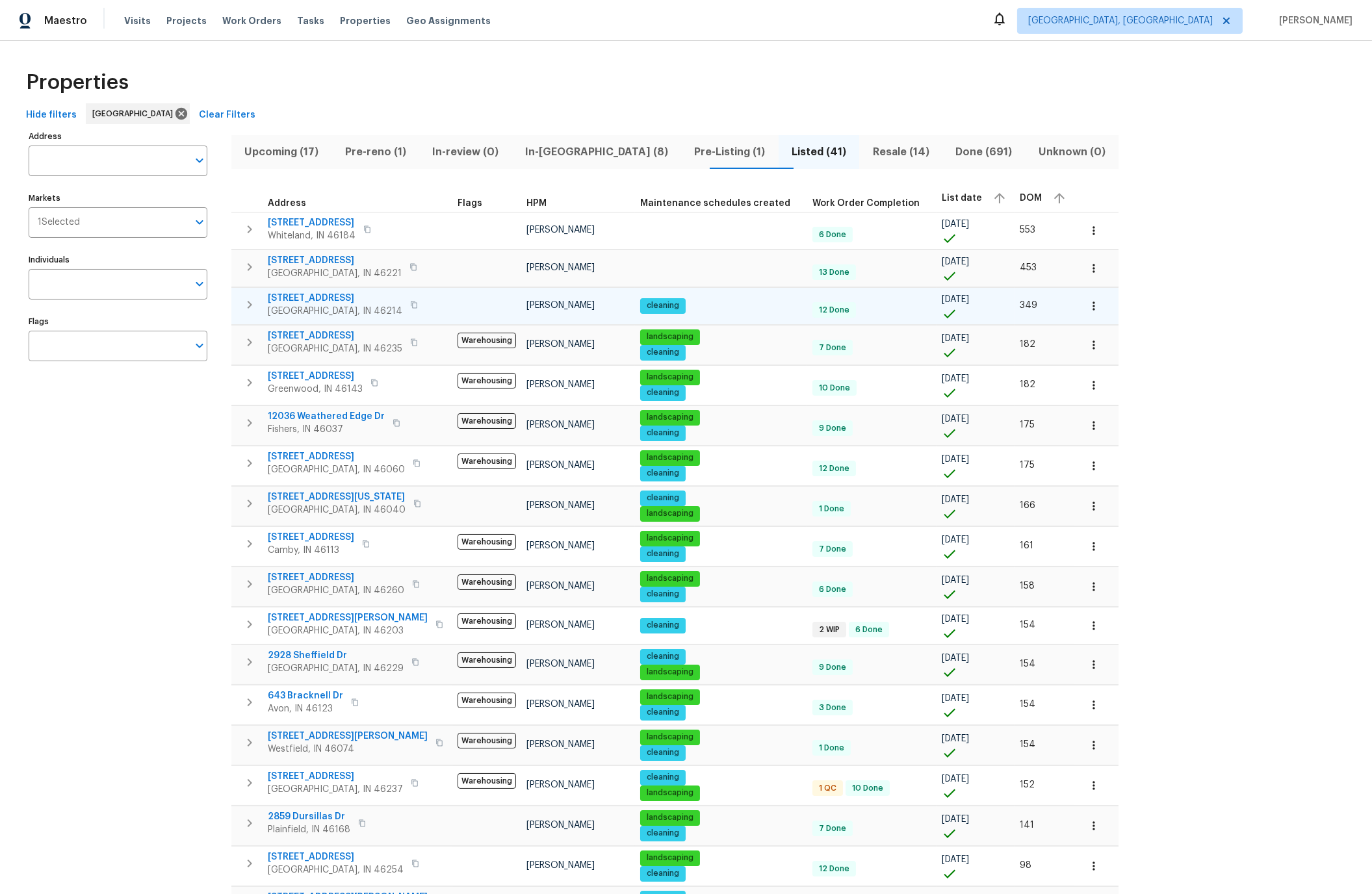
click at [316, 298] on span "[STREET_ADDRESS]" at bounding box center [335, 298] width 135 height 13
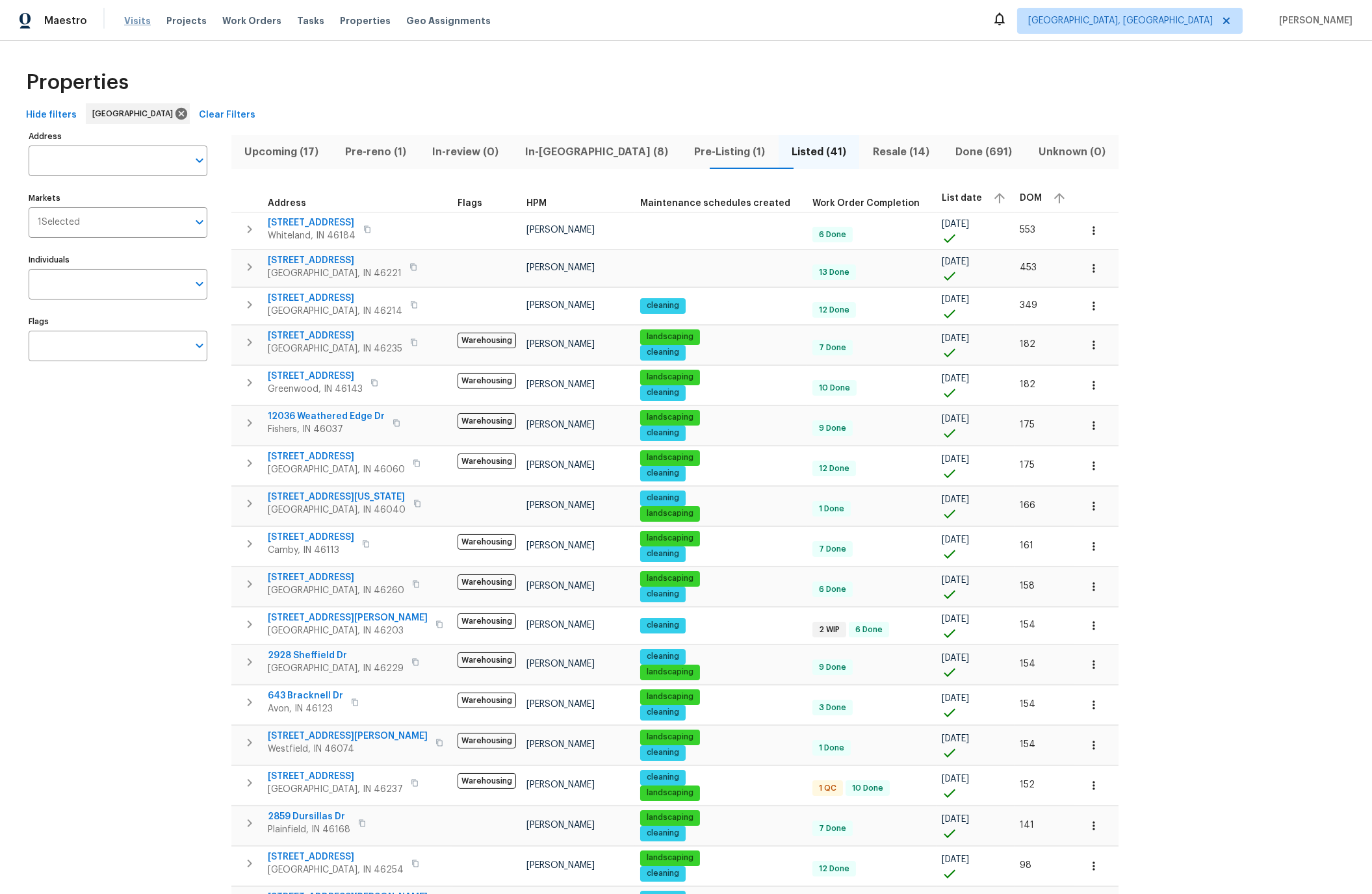
click at [138, 20] on span "Visits" at bounding box center [137, 21] width 26 height 13
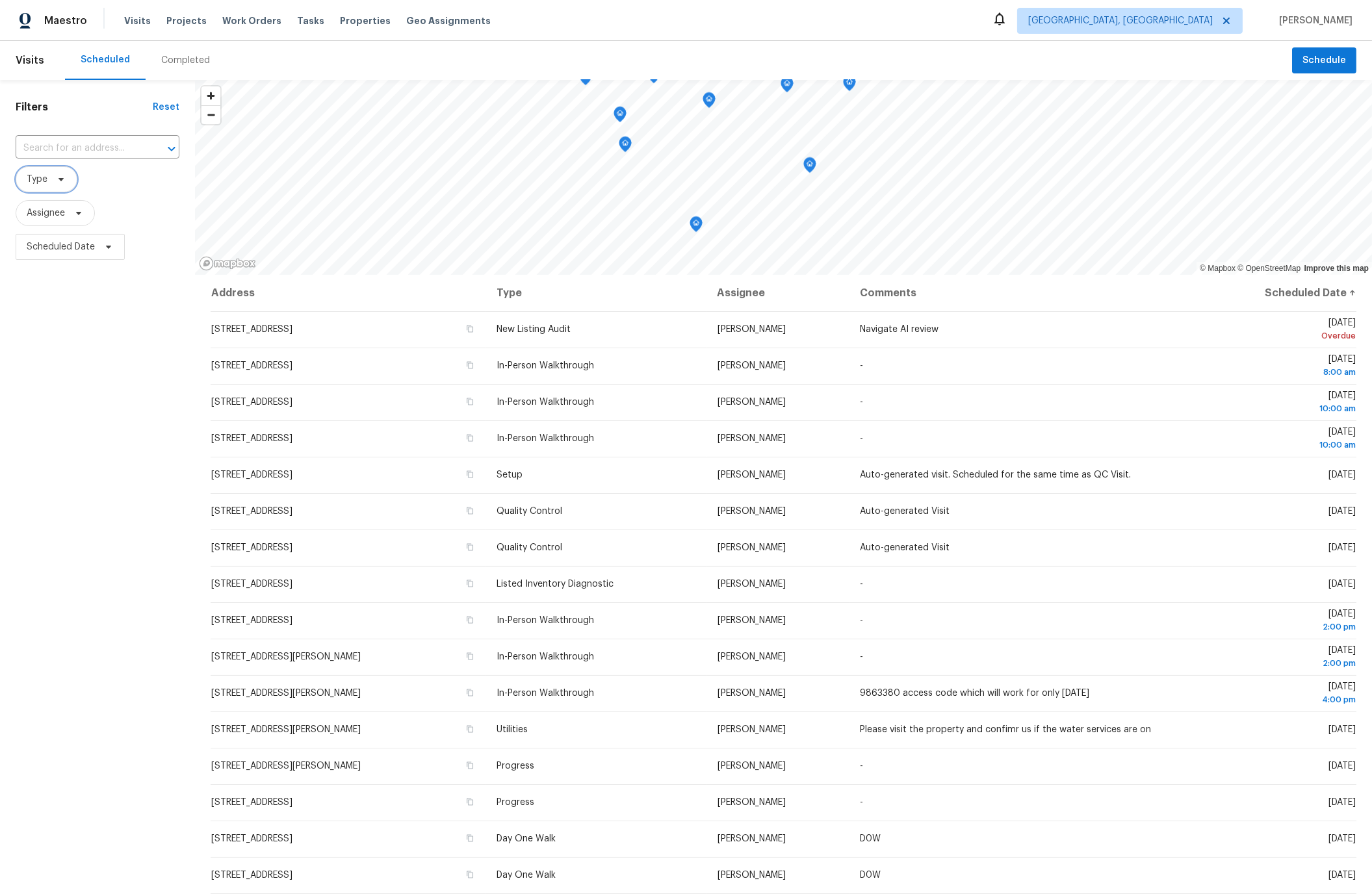
click at [28, 174] on span "Type" at bounding box center [36, 180] width 20 height 13
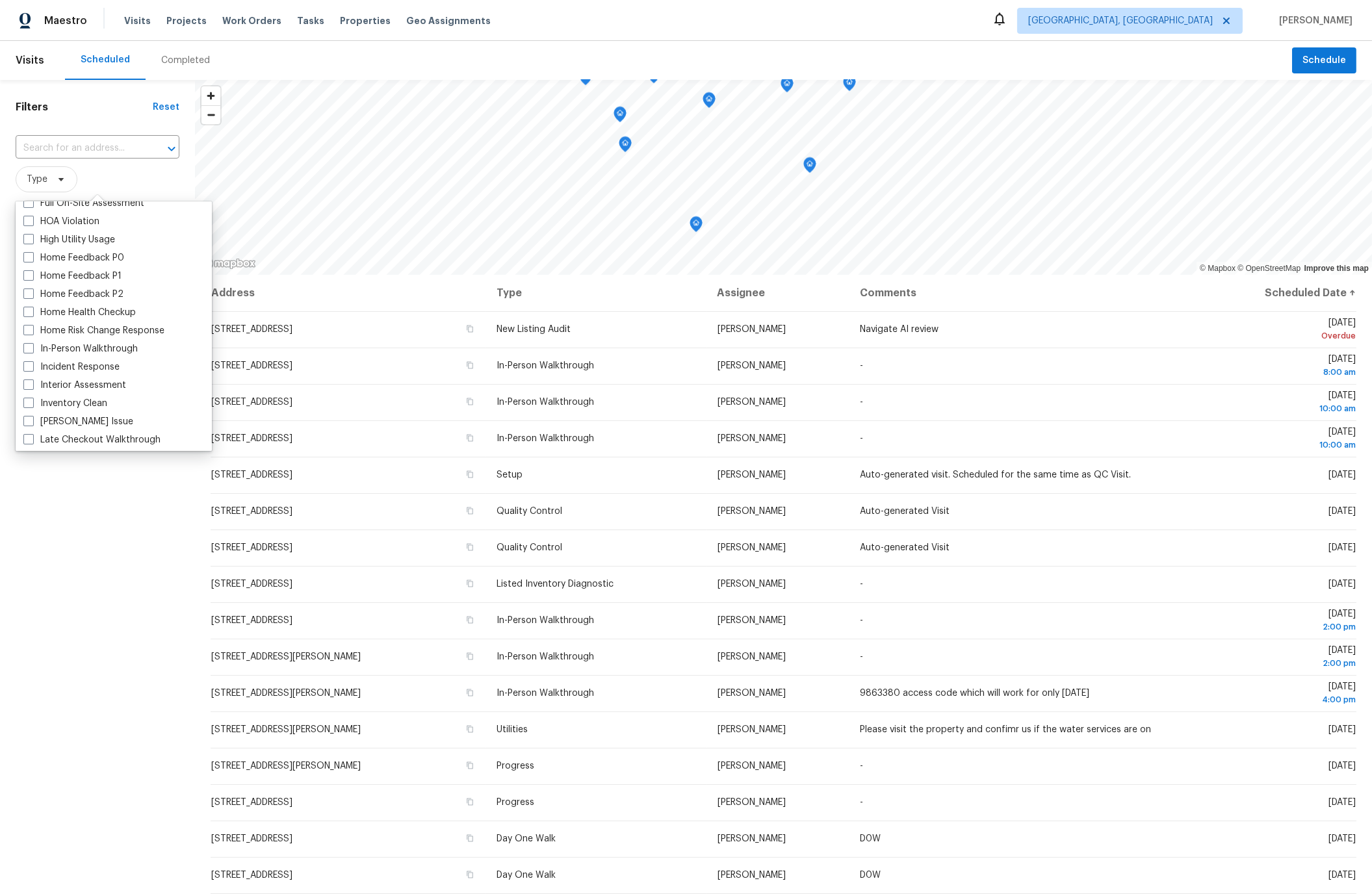
scroll to position [374, 0]
click at [28, 349] on span at bounding box center [28, 348] width 11 height 11
click at [28, 349] on input "In-Person Walkthrough" at bounding box center [27, 346] width 9 height 9
checkbox input "true"
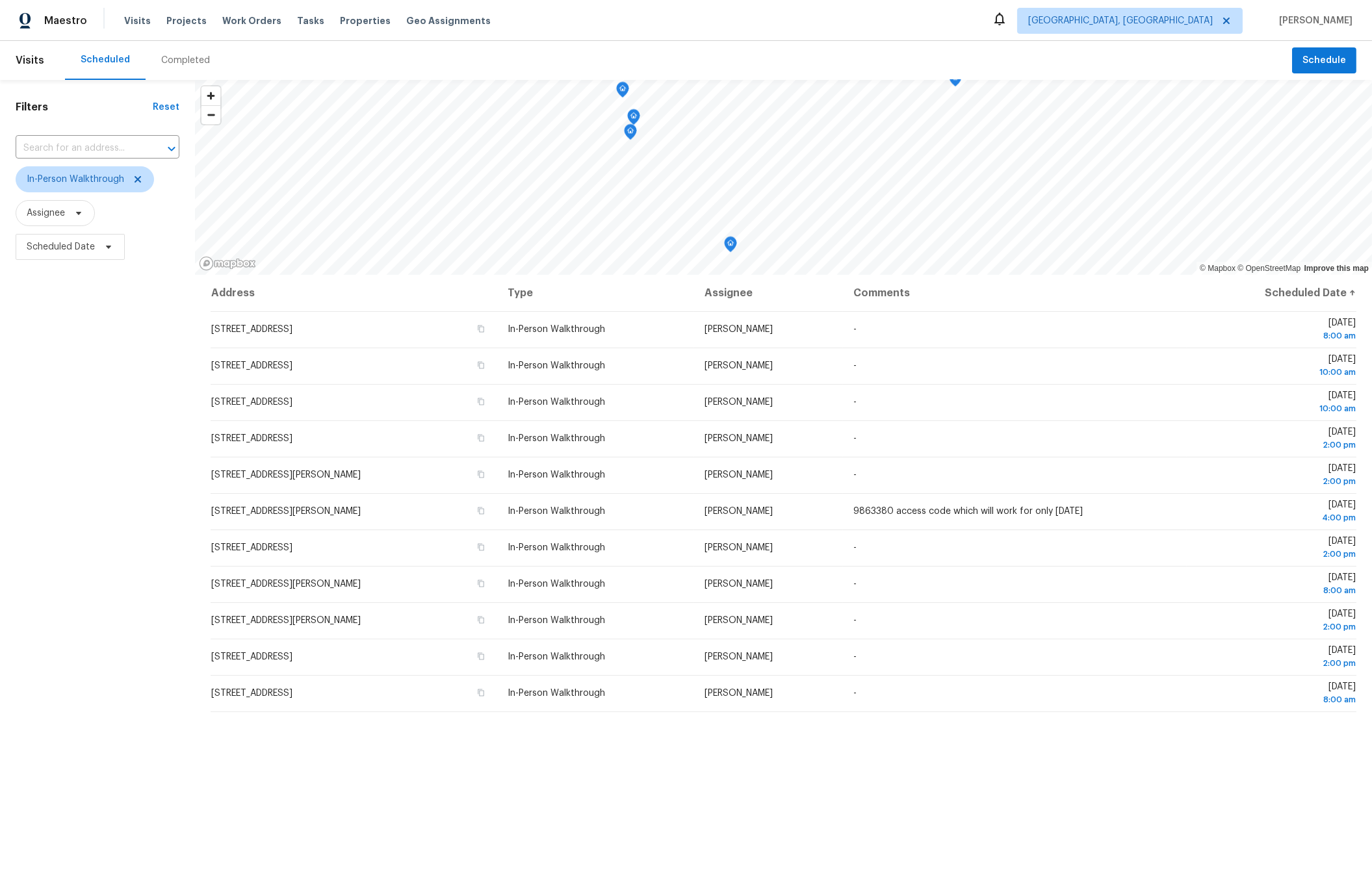
click at [139, 697] on div "Filters Reset ​ In-Person Walkthrough Assignee Scheduled Date" at bounding box center [97, 535] width 195 height 911
click at [135, 178] on icon at bounding box center [138, 180] width 7 height 7
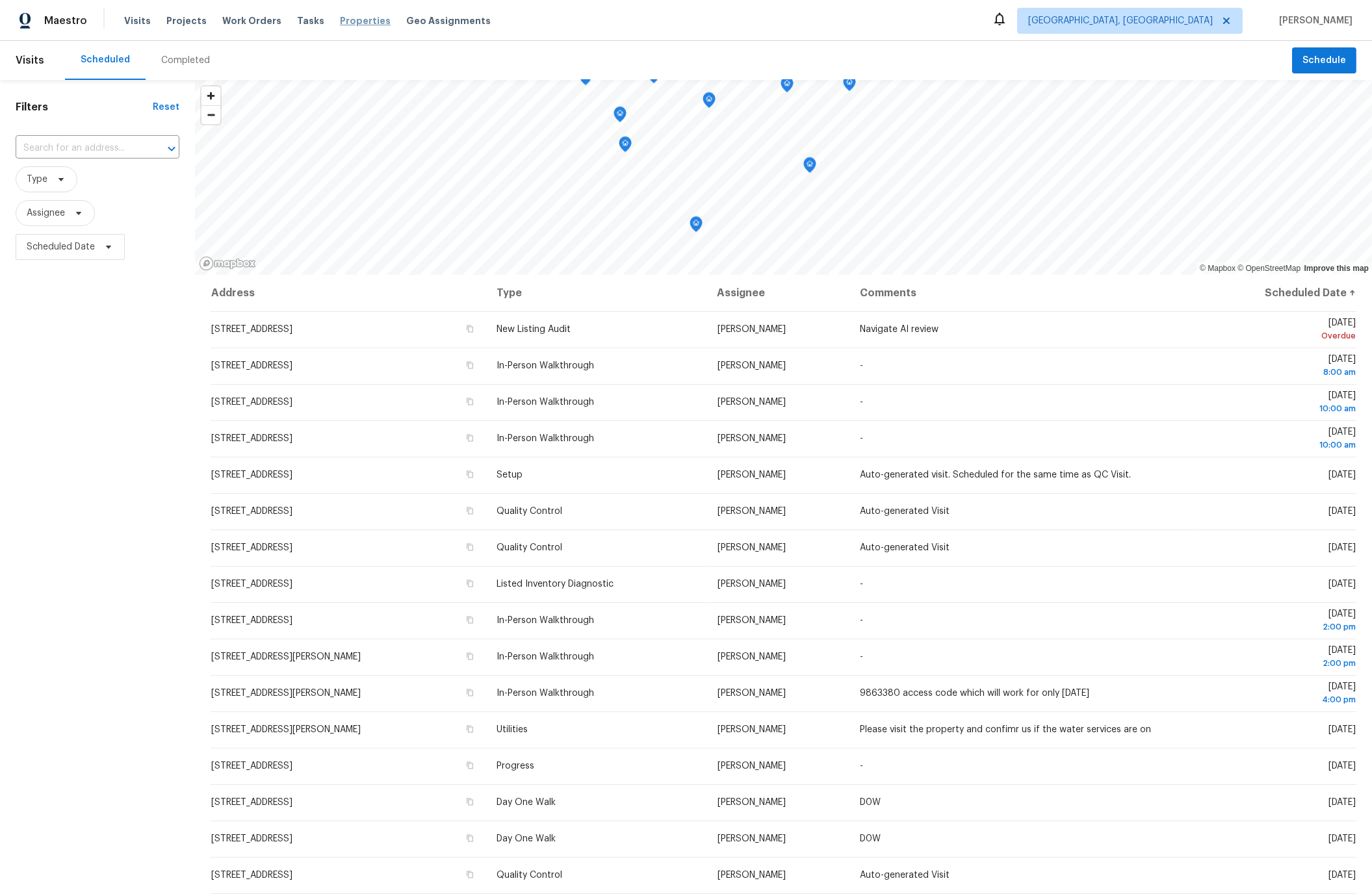
click at [348, 20] on span "Properties" at bounding box center [365, 21] width 51 height 13
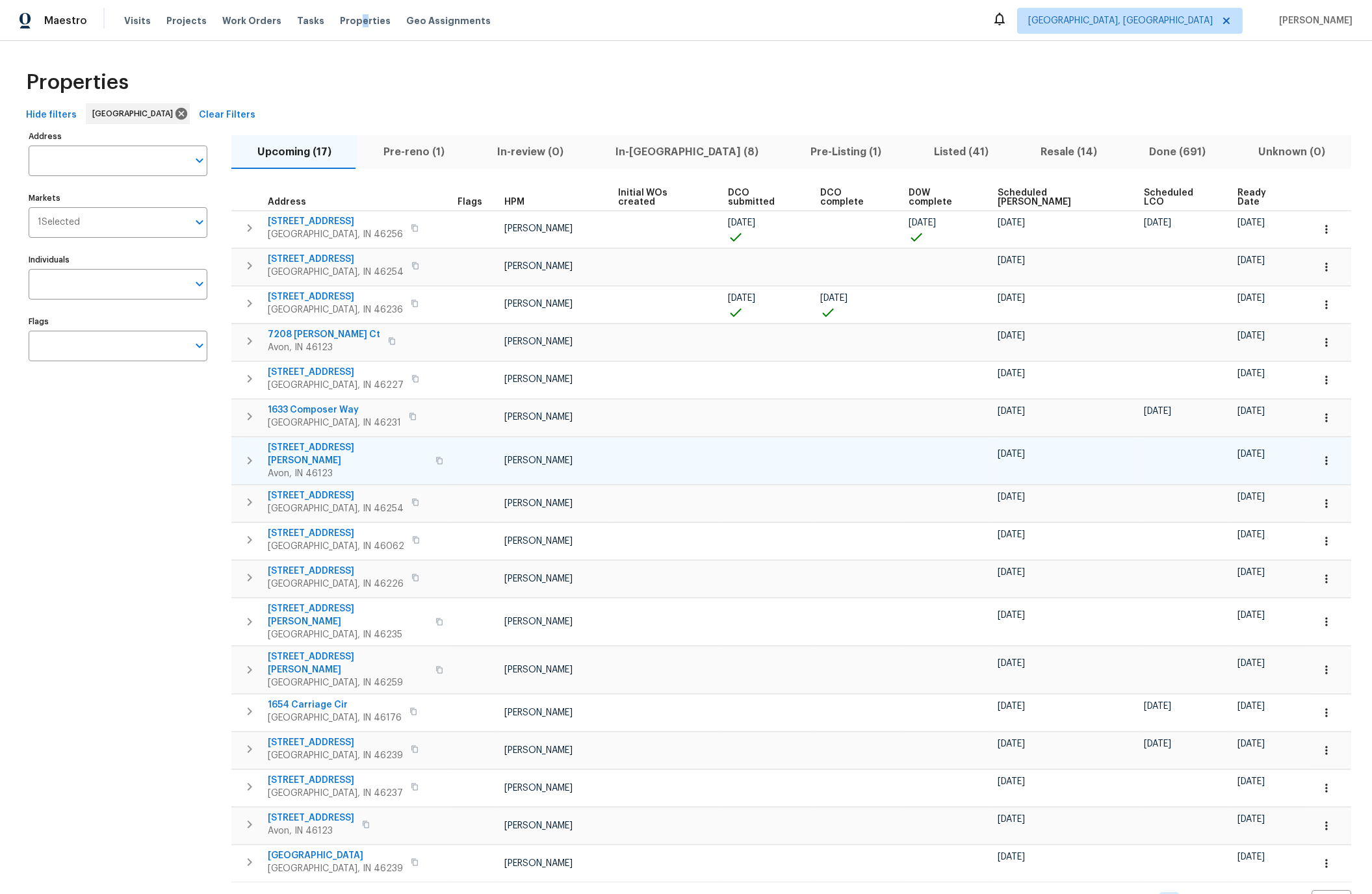
scroll to position [2, 0]
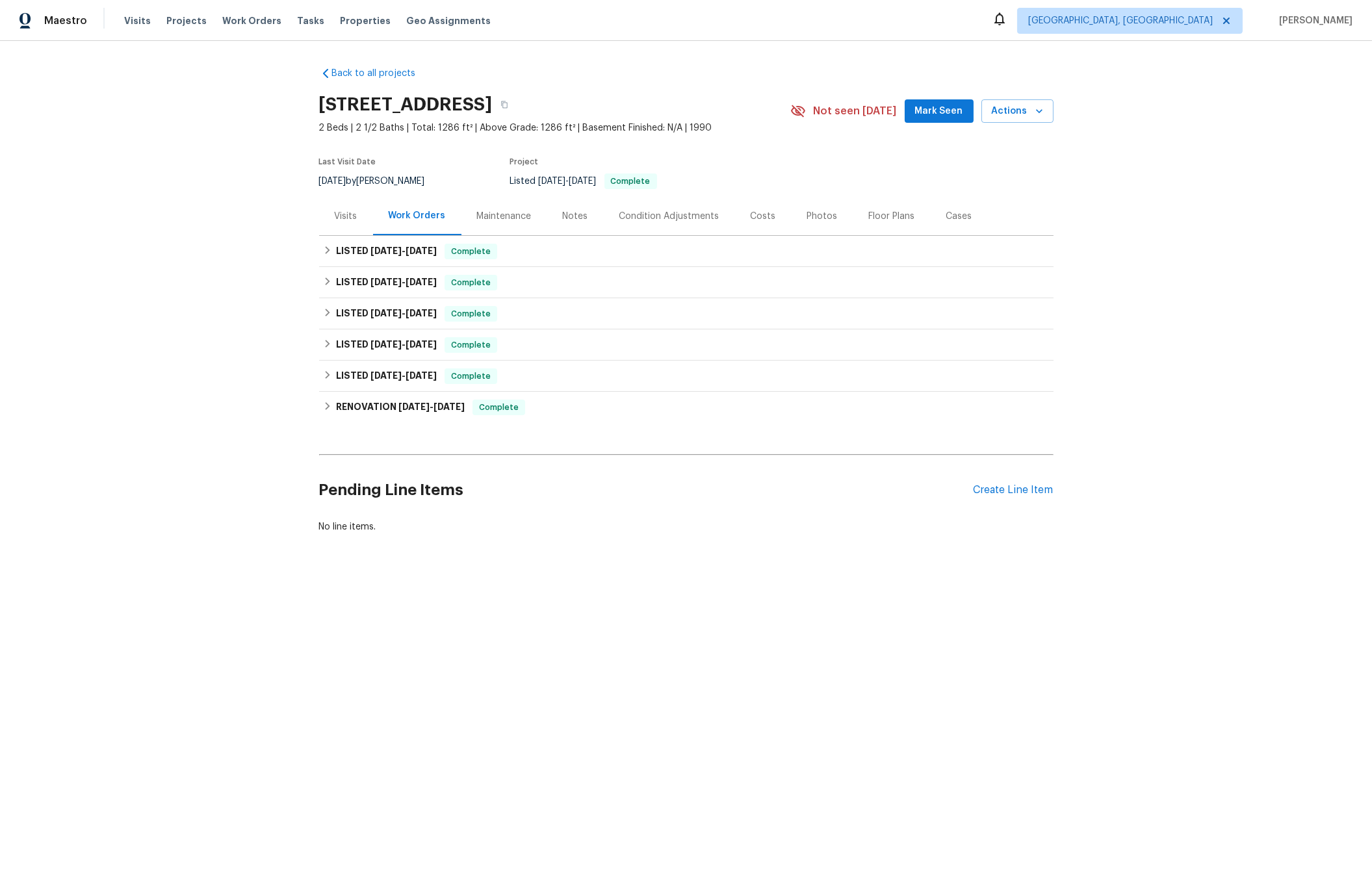
click at [345, 219] on div "Visits" at bounding box center [346, 217] width 22 height 13
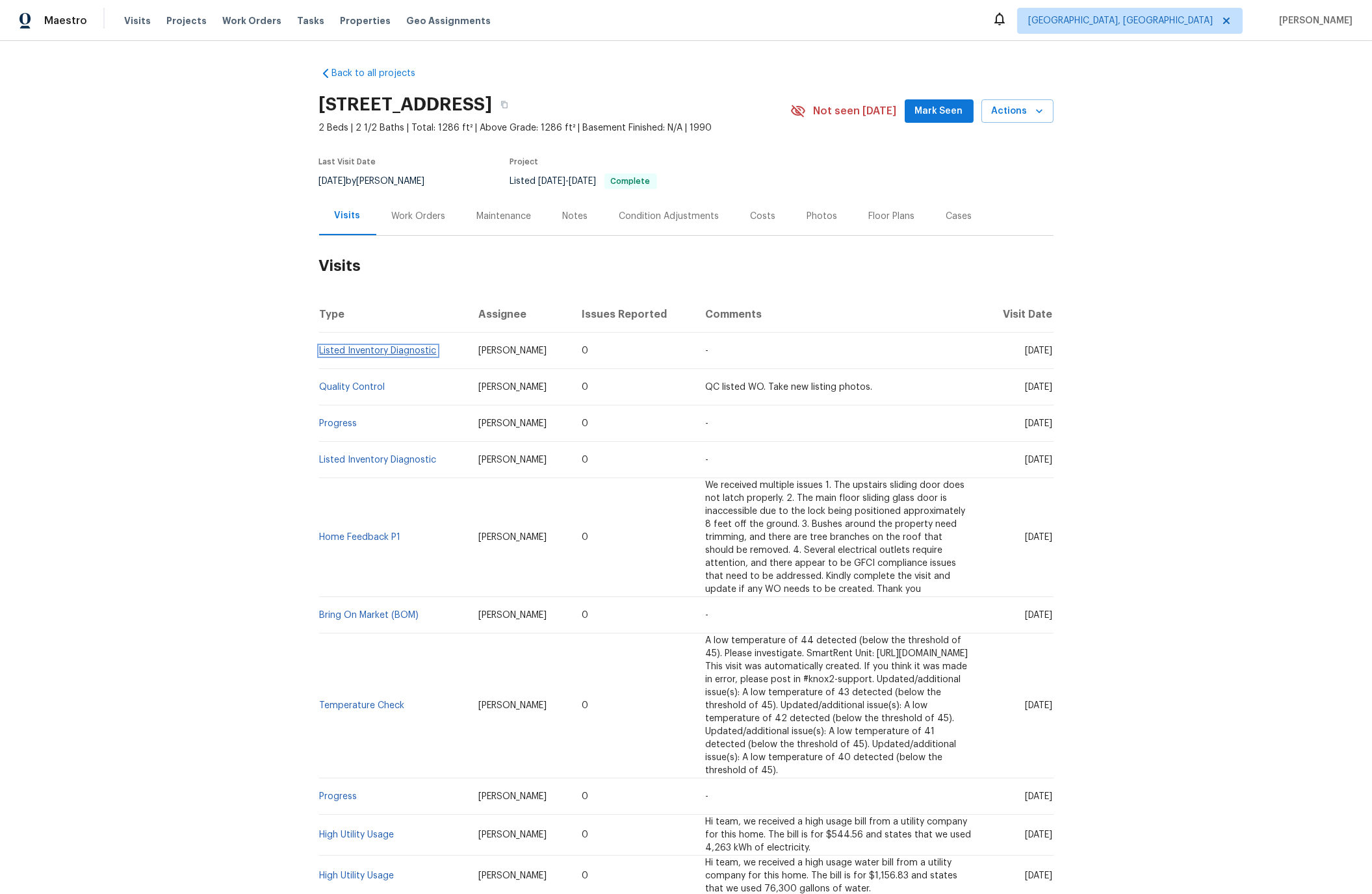
click at [337, 355] on link "Listed Inventory Diagnostic" at bounding box center [378, 351] width 117 height 9
